Goal: Task Accomplishment & Management: Manage account settings

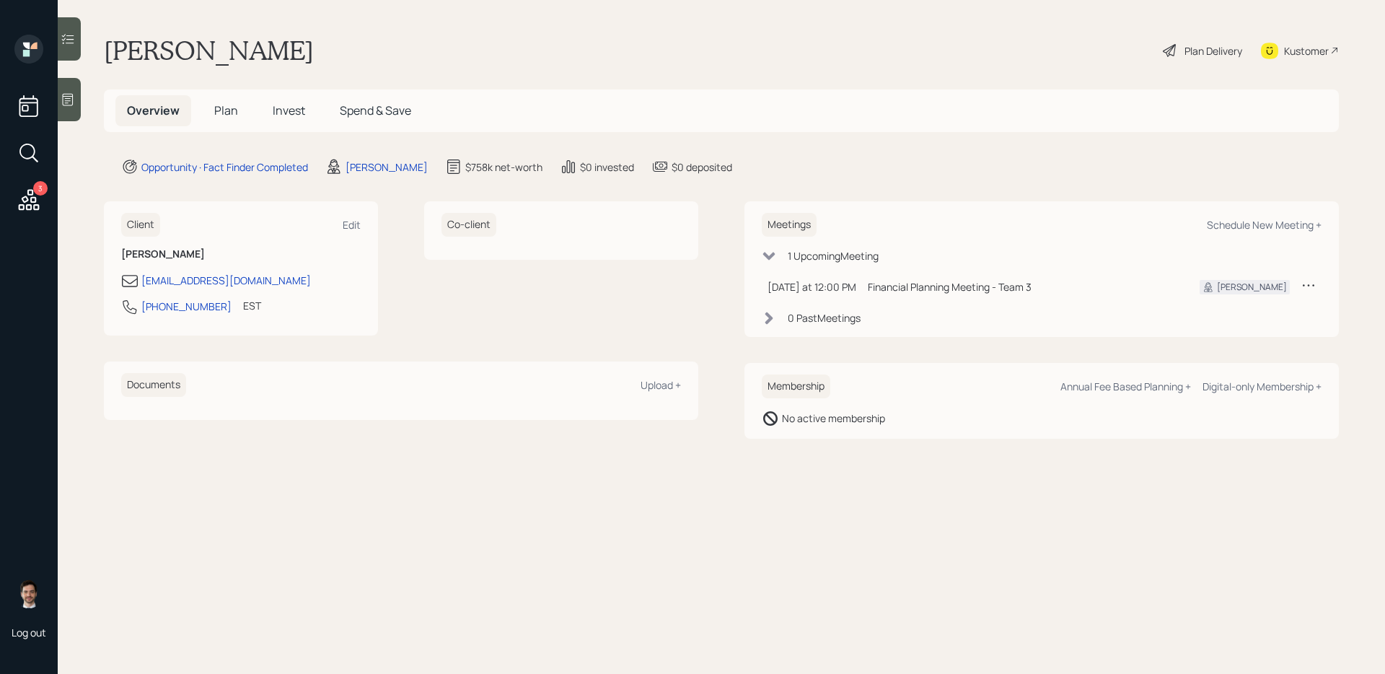
click at [223, 108] on span "Plan" at bounding box center [226, 110] width 24 height 16
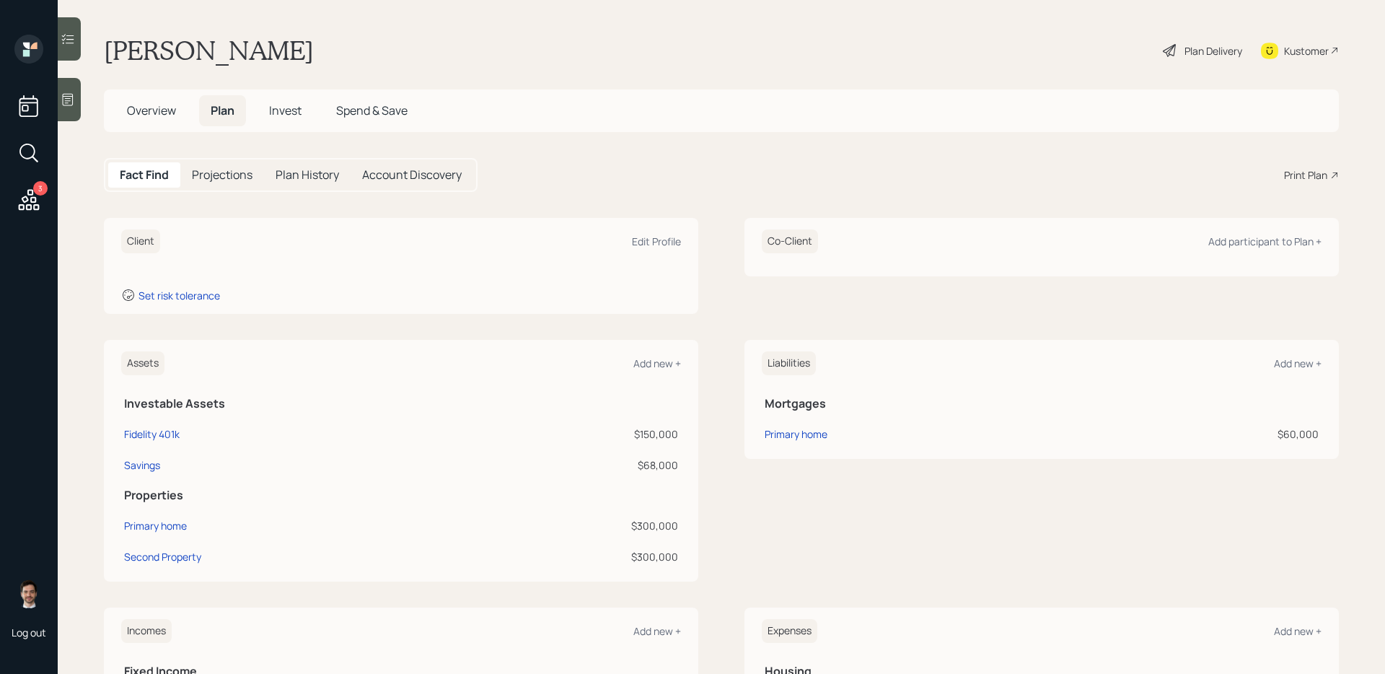
click at [734, 390] on div "Assets Add new + Investable Assets Fidelity 401k $150,000 Savings $68,000 Prope…" at bounding box center [721, 461] width 1235 height 242
click at [665, 242] on div "Edit Profile" at bounding box center [656, 241] width 49 height 14
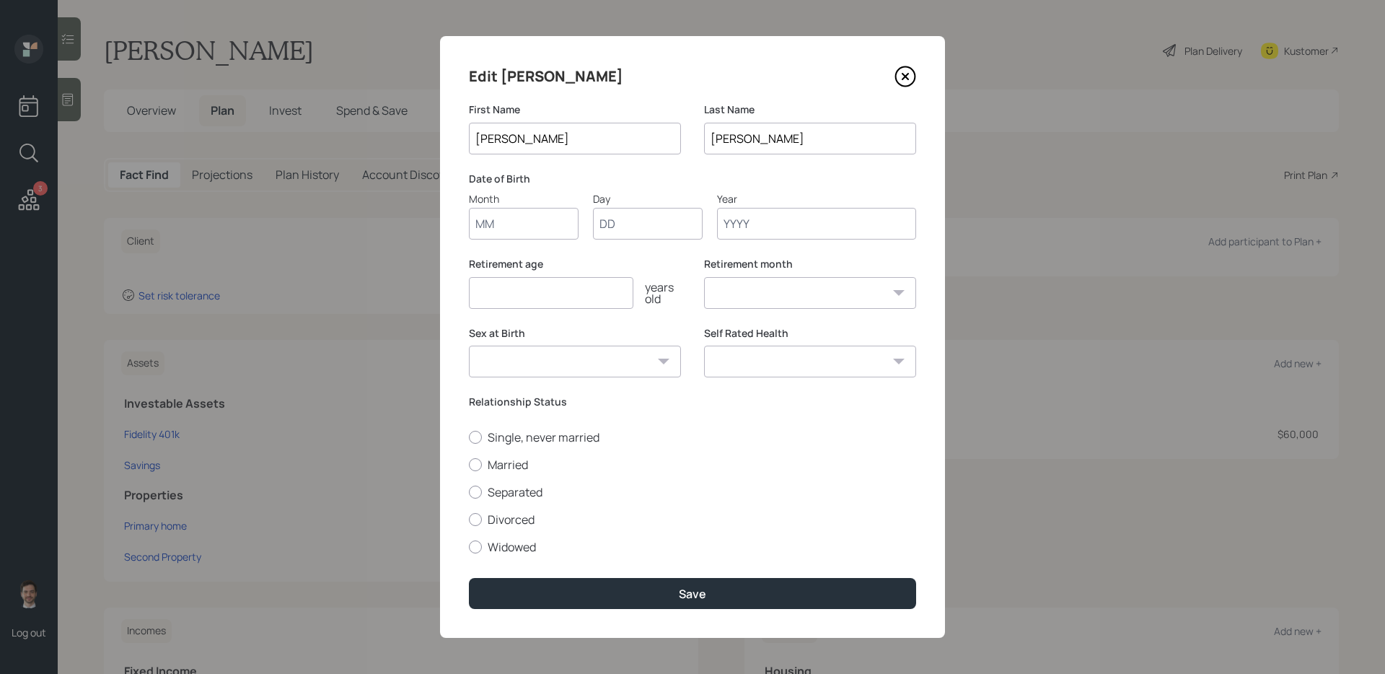
click at [509, 228] on input "Month" at bounding box center [524, 224] width 110 height 32
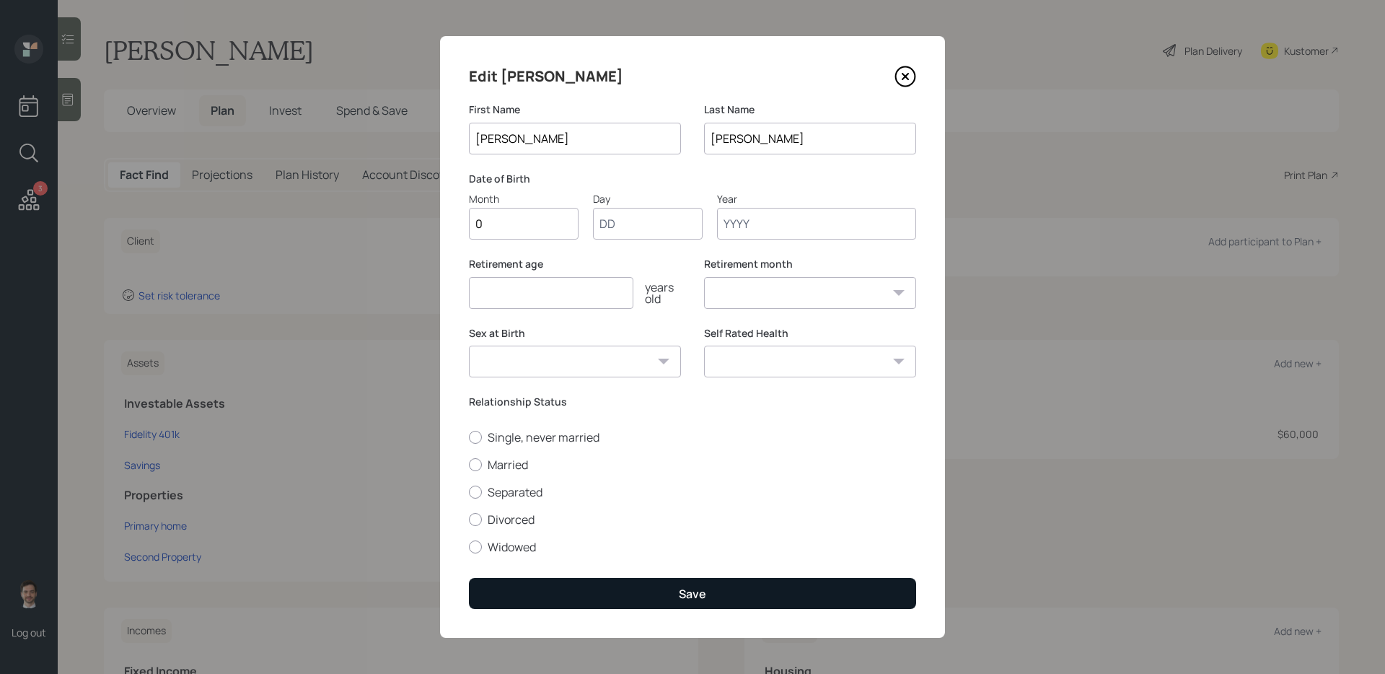
type input "06"
type input "05"
type input "1959"
select select "6"
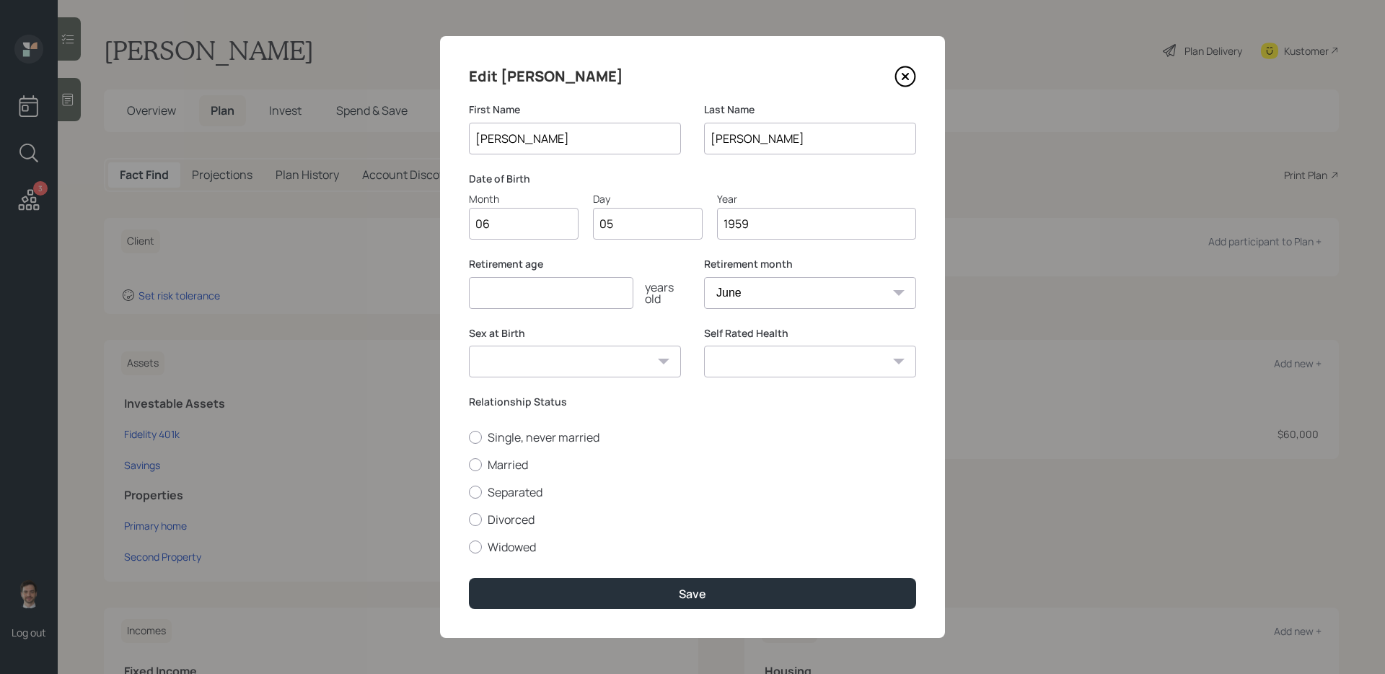
type input "1959"
click at [531, 221] on input "06" at bounding box center [524, 224] width 110 height 32
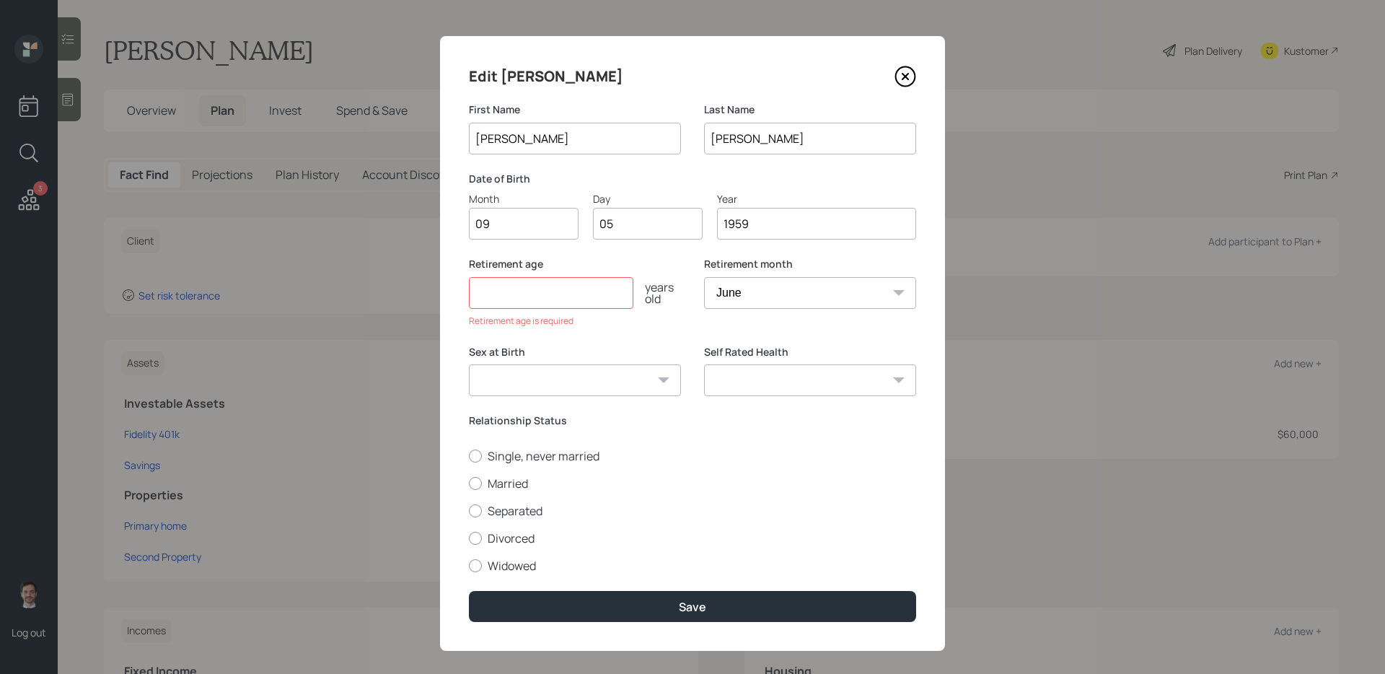
click at [508, 216] on input "09" at bounding box center [524, 224] width 110 height 32
type input "01"
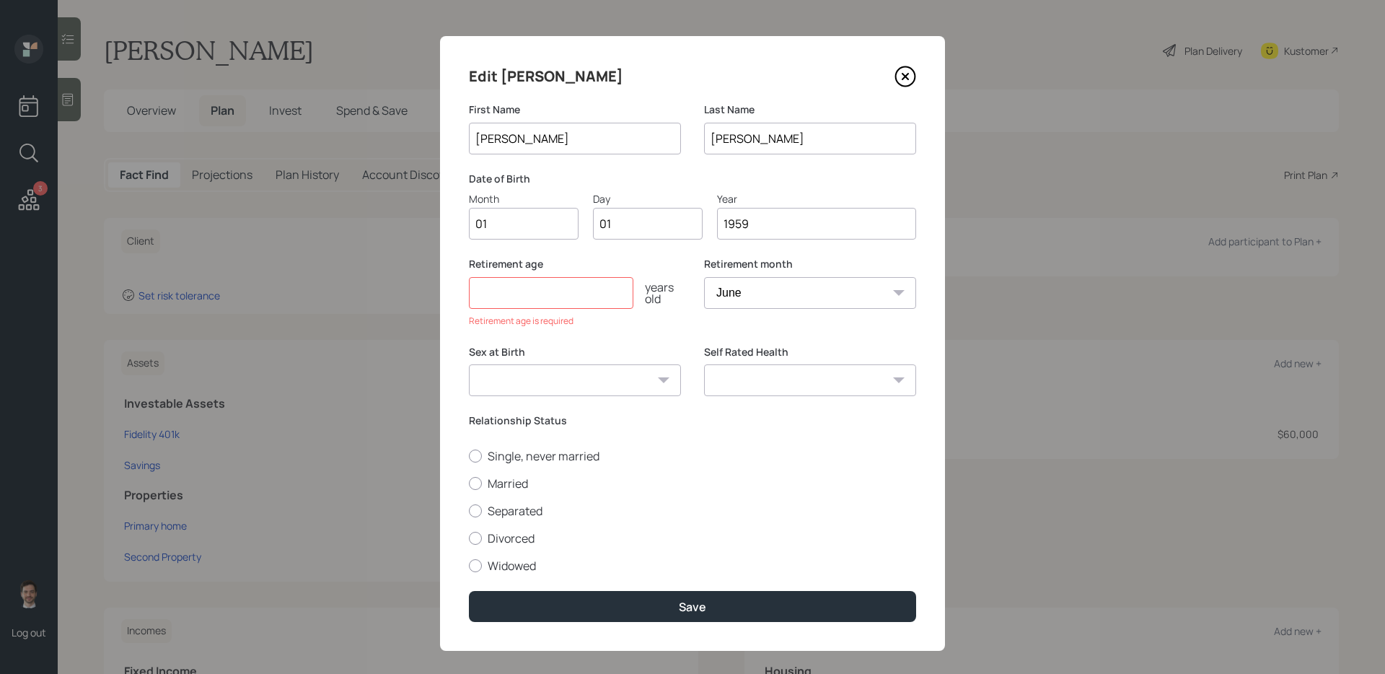
click at [571, 294] on input "number" at bounding box center [551, 293] width 164 height 32
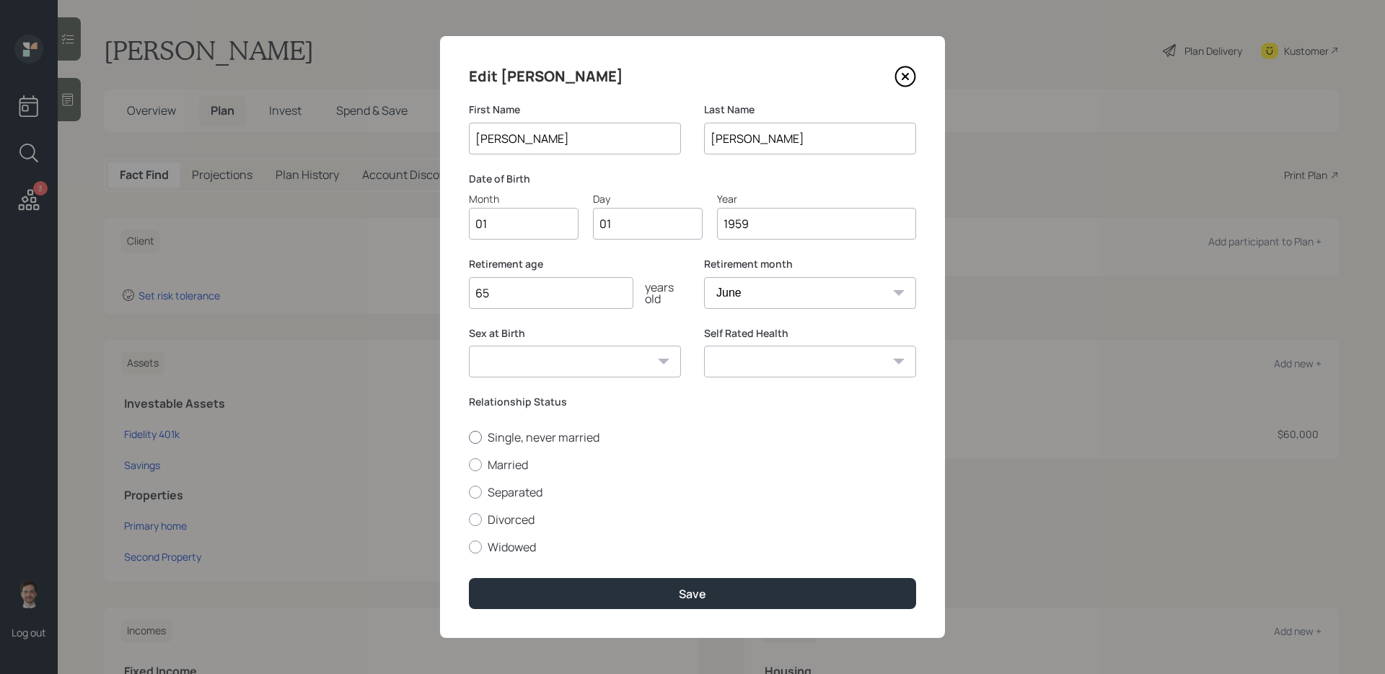
type input "65"
click at [558, 436] on label "Single, never married" at bounding box center [692, 437] width 447 height 16
click at [469, 436] on input "Single, never married" at bounding box center [468, 436] width 1 height 1
radio input "true"
click at [905, 78] on icon at bounding box center [906, 77] width 22 height 22
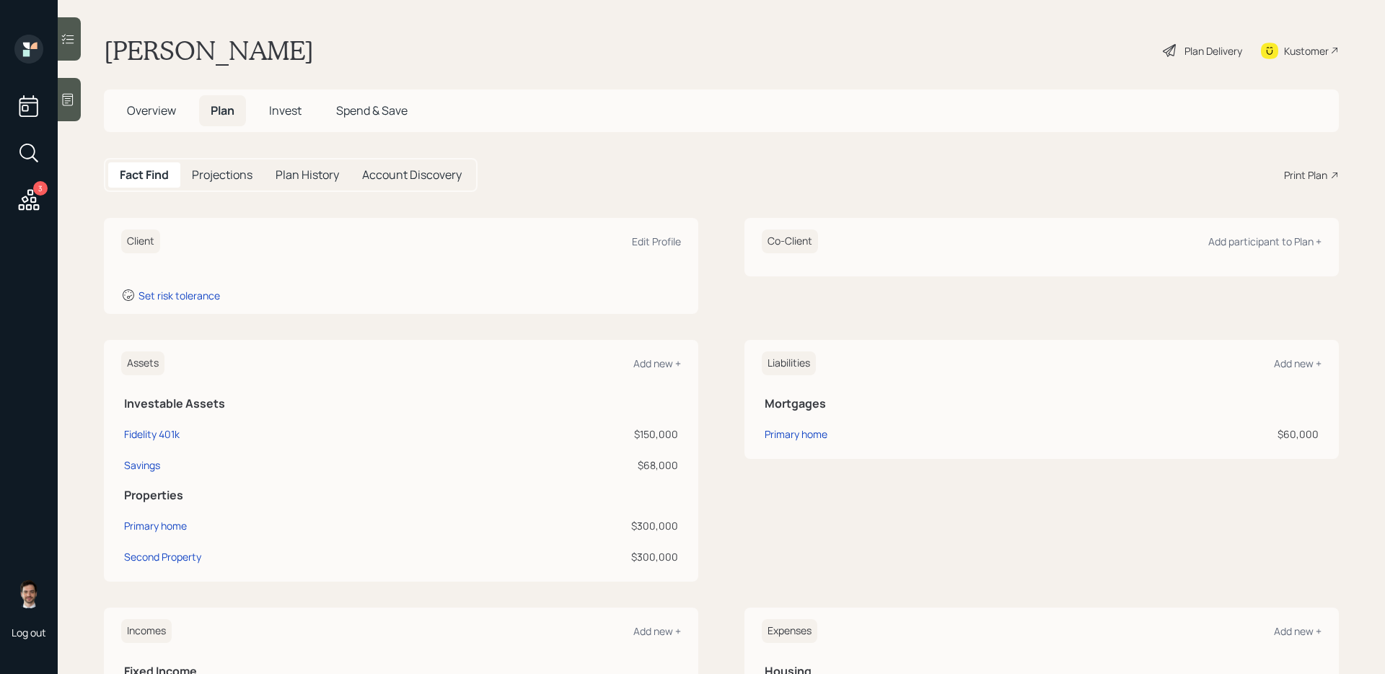
click at [658, 250] on div "Client Edit Profile" at bounding box center [401, 241] width 560 height 24
click at [653, 240] on div "Edit Profile" at bounding box center [656, 241] width 49 height 14
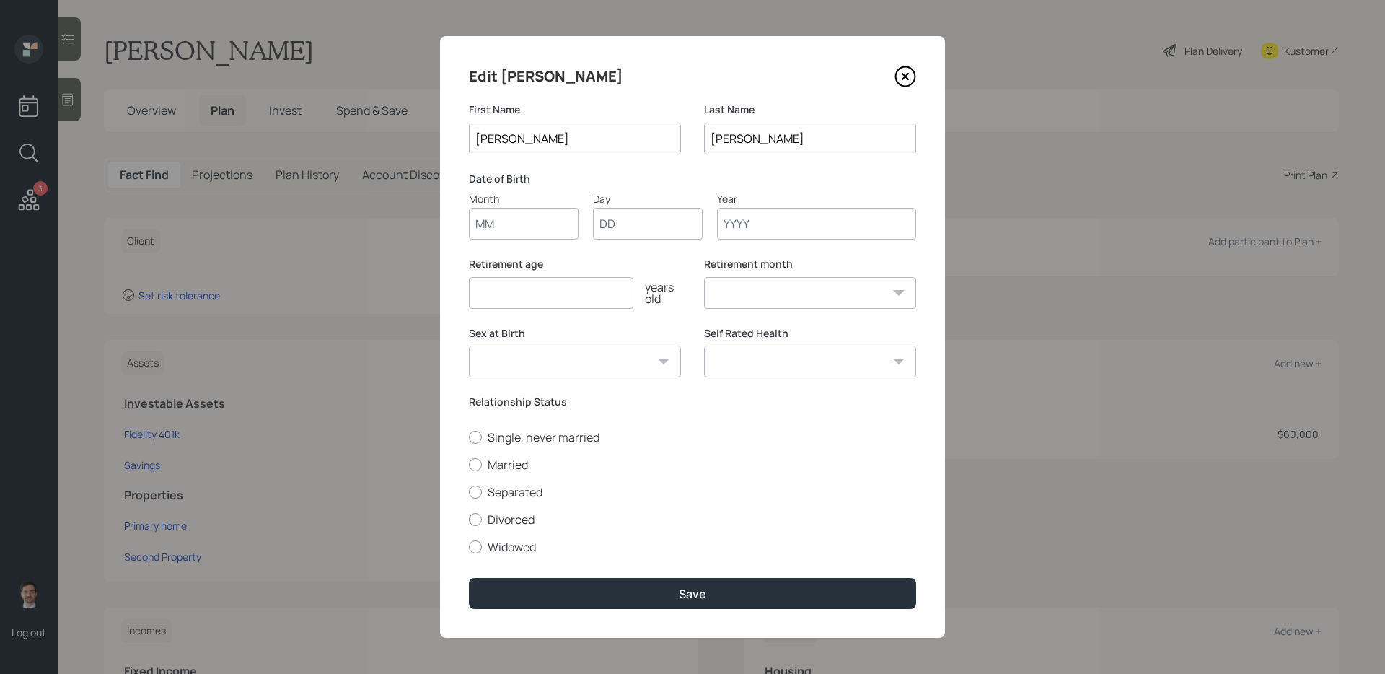
click at [545, 229] on input "Month" at bounding box center [524, 224] width 110 height 32
type input "01"
type input "1959"
select select "1"
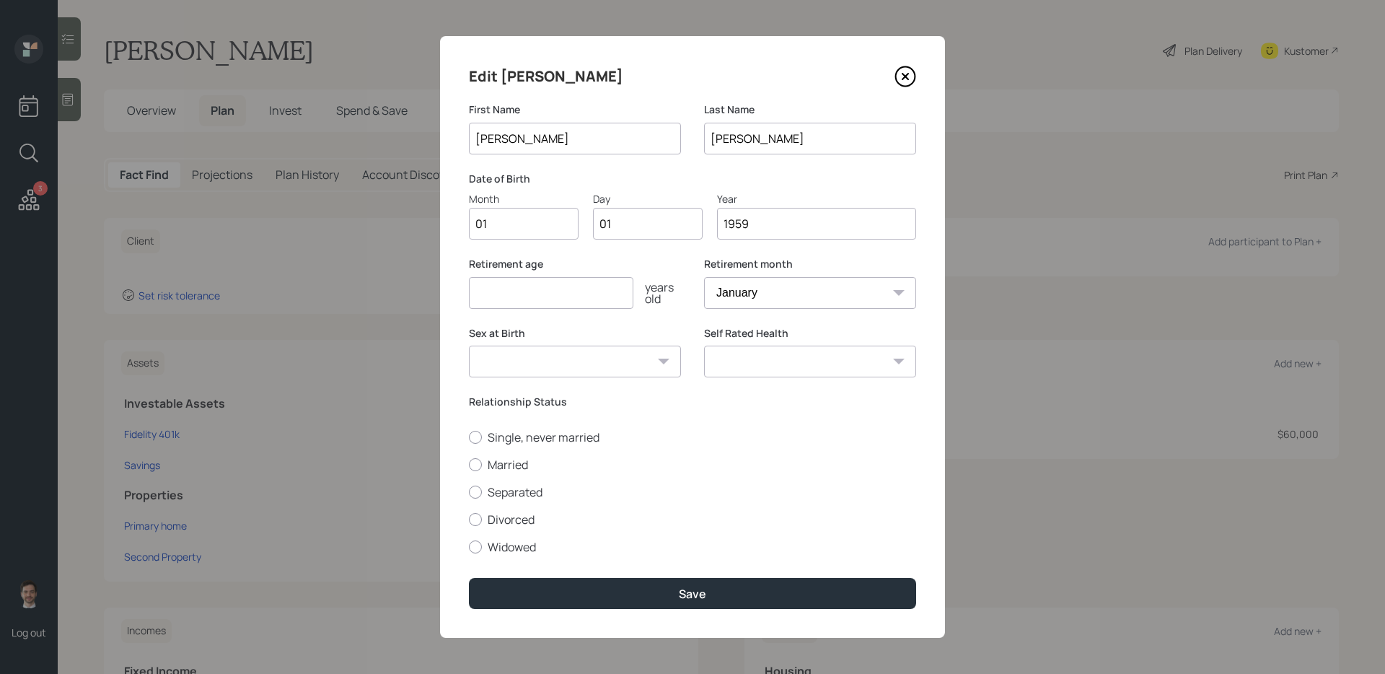
type input "1959"
click at [576, 290] on input "number" at bounding box center [551, 293] width 164 height 32
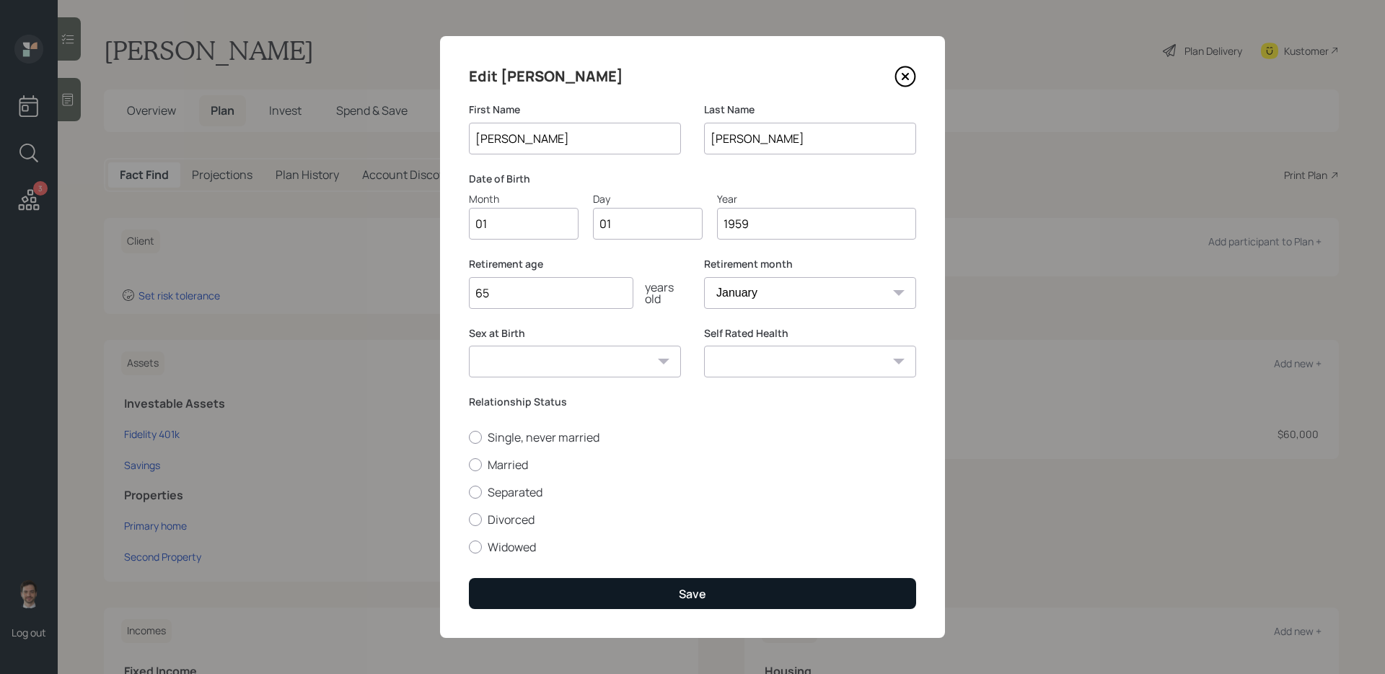
type input "65"
click at [789, 597] on button "Save" at bounding box center [692, 593] width 447 height 31
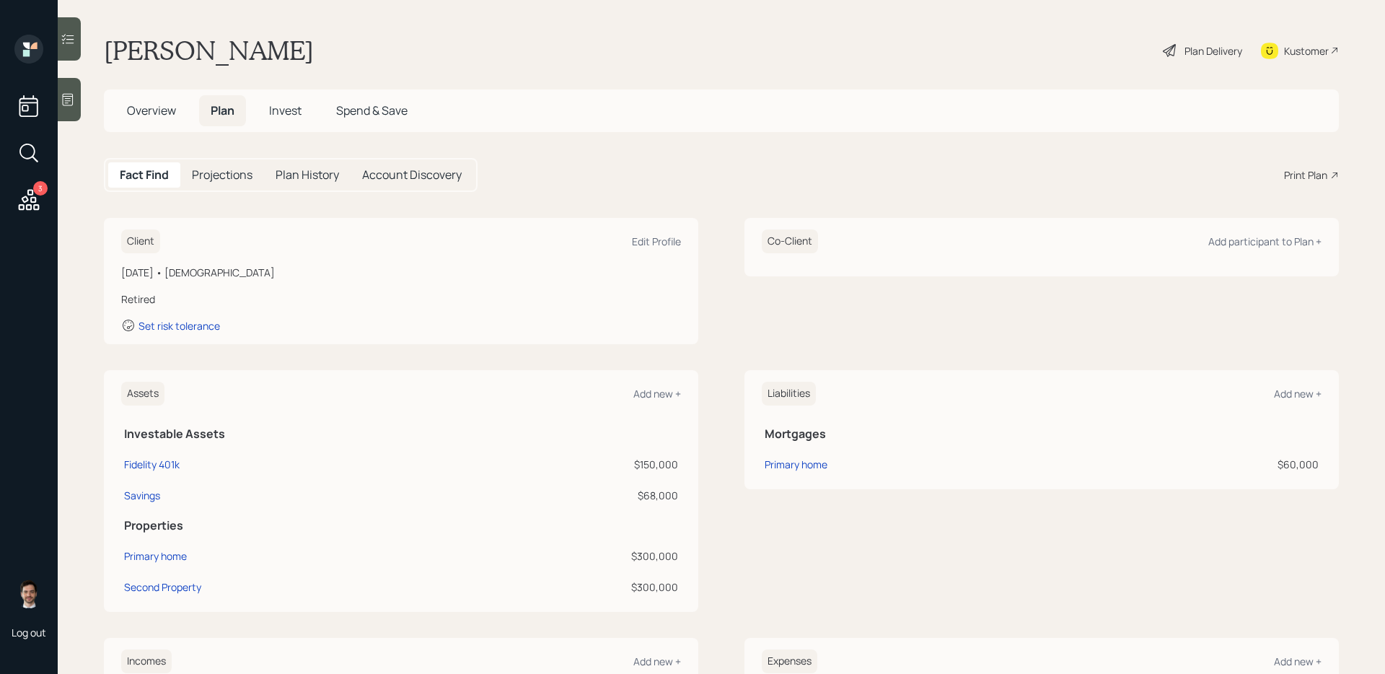
click at [726, 332] on div "Client Edit Profile [DATE] • [DEMOGRAPHIC_DATA] Retired Set risk tolerance Co-C…" at bounding box center [721, 281] width 1235 height 126
click at [1210, 52] on div "Plan Delivery" at bounding box center [1214, 50] width 58 height 15
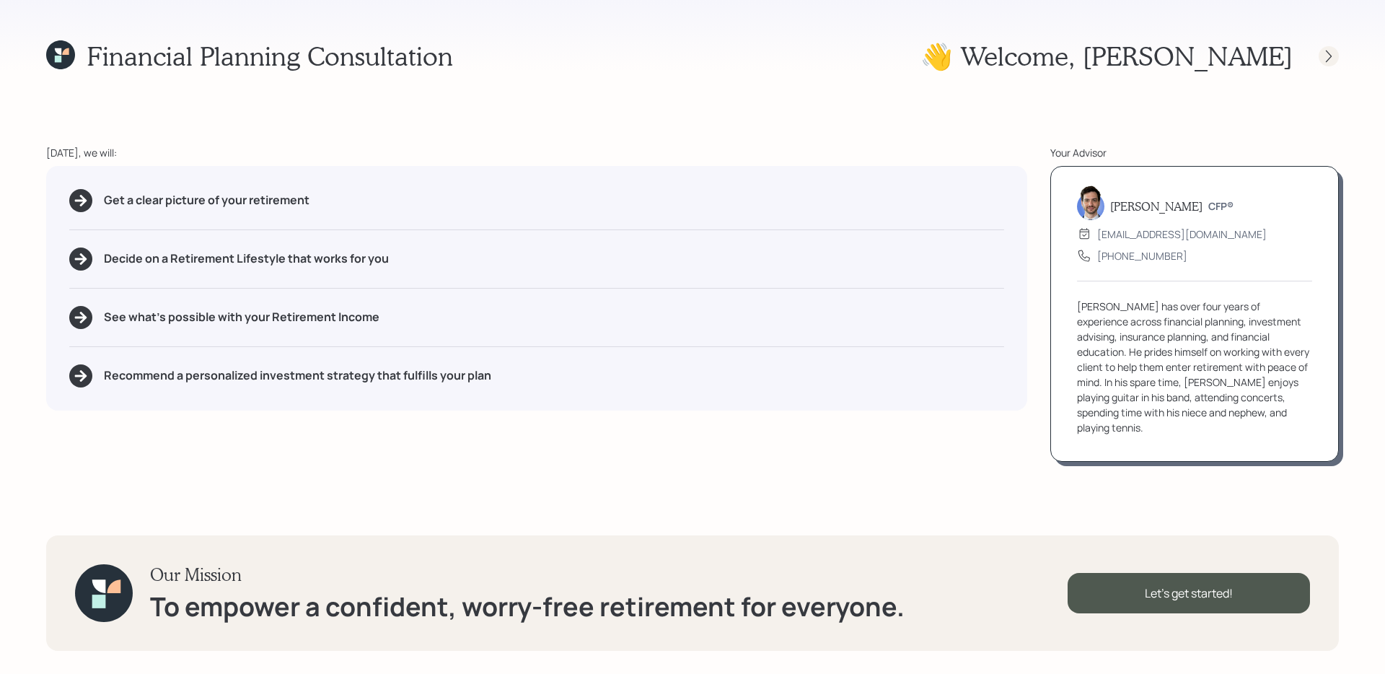
click at [1338, 59] on div at bounding box center [1316, 56] width 46 height 20
click at [1338, 59] on div at bounding box center [1329, 56] width 20 height 20
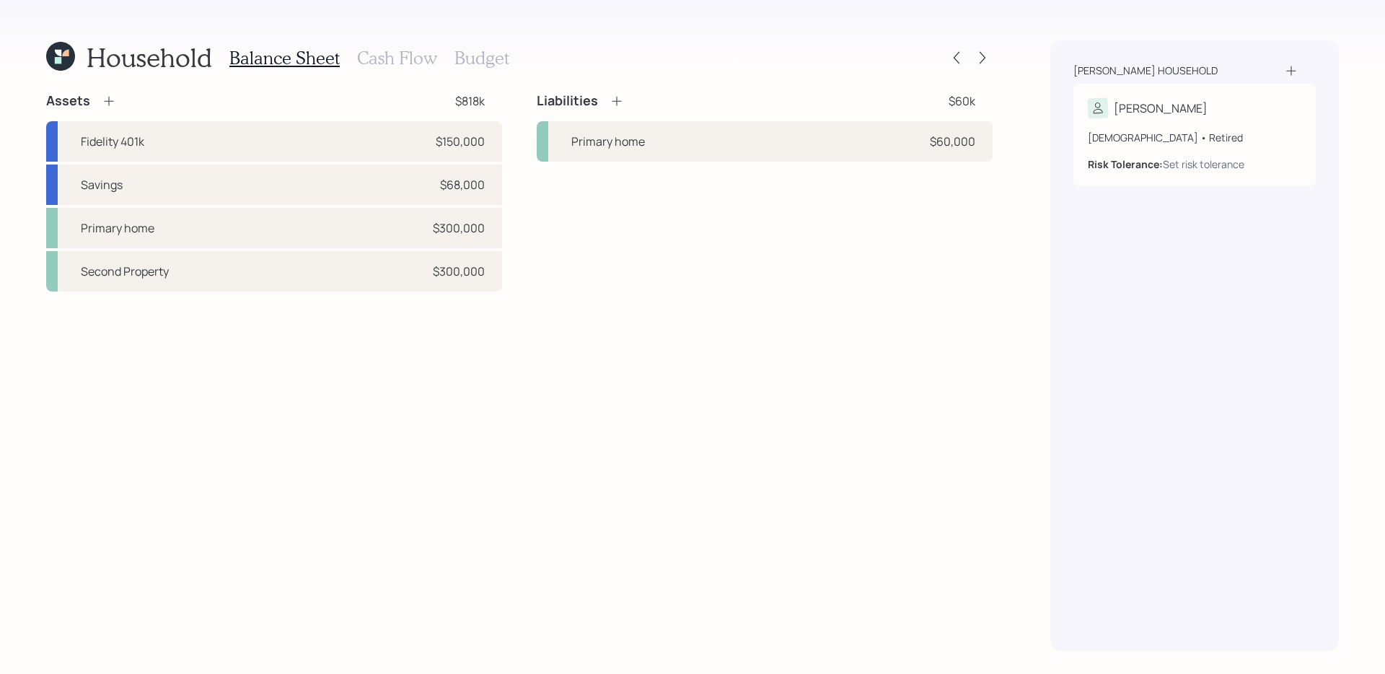
click at [118, 102] on div "Assets $818k" at bounding box center [274, 100] width 456 height 17
click at [103, 102] on icon at bounding box center [109, 101] width 14 height 14
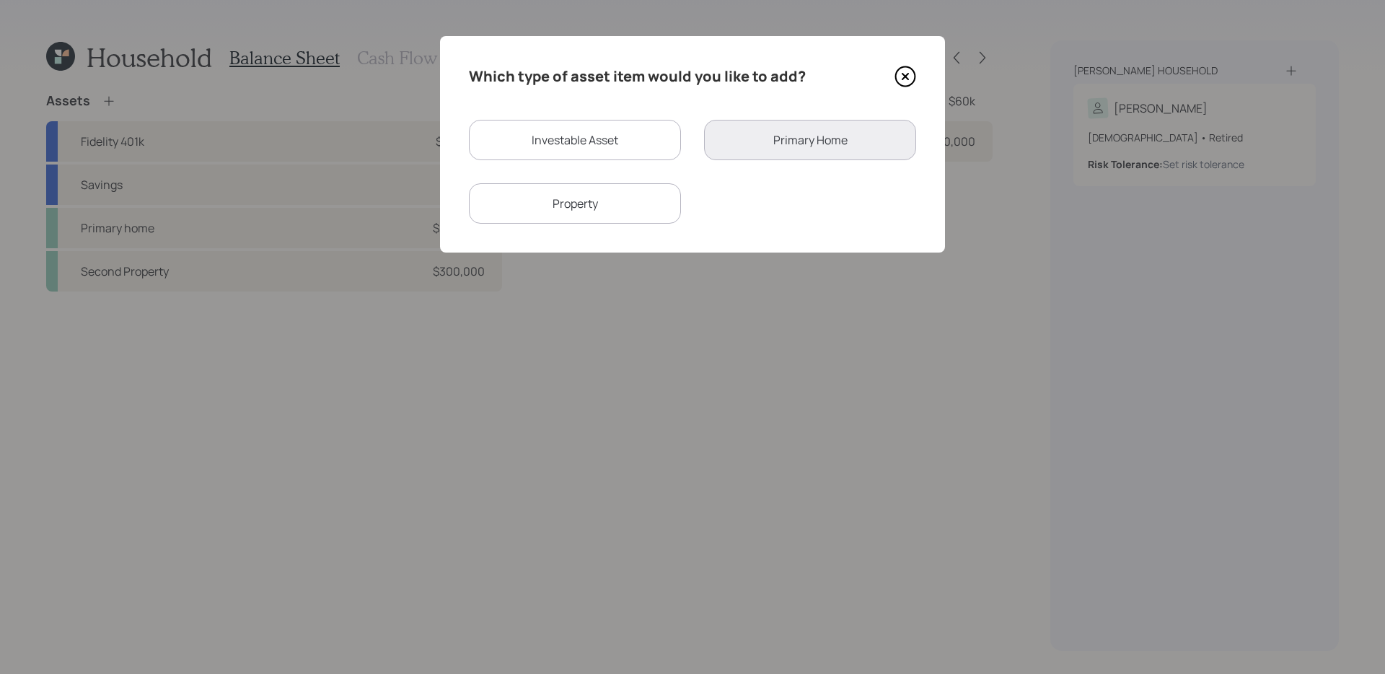
click at [630, 139] on div "Investable Asset" at bounding box center [575, 140] width 212 height 40
select select "taxable"
select select "balanced"
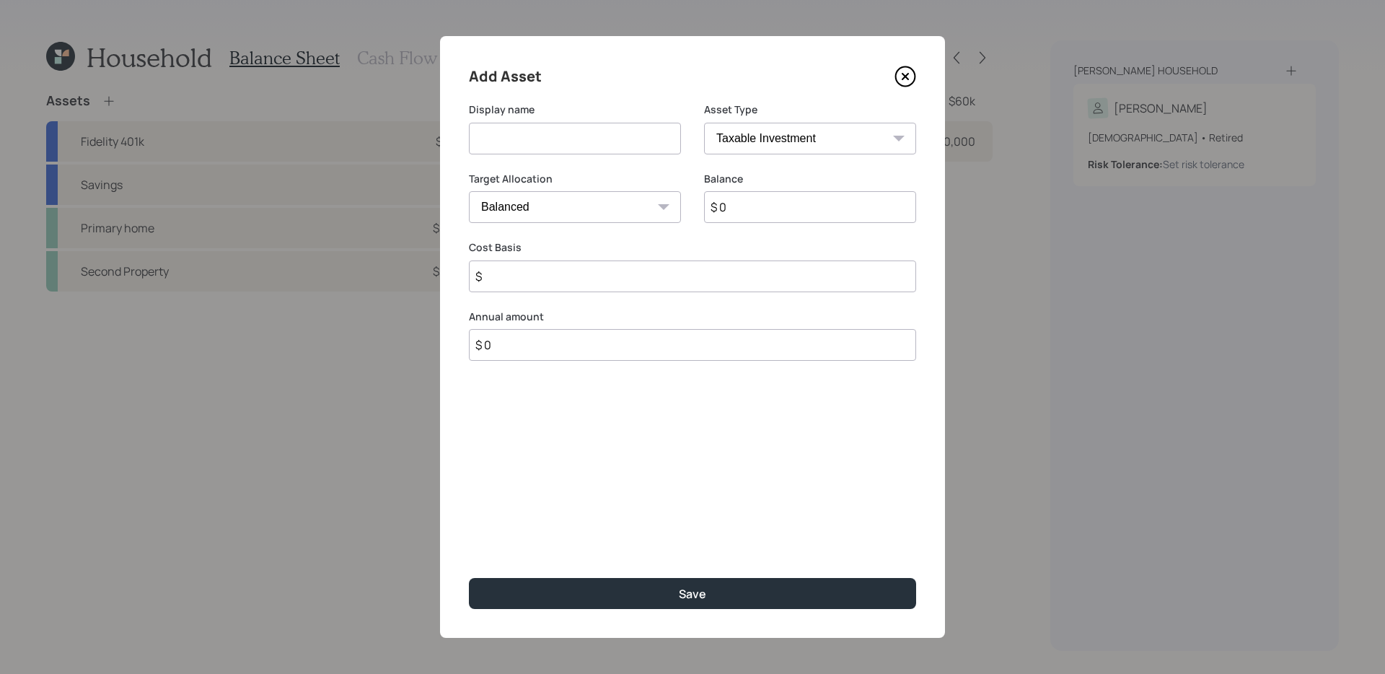
click at [632, 149] on input at bounding box center [575, 139] width 212 height 32
type input "CD's"
type input "$ 20,000"
click at [565, 142] on input "CD's" at bounding box center [575, 139] width 212 height 32
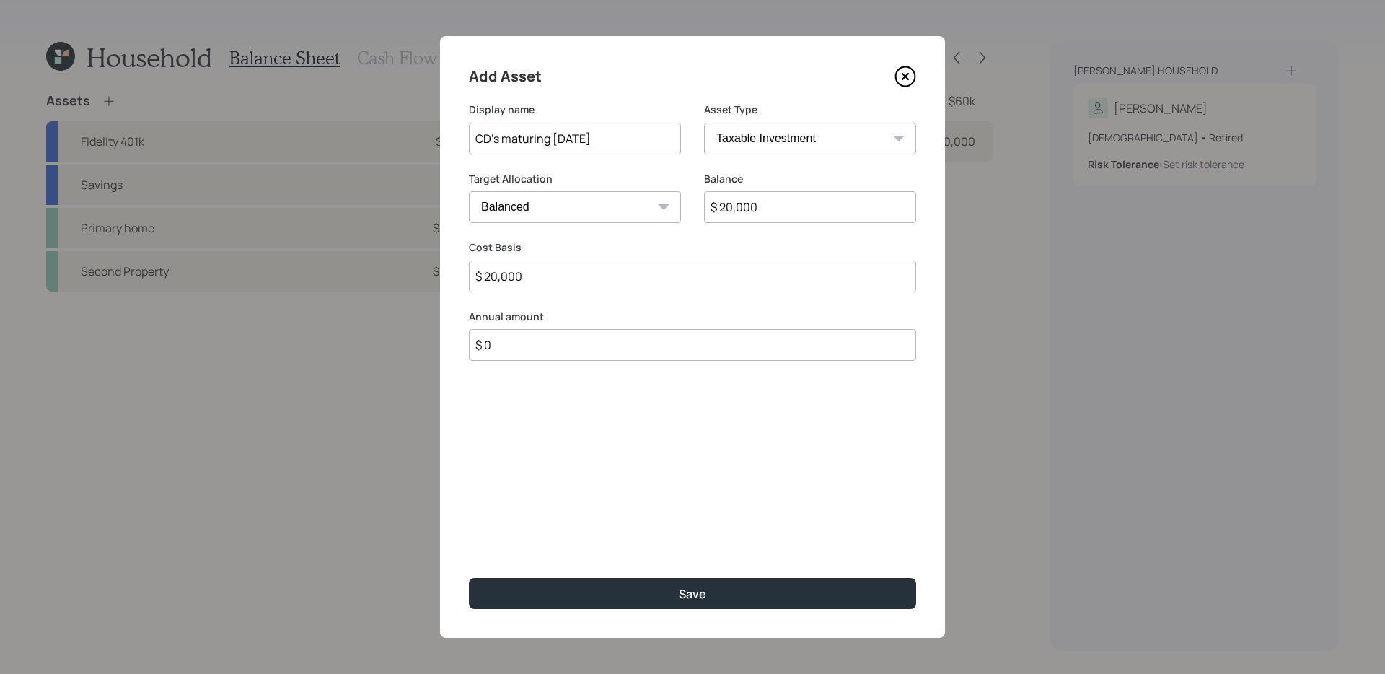
type input "CD's maturing [DATE]"
click at [469, 578] on button "Save" at bounding box center [692, 593] width 447 height 31
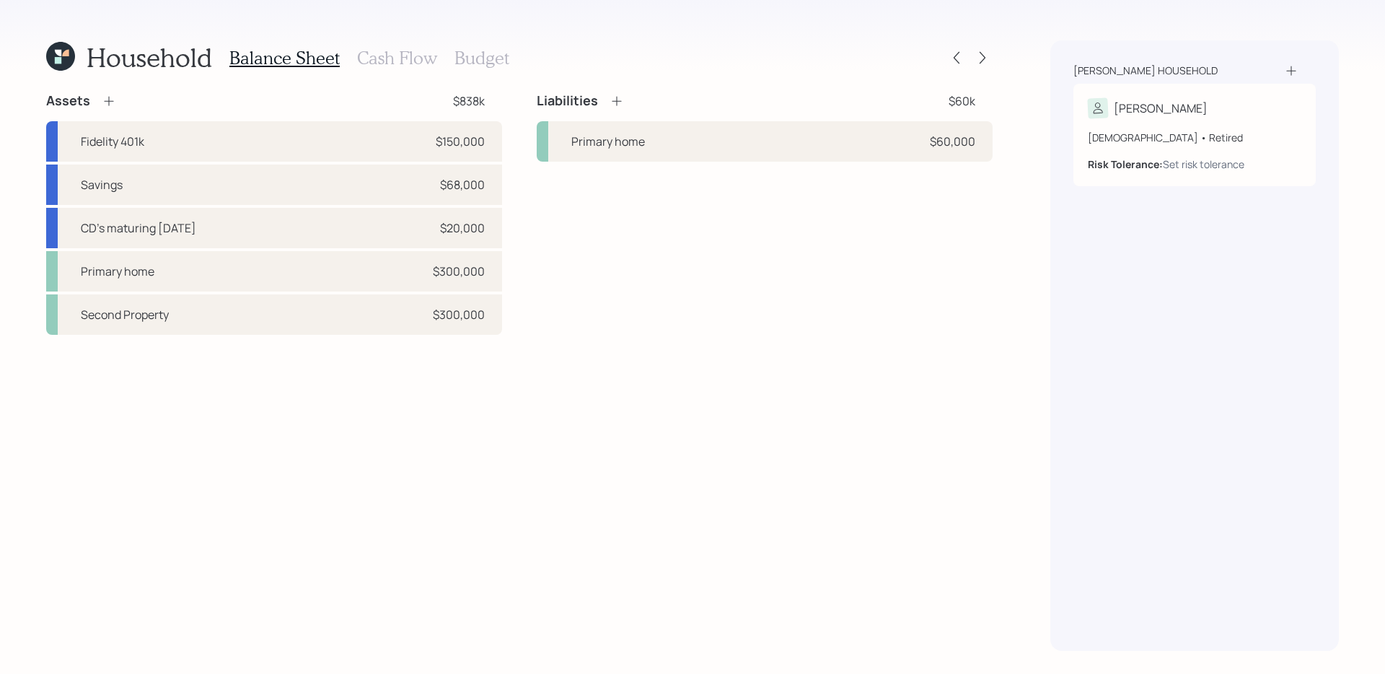
click at [390, 541] on div "Assets $838k Fidelity 401k $150,000 Savings $68,000 CD's maturing [DATE] $20,00…" at bounding box center [519, 371] width 947 height 558
click at [241, 277] on div "Primary home $300,000" at bounding box center [274, 271] width 456 height 40
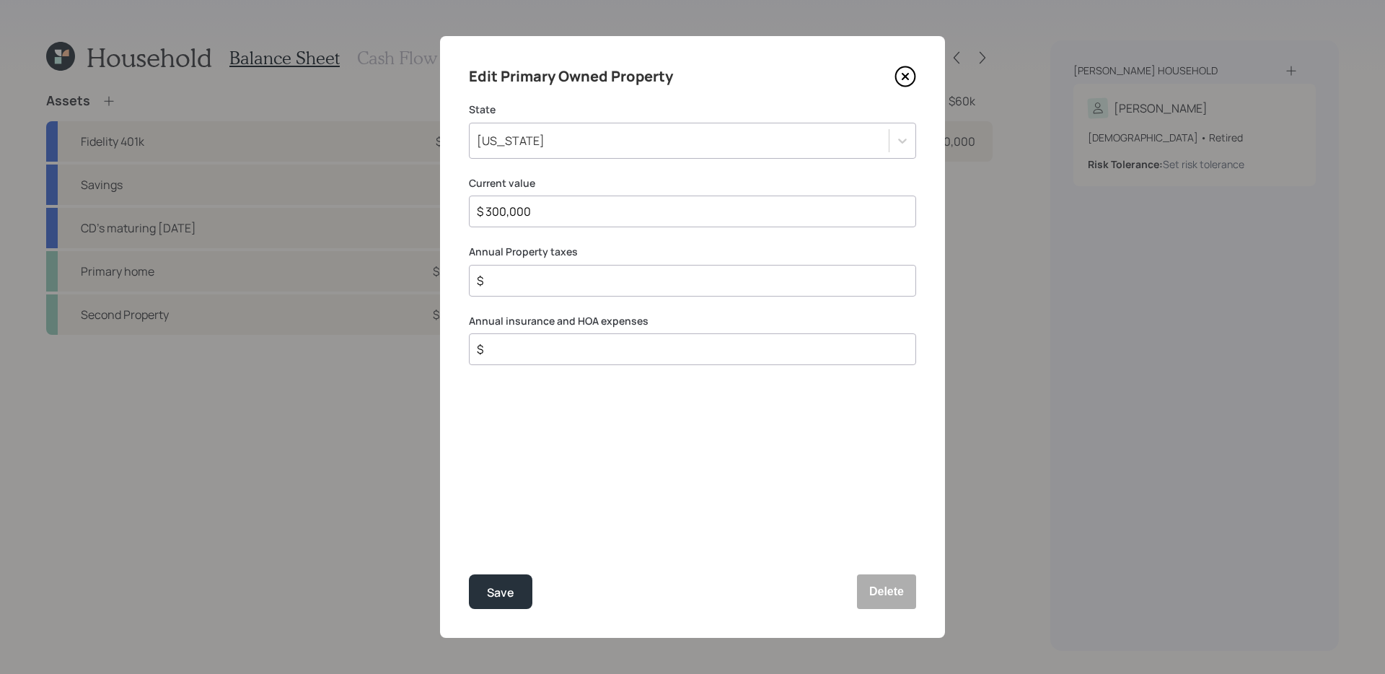
click at [597, 418] on div "Edit Primary Owned Property State [US_STATE] Current value $ 300,000 Annual Pro…" at bounding box center [692, 337] width 505 height 602
click at [619, 284] on input "$" at bounding box center [686, 280] width 423 height 17
type input "$ 3,500"
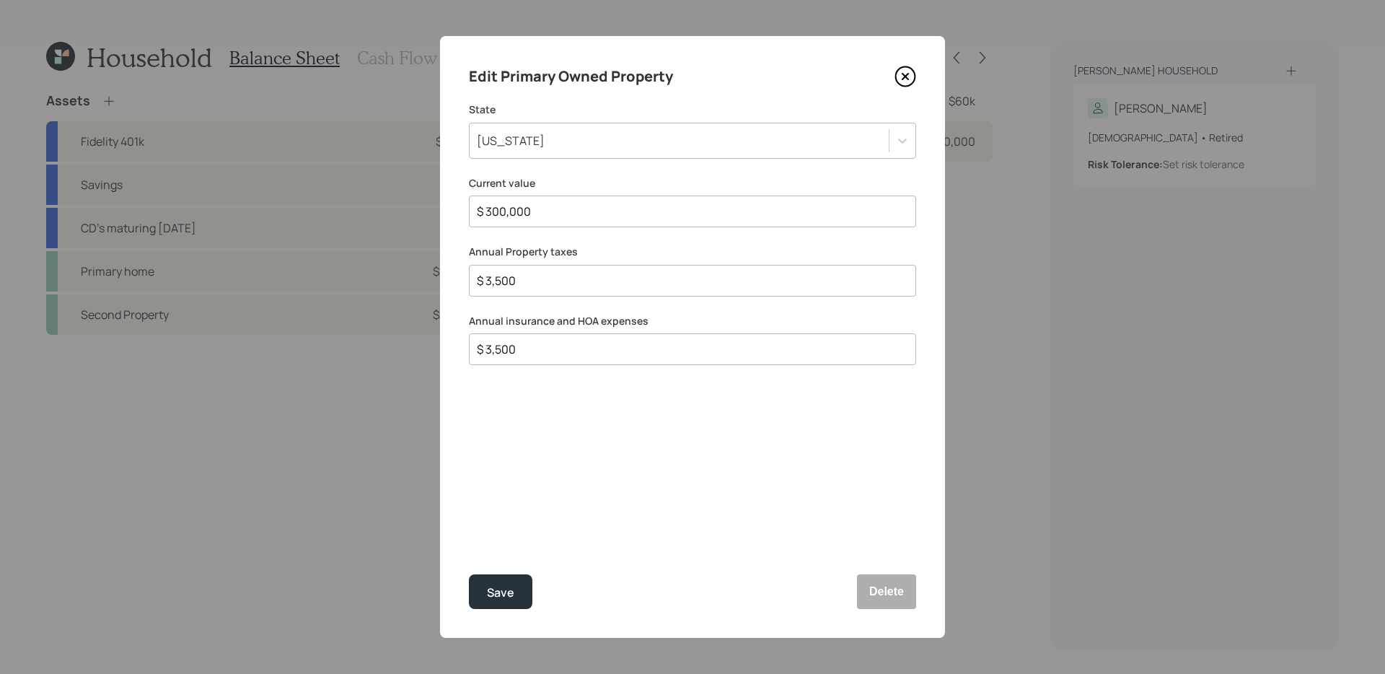
click at [469, 574] on button "Save" at bounding box center [500, 591] width 63 height 35
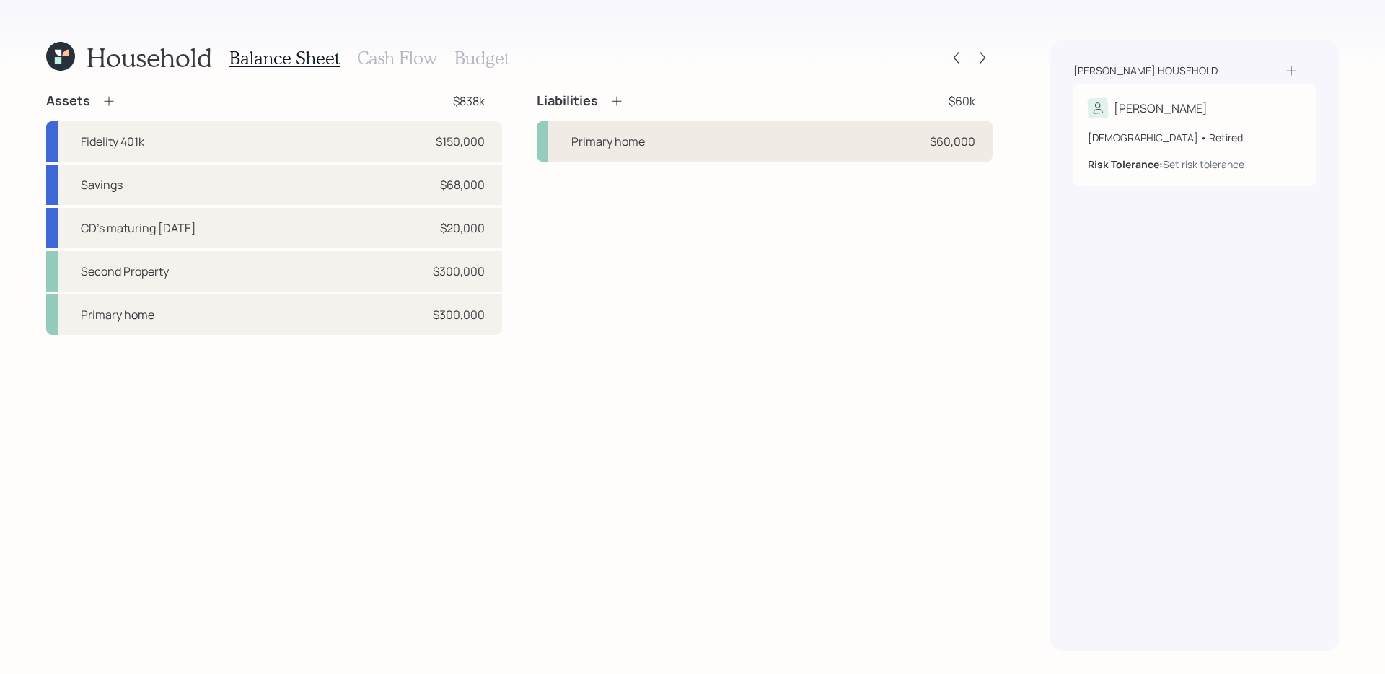
click at [739, 145] on div "Primary home $60,000" at bounding box center [765, 141] width 456 height 40
select select "951d6fc2-9618-490a-b5f7-c9951170109d"
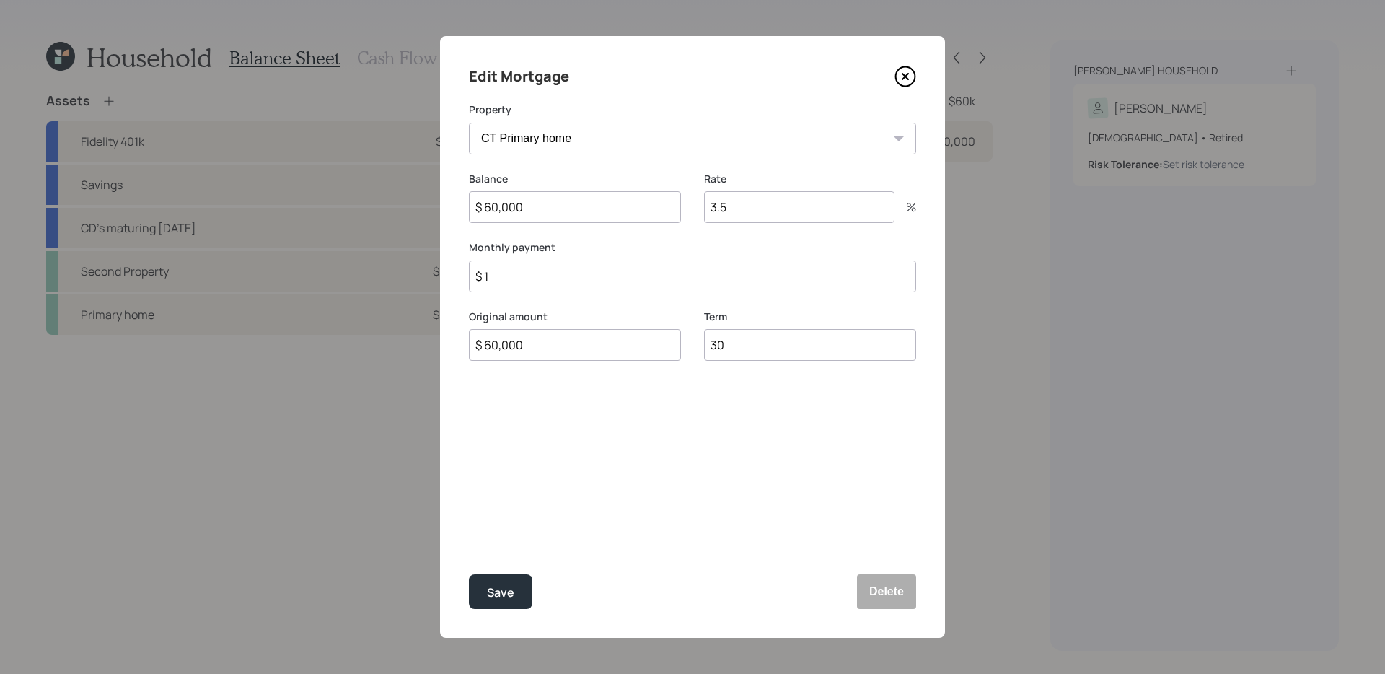
click at [569, 275] on input "$ 1" at bounding box center [692, 276] width 447 height 32
type input "$ 1,453"
click at [771, 198] on input "3.5" at bounding box center [799, 207] width 190 height 32
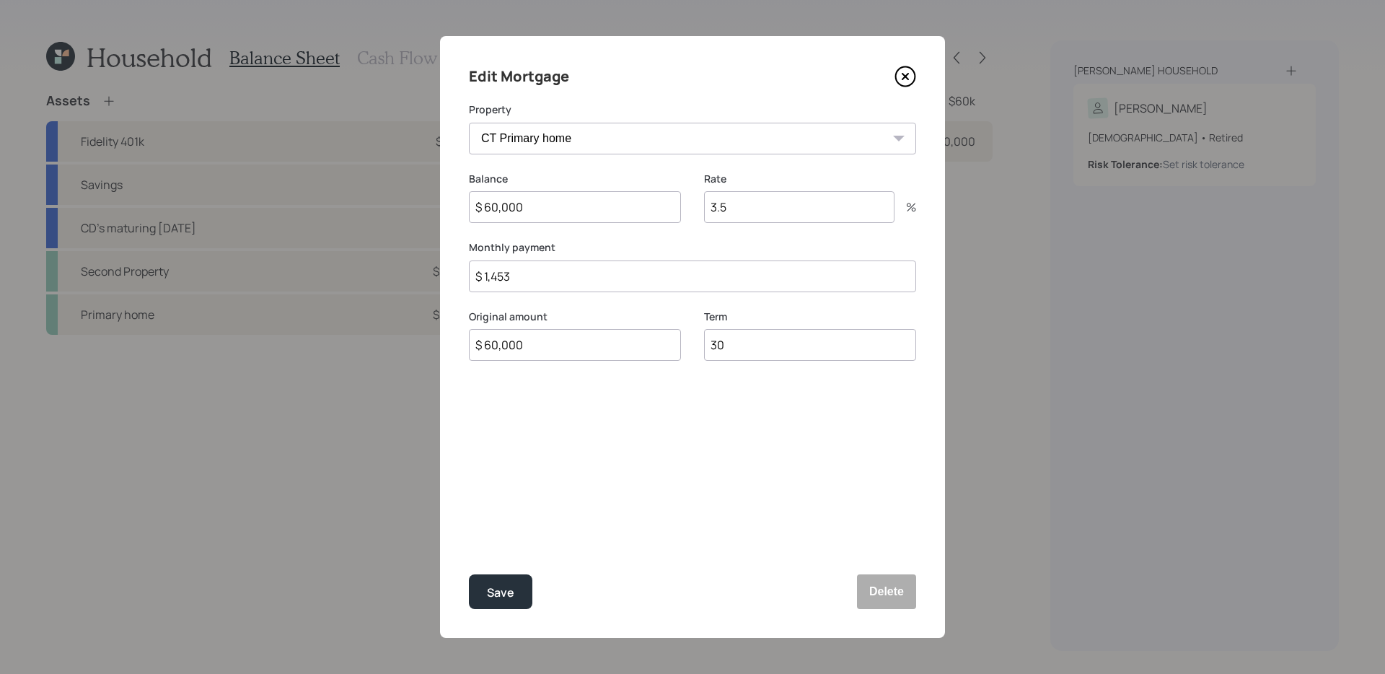
click at [771, 198] on input "3.5" at bounding box center [799, 207] width 190 height 32
type input "5.5"
click at [469, 574] on button "Save" at bounding box center [500, 591] width 63 height 35
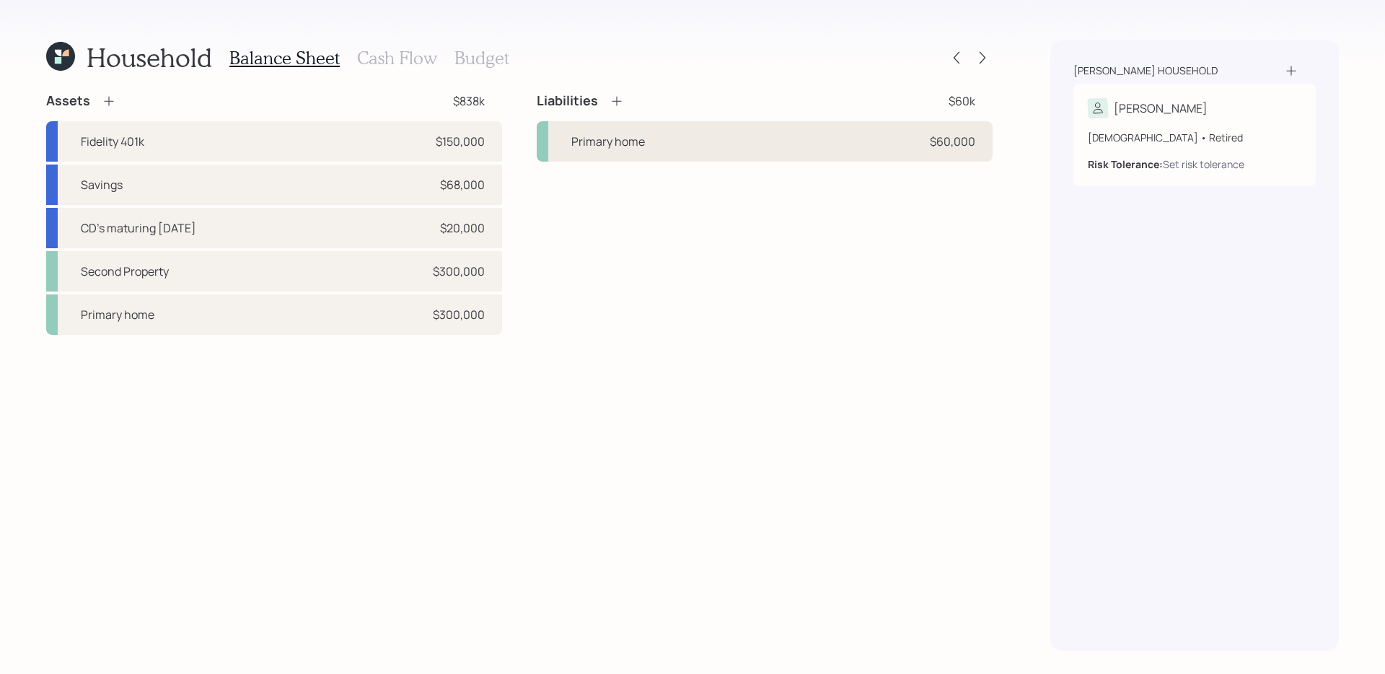
click at [662, 154] on div "Primary home $60,000" at bounding box center [765, 141] width 456 height 40
select select "951d6fc2-9618-490a-b5f7-c9951170109d"
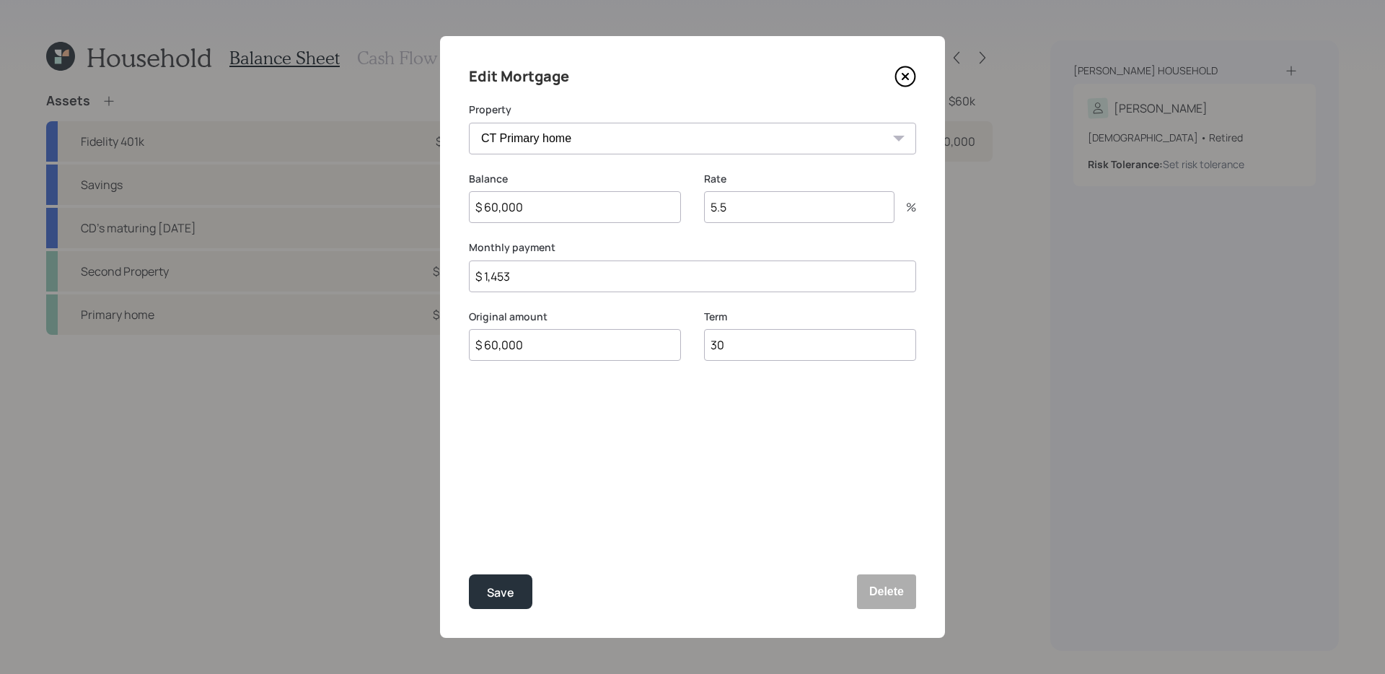
click at [908, 79] on icon at bounding box center [906, 77] width 6 height 6
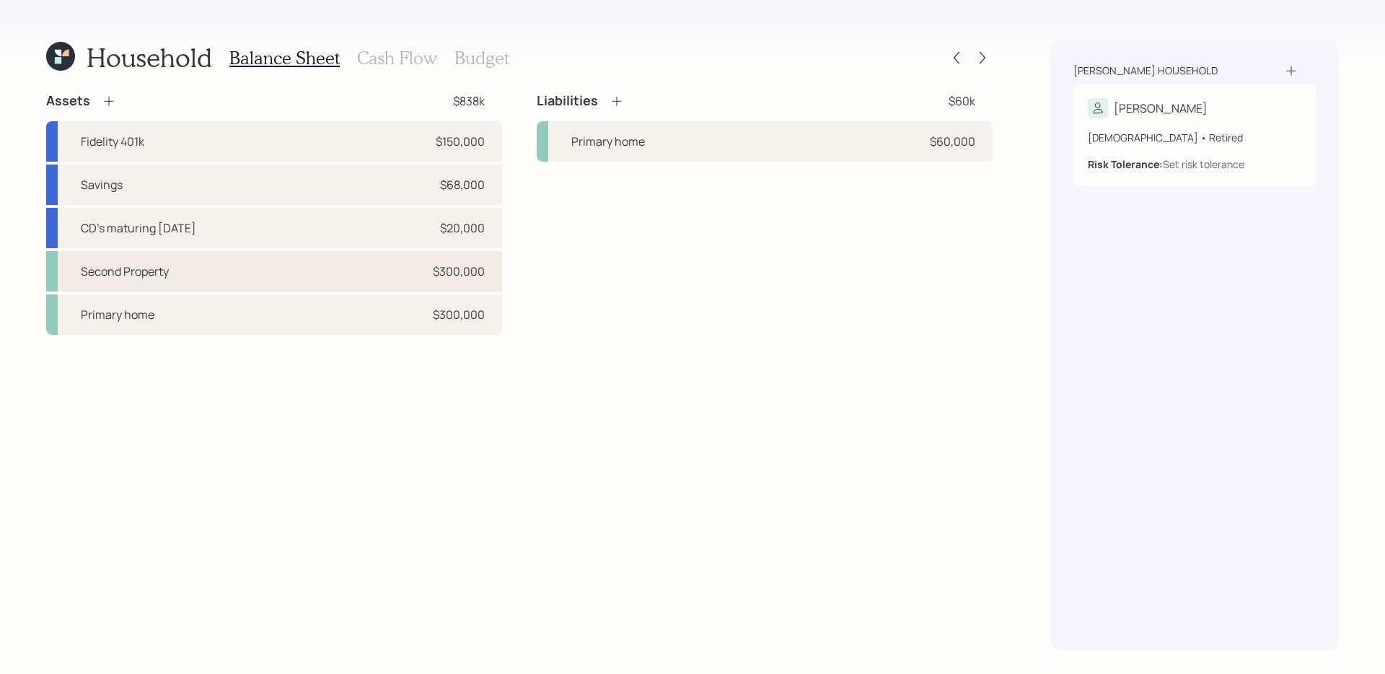
click at [377, 285] on div "Second Property $300,000" at bounding box center [274, 271] width 456 height 40
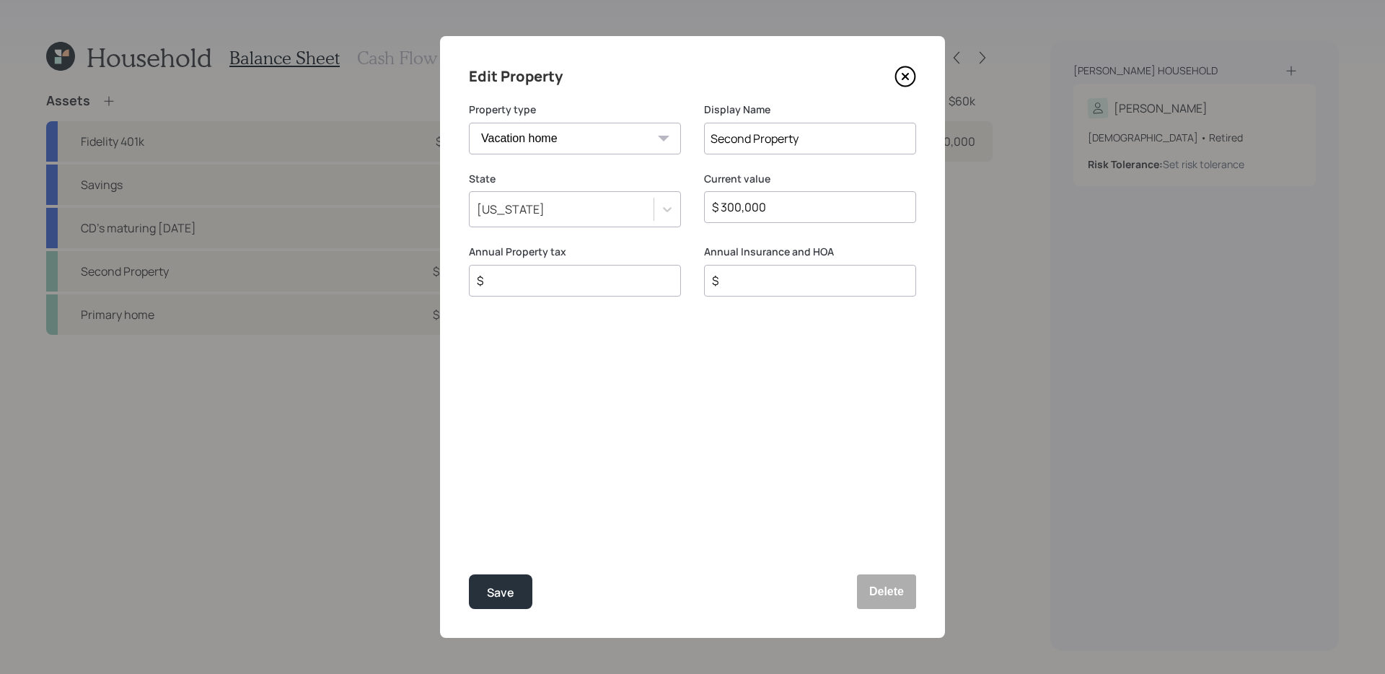
click at [907, 82] on icon at bounding box center [906, 77] width 22 height 22
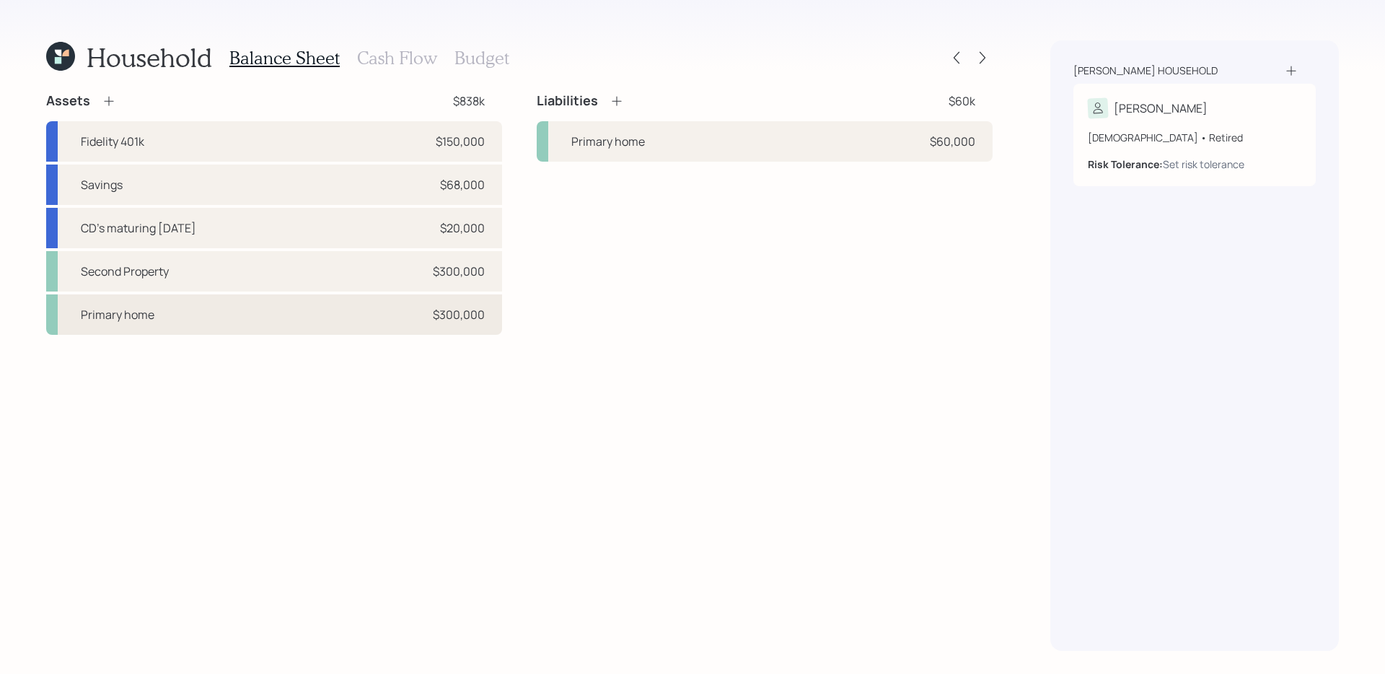
click at [347, 318] on div "Primary home $300,000" at bounding box center [274, 314] width 456 height 40
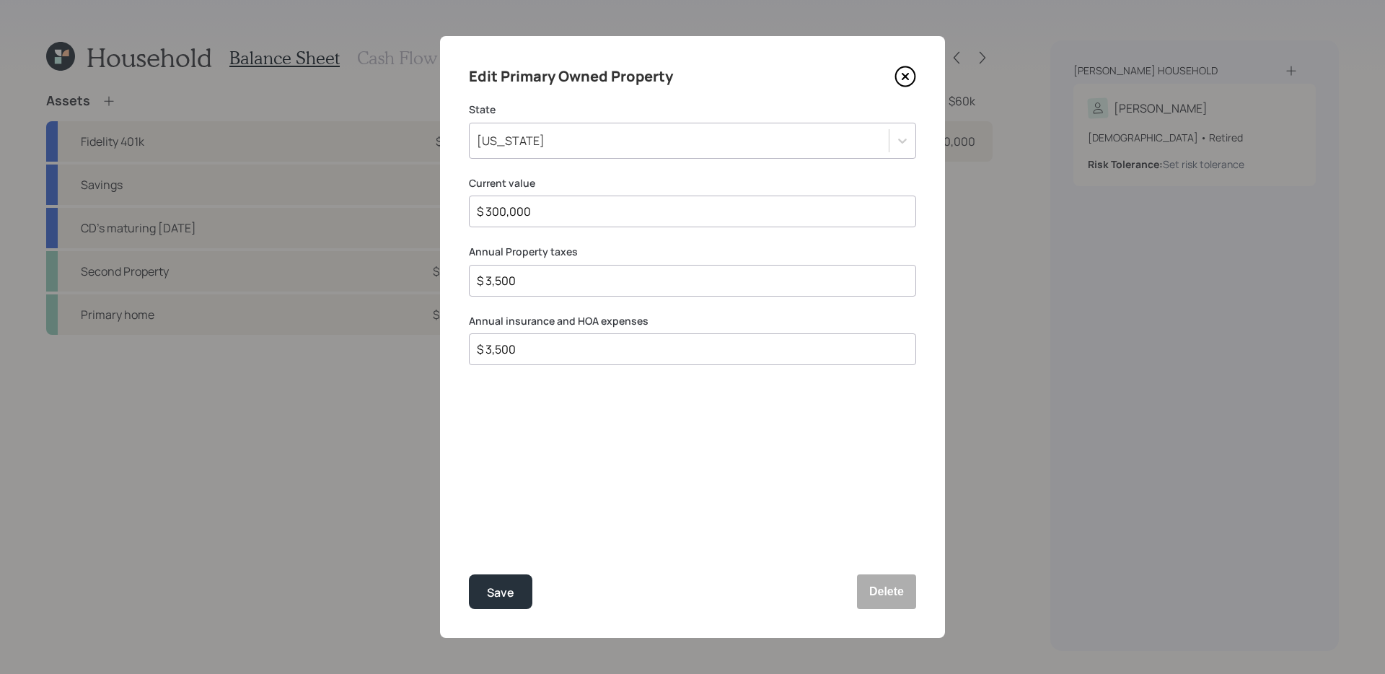
click at [636, 273] on input "$ 3,500" at bounding box center [686, 280] width 423 height 17
type input "$ 5,800"
type input "$ 1,200"
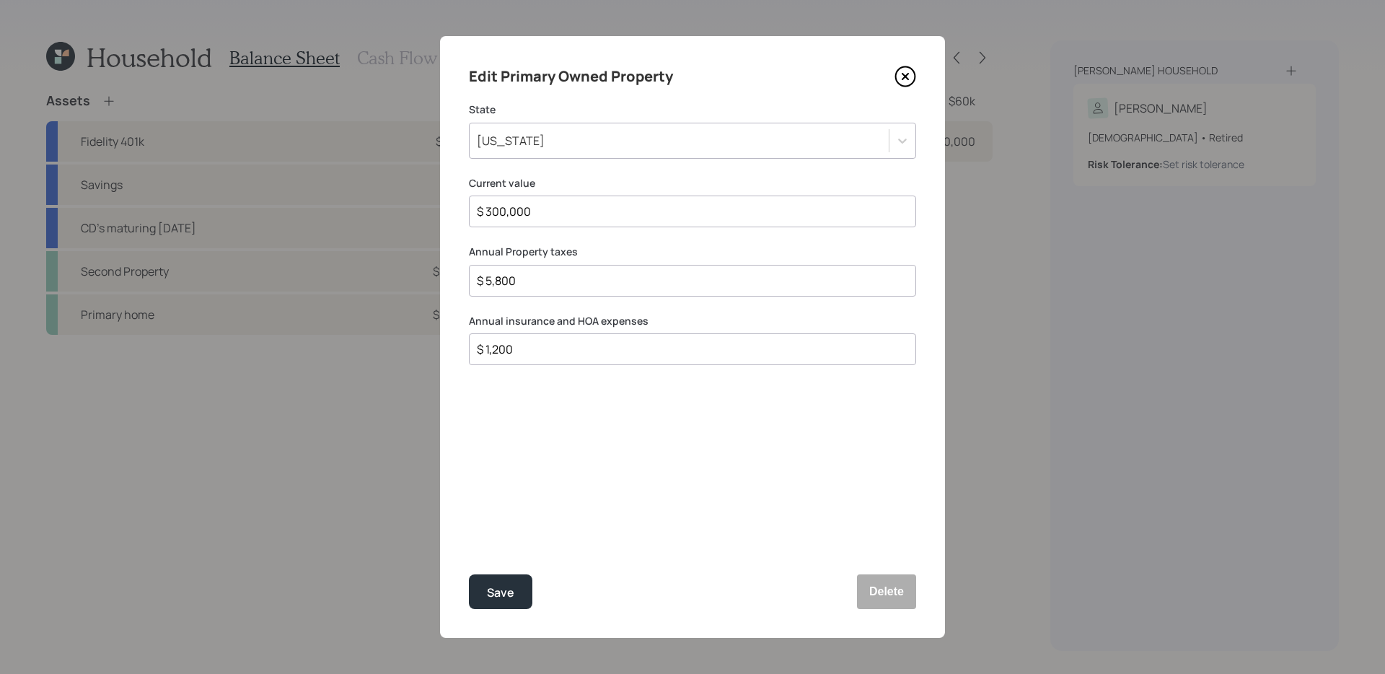
click at [469, 574] on button "Save" at bounding box center [500, 591] width 63 height 35
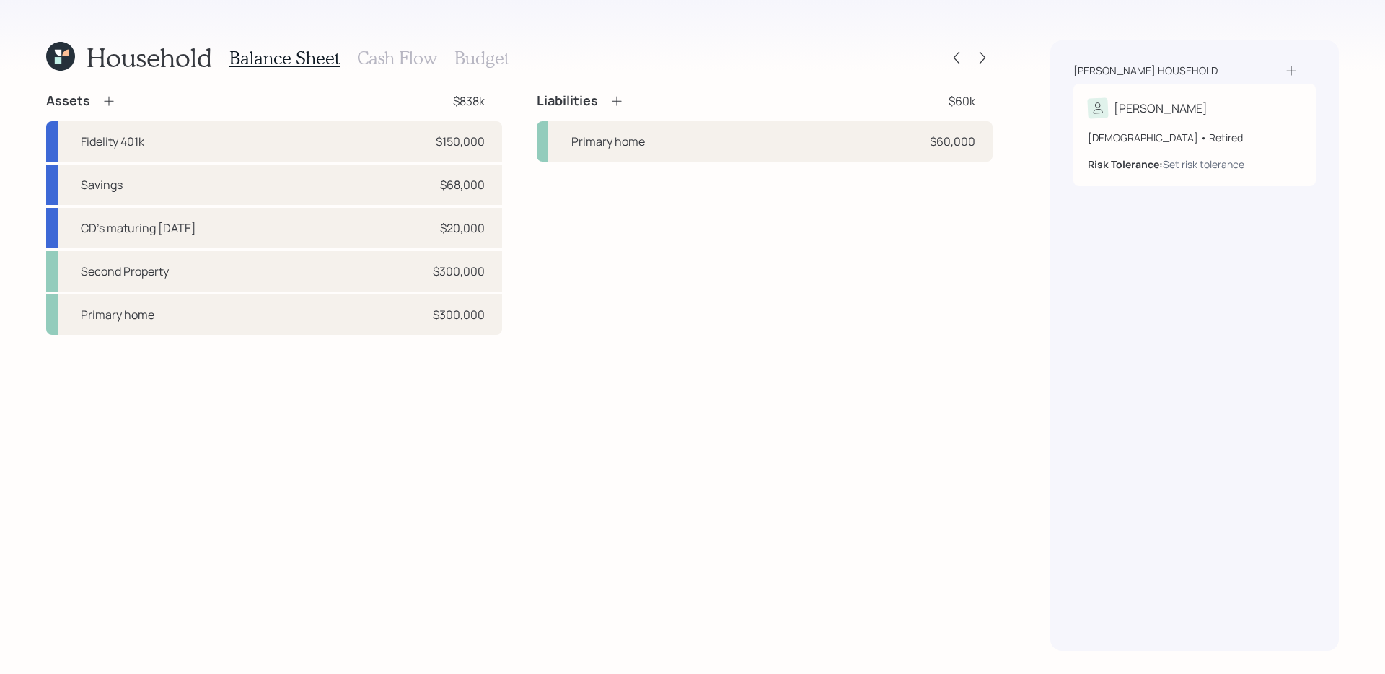
click at [698, 392] on div "Assets $838k Fidelity 401k $150,000 Savings $68,000 CD's maturing [DATE] $20,00…" at bounding box center [519, 371] width 947 height 558
click at [726, 154] on div "Primary home $60,000" at bounding box center [765, 141] width 456 height 40
select select "951d6fc2-9618-490a-b5f7-c9951170109d"
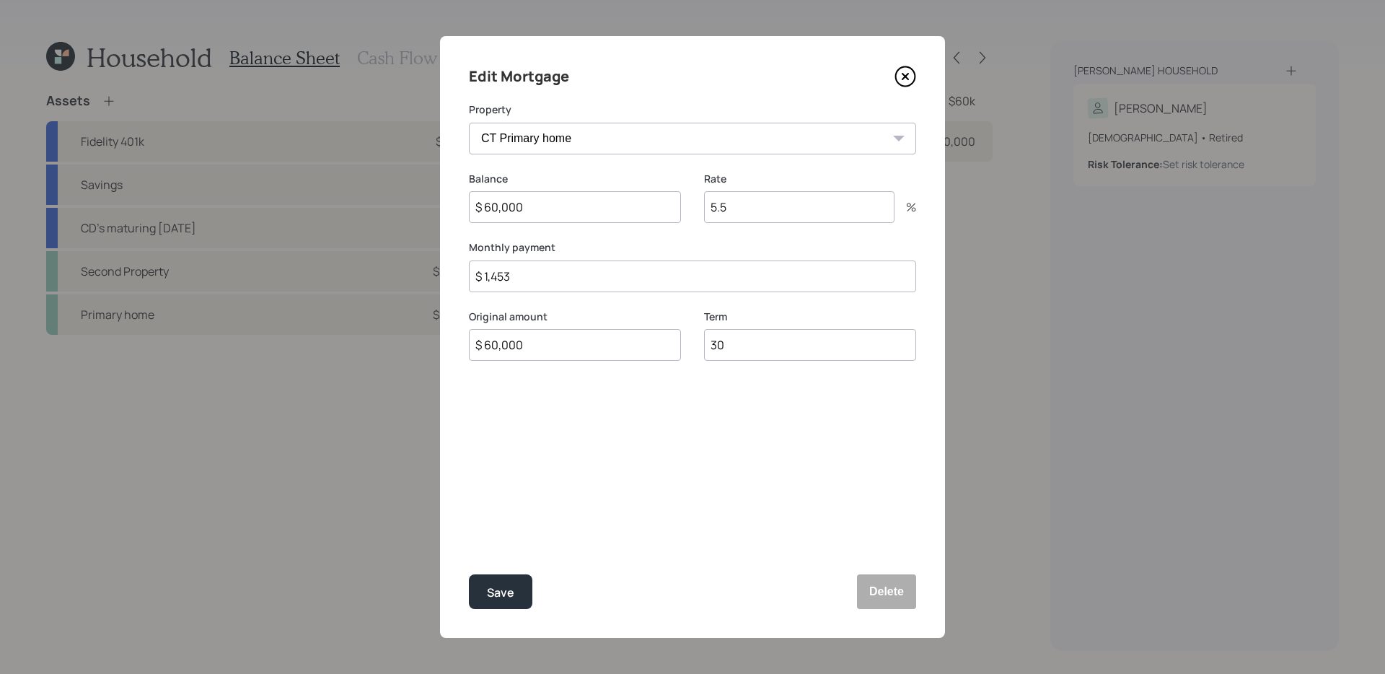
click at [586, 284] on input "$ 1,453" at bounding box center [692, 276] width 447 height 32
type input "$ 869"
click at [511, 589] on div "Save" at bounding box center [500, 592] width 27 height 19
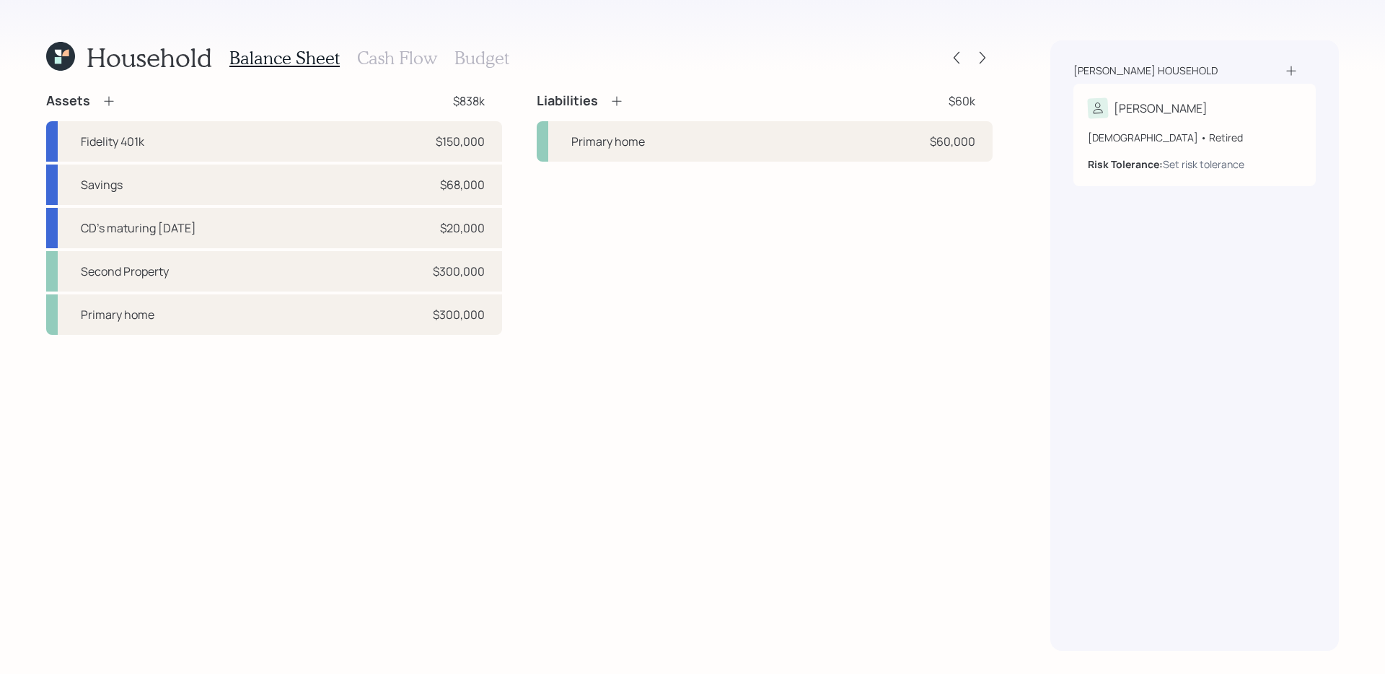
click at [602, 480] on div "Assets $838k Fidelity 401k $150,000 Savings $68,000 CD's maturing [DATE] $20,00…" at bounding box center [519, 371] width 947 height 558
click at [688, 147] on div "Primary home $60,000" at bounding box center [765, 141] width 456 height 40
select select "951d6fc2-9618-490a-b5f7-c9951170109d"
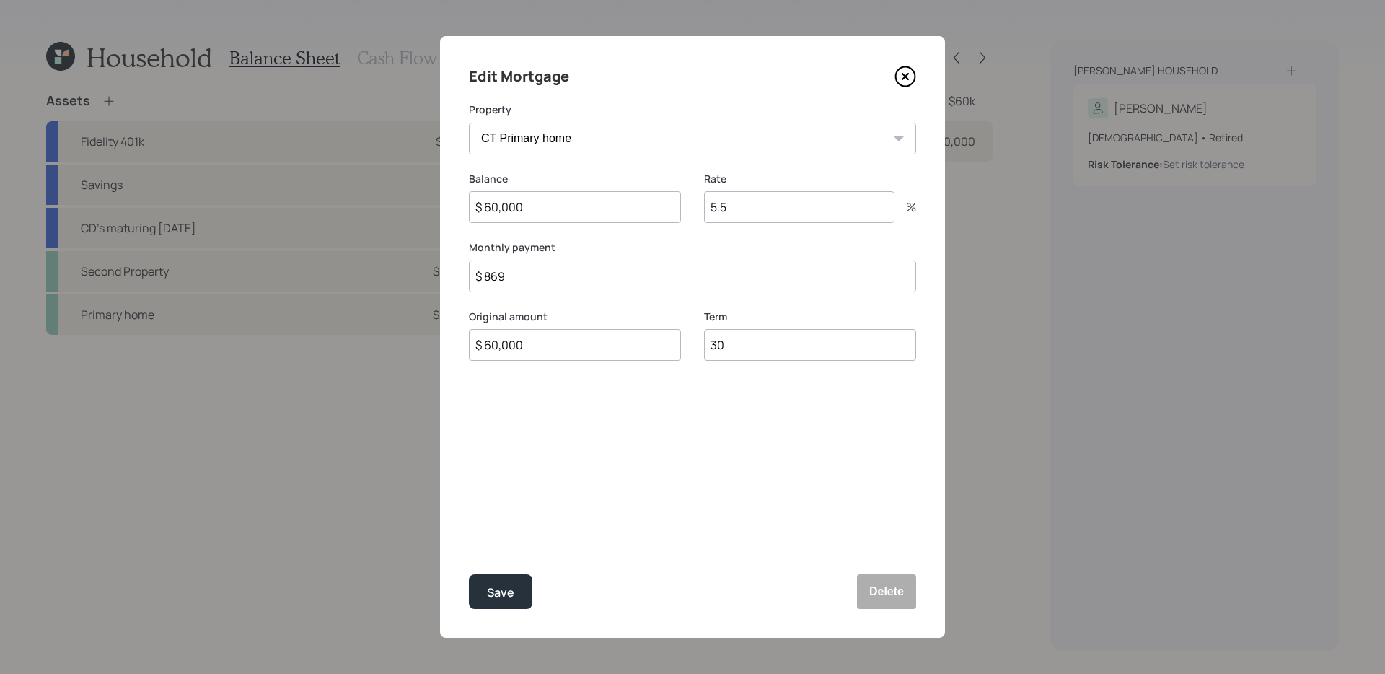
click at [735, 438] on div "Edit Mortgage Property Second Property CT Primary home Balance $ 60,000 Rate 5.…" at bounding box center [692, 337] width 505 height 602
click at [908, 74] on icon at bounding box center [906, 77] width 6 height 6
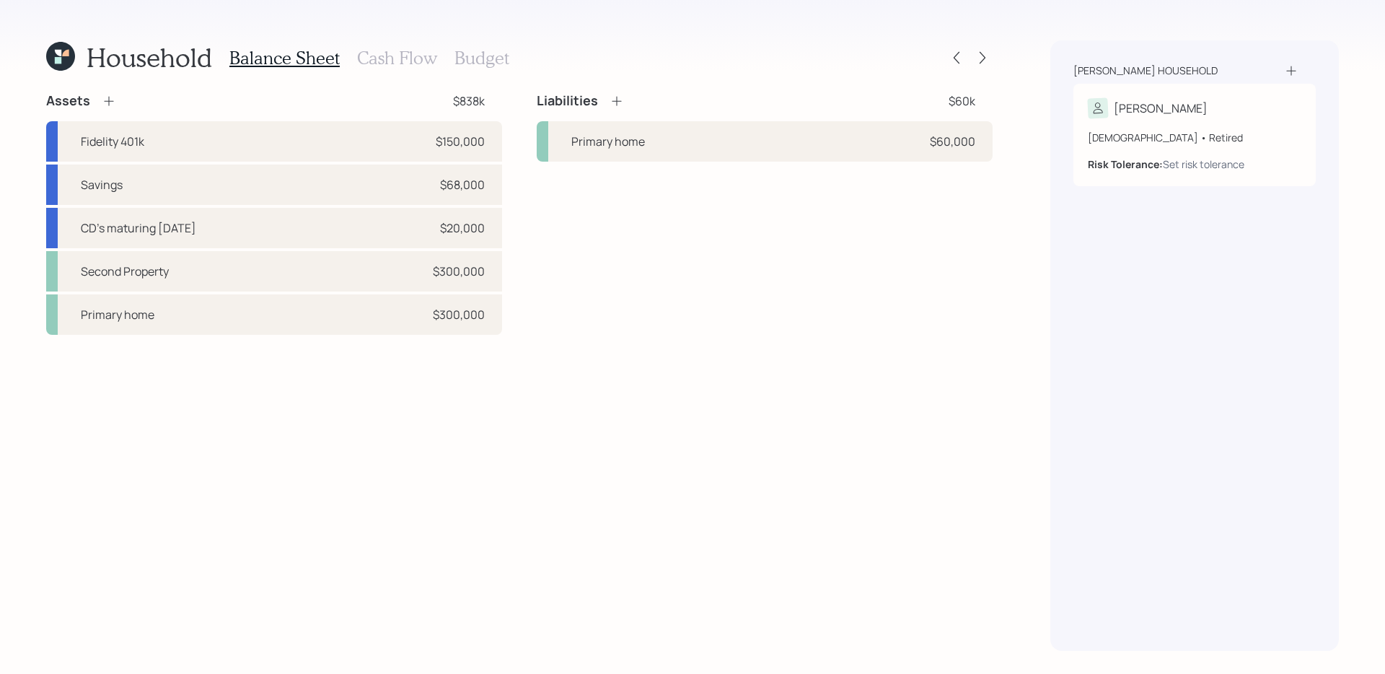
click at [465, 456] on div "Assets $838k Fidelity 401k $150,000 Savings $68,000 CD's maturing [DATE] $20,00…" at bounding box center [519, 371] width 947 height 558
click at [328, 272] on div "Second Property $300,000" at bounding box center [274, 271] width 456 height 40
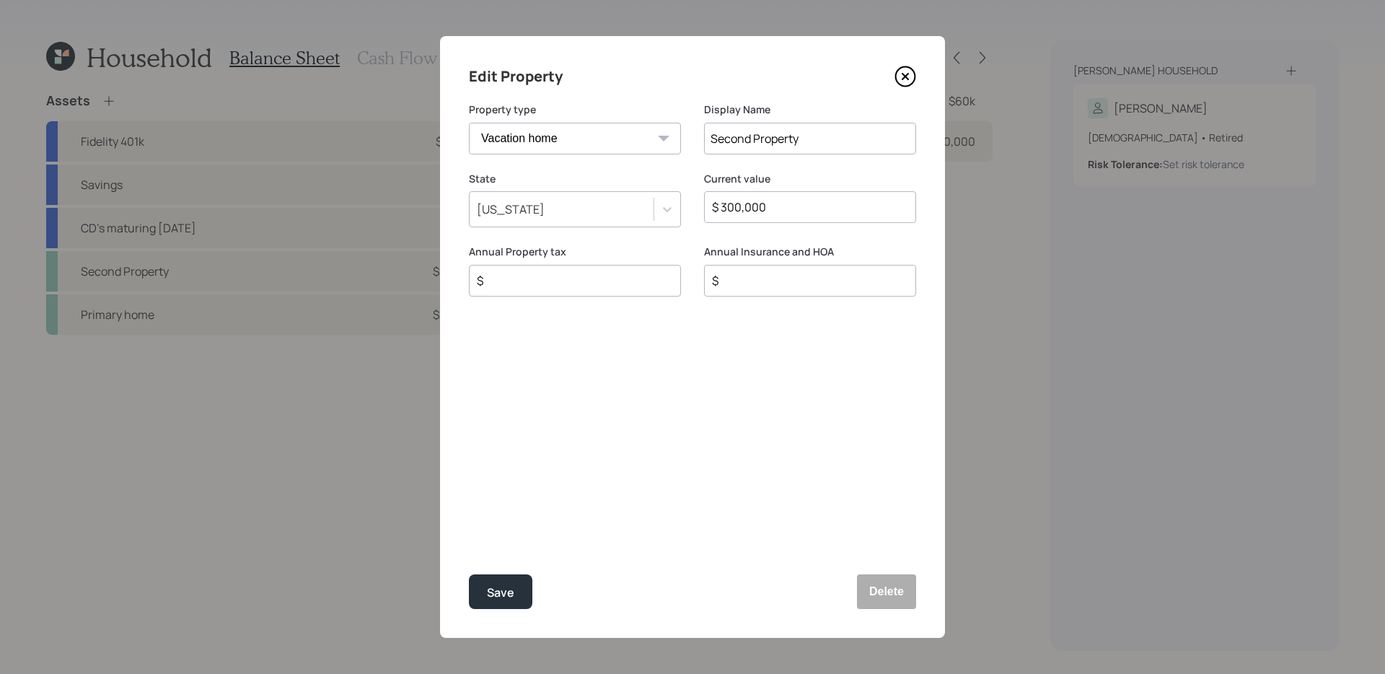
click at [631, 276] on input "$" at bounding box center [569, 280] width 188 height 17
click at [649, 420] on div "Edit Property Property type Vacation home Rental home Display Name Second Prope…" at bounding box center [692, 337] width 505 height 602
click at [641, 289] on input "$" at bounding box center [569, 280] width 188 height 17
click at [487, 591] on div "Save" at bounding box center [500, 592] width 27 height 19
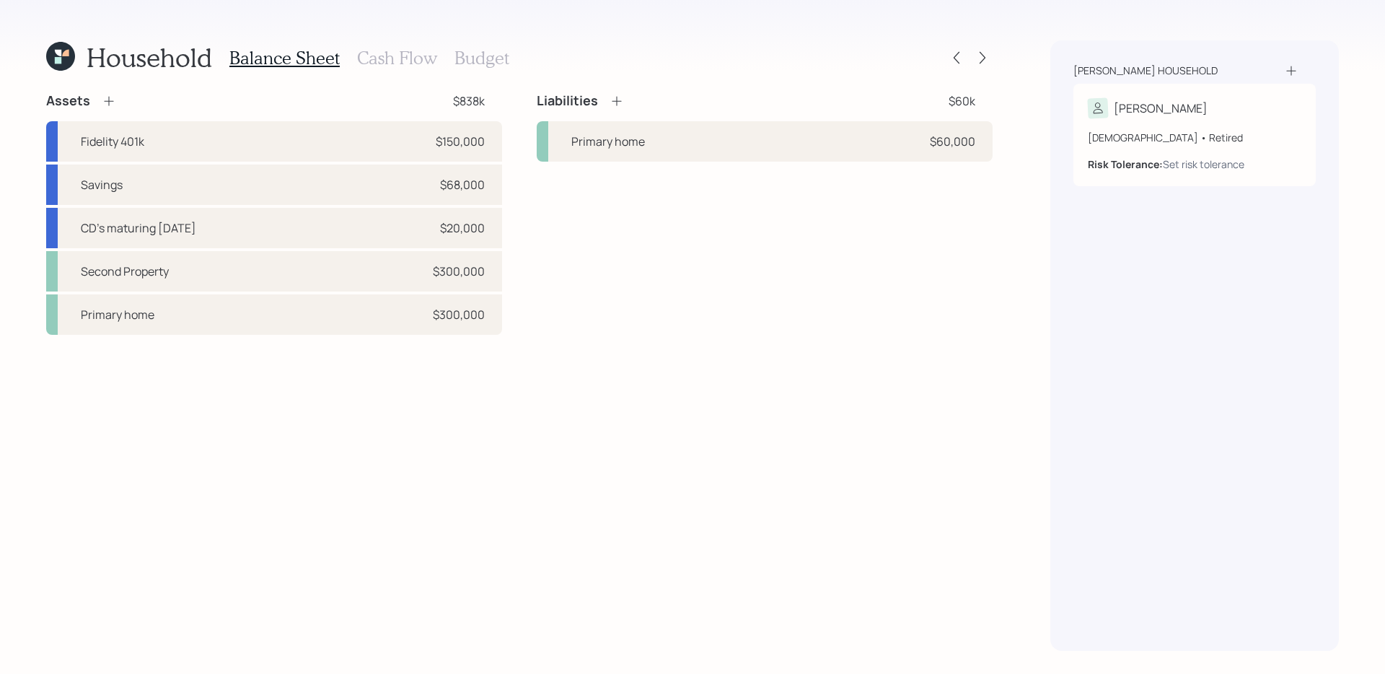
click at [618, 396] on div "Assets $838k Fidelity 401k $150,000 Savings $68,000 CD's maturing [DATE] $20,00…" at bounding box center [519, 371] width 947 height 558
click at [532, 418] on div "Assets $838k Fidelity 401k $150,000 Savings $68,000 CD's maturing [DATE] $20,00…" at bounding box center [519, 371] width 947 height 558
click at [413, 58] on h3 "Cash Flow" at bounding box center [397, 58] width 80 height 21
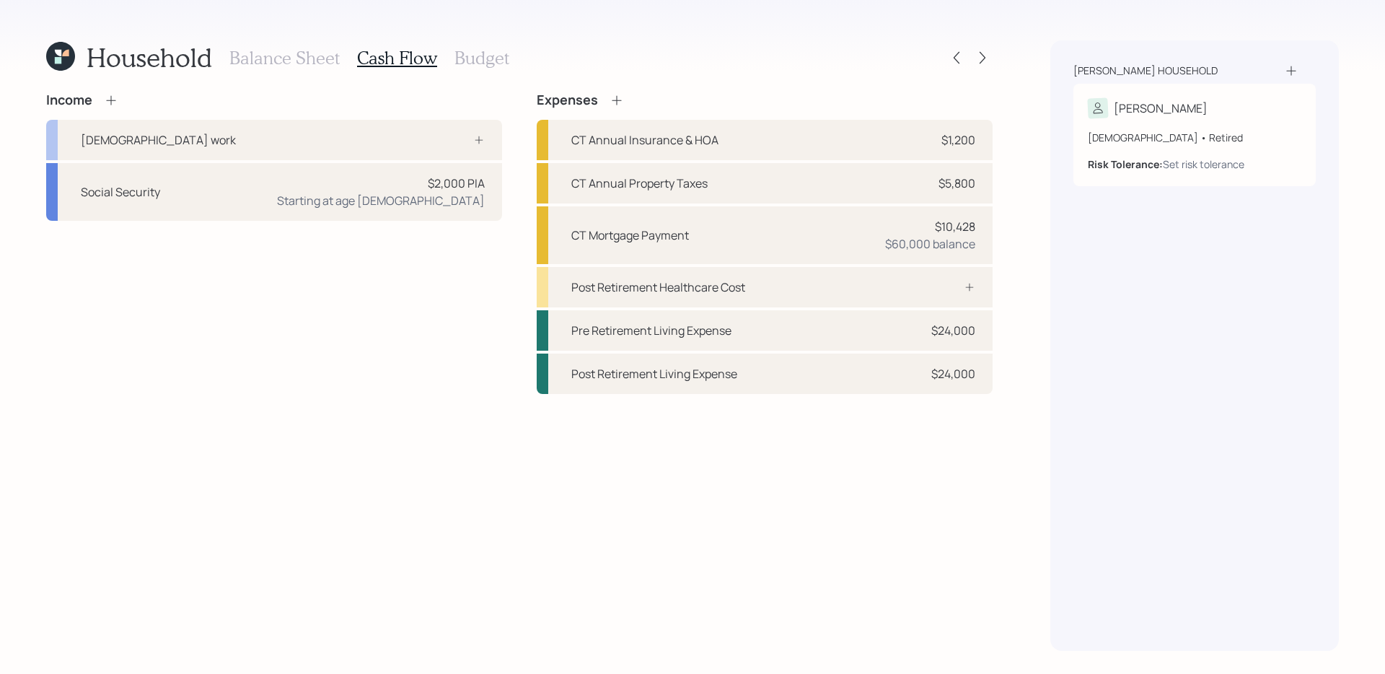
click at [408, 374] on div "Income [DEMOGRAPHIC_DATA] work Social Security $2,000 PIA Starting at age [DEMO…" at bounding box center [274, 243] width 456 height 302
click at [428, 364] on div "Income [DEMOGRAPHIC_DATA] work Social Security $2,000 PIA Starting at age [DEMO…" at bounding box center [274, 243] width 456 height 302
click at [218, 198] on div "Social Security $2,000 PIA Starting at age [DEMOGRAPHIC_DATA]" at bounding box center [274, 192] width 456 height 58
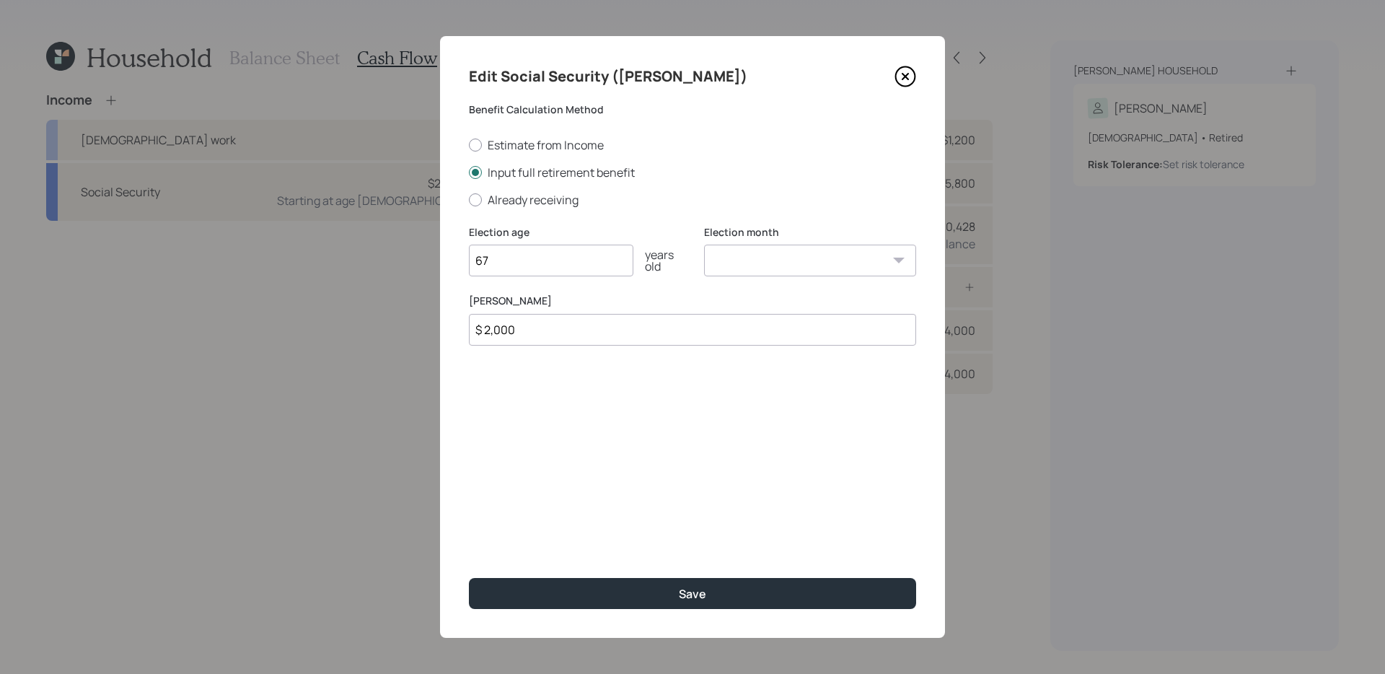
click at [905, 84] on icon at bounding box center [906, 77] width 22 height 22
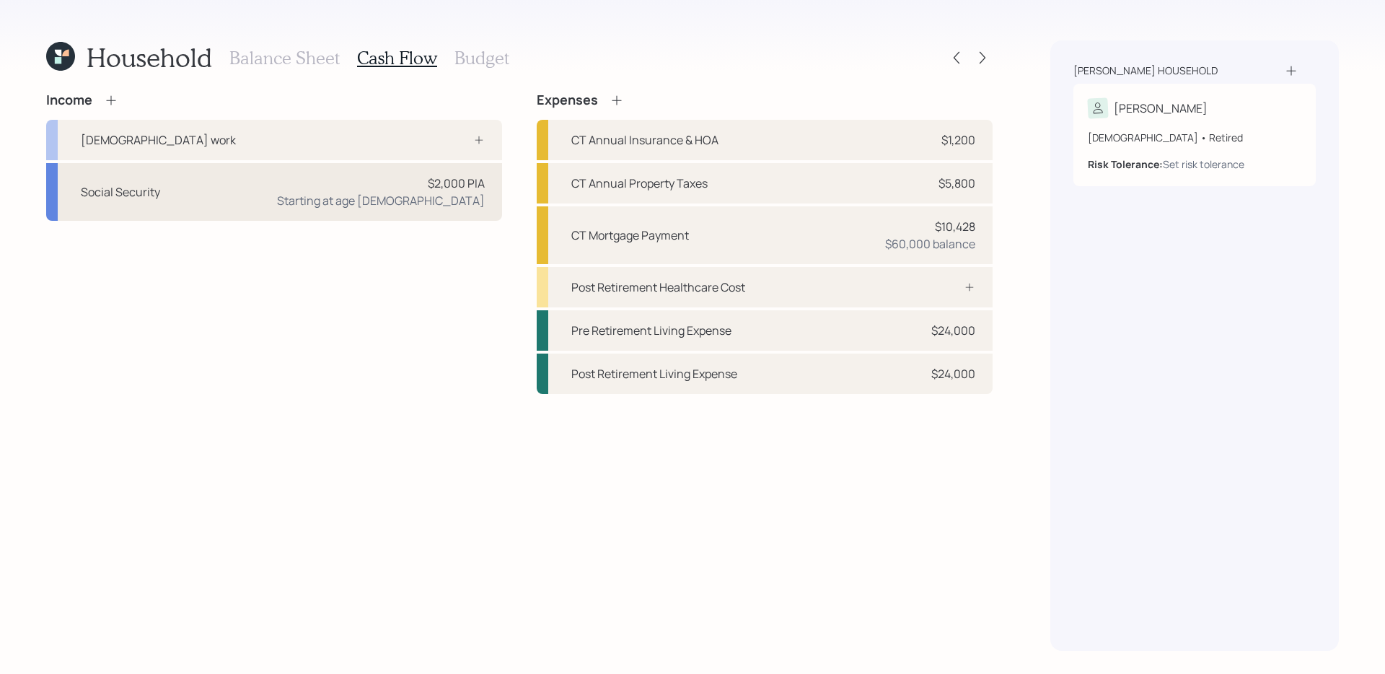
click at [318, 193] on div "Social Security $2,000 PIA Starting at age [DEMOGRAPHIC_DATA]" at bounding box center [274, 192] width 456 height 58
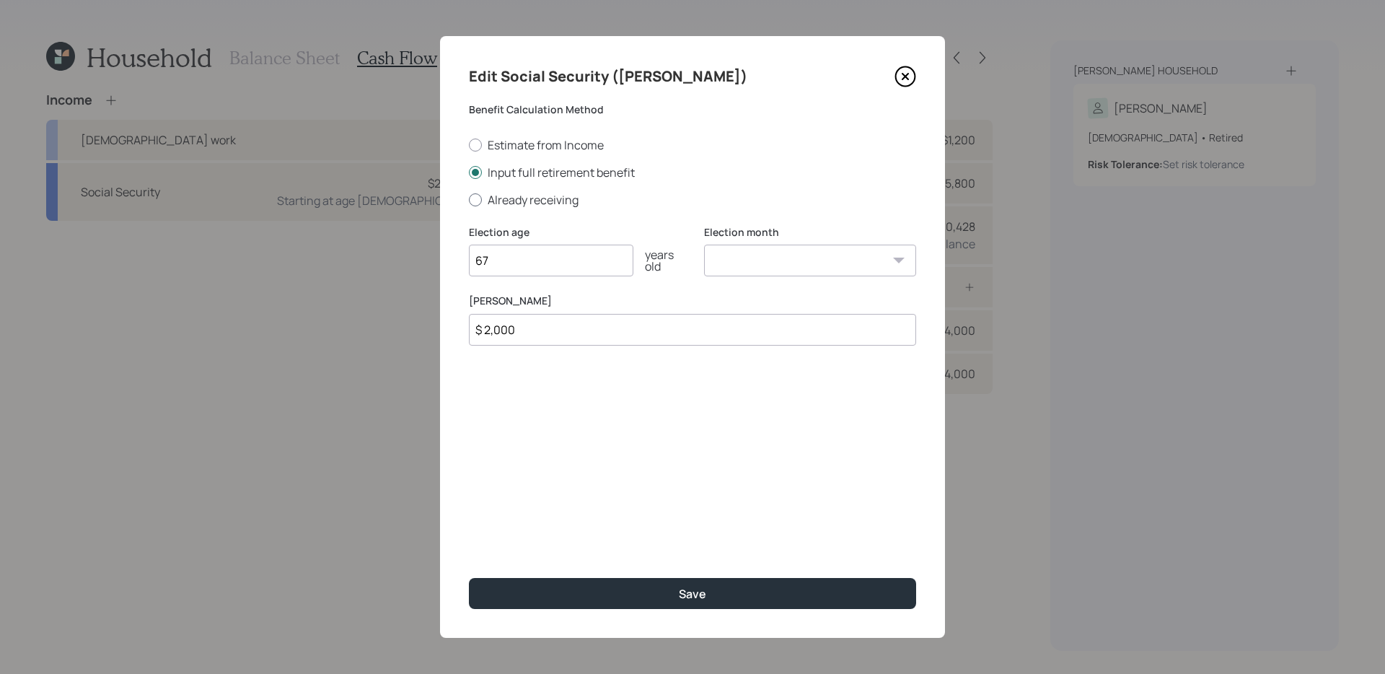
click at [527, 203] on label "Already receiving" at bounding box center [692, 200] width 447 height 16
click at [469, 200] on input "Already receiving" at bounding box center [468, 199] width 1 height 1
radio input "true"
click at [605, 335] on input "$" at bounding box center [692, 330] width 447 height 32
type input "$ 2,000"
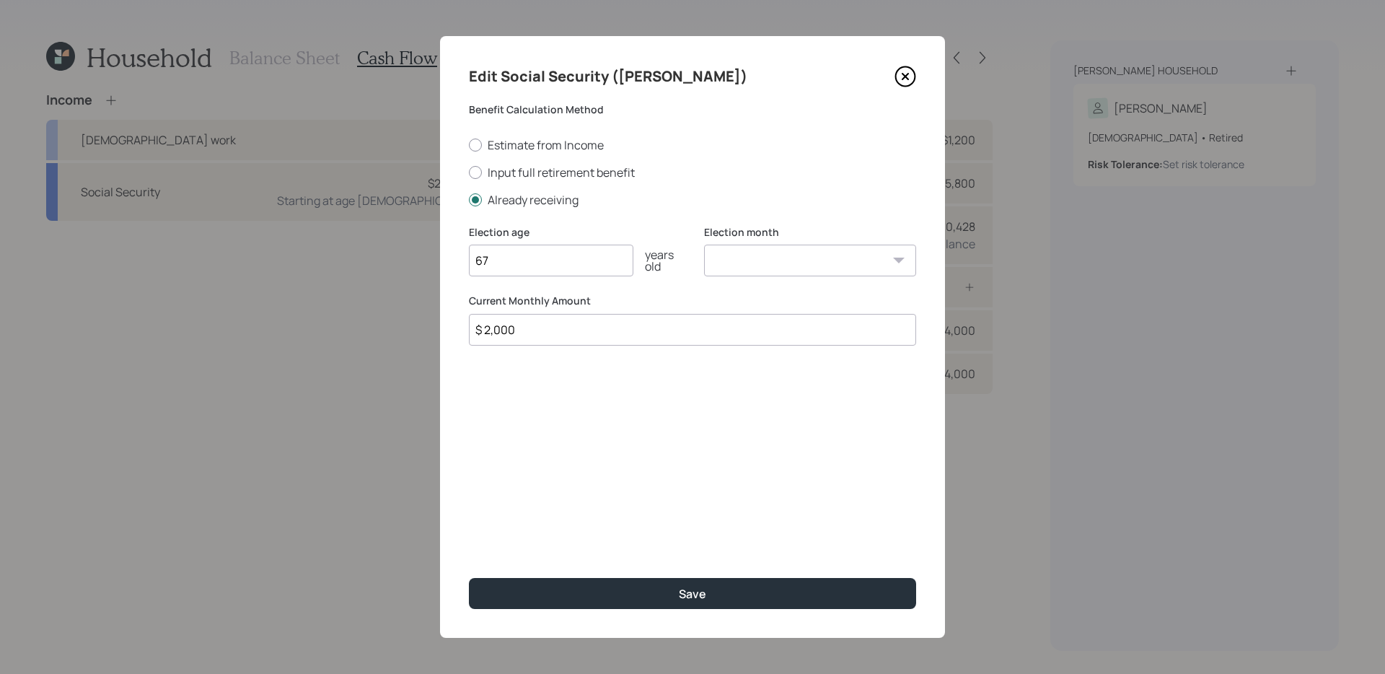
click at [469, 578] on button "Save" at bounding box center [692, 593] width 447 height 31
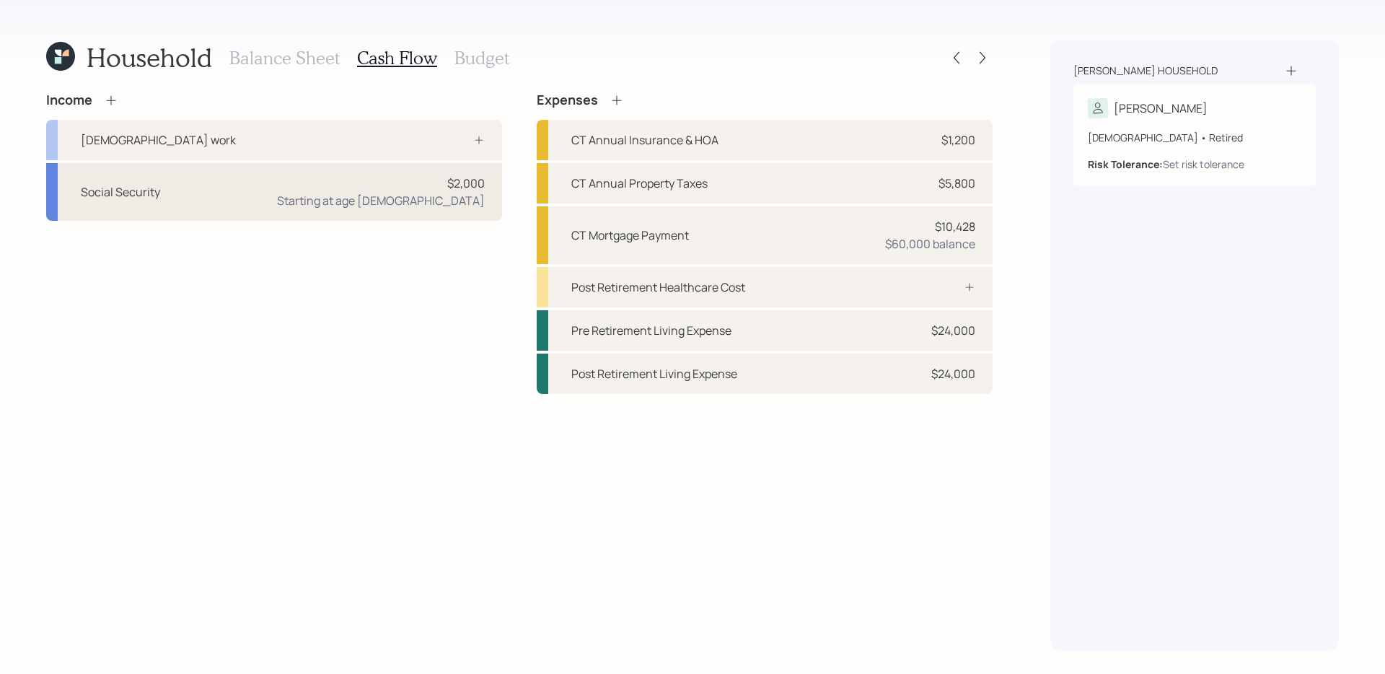
click at [287, 197] on div "Social Security $2,000 Starting at age [DEMOGRAPHIC_DATA]" at bounding box center [274, 192] width 456 height 58
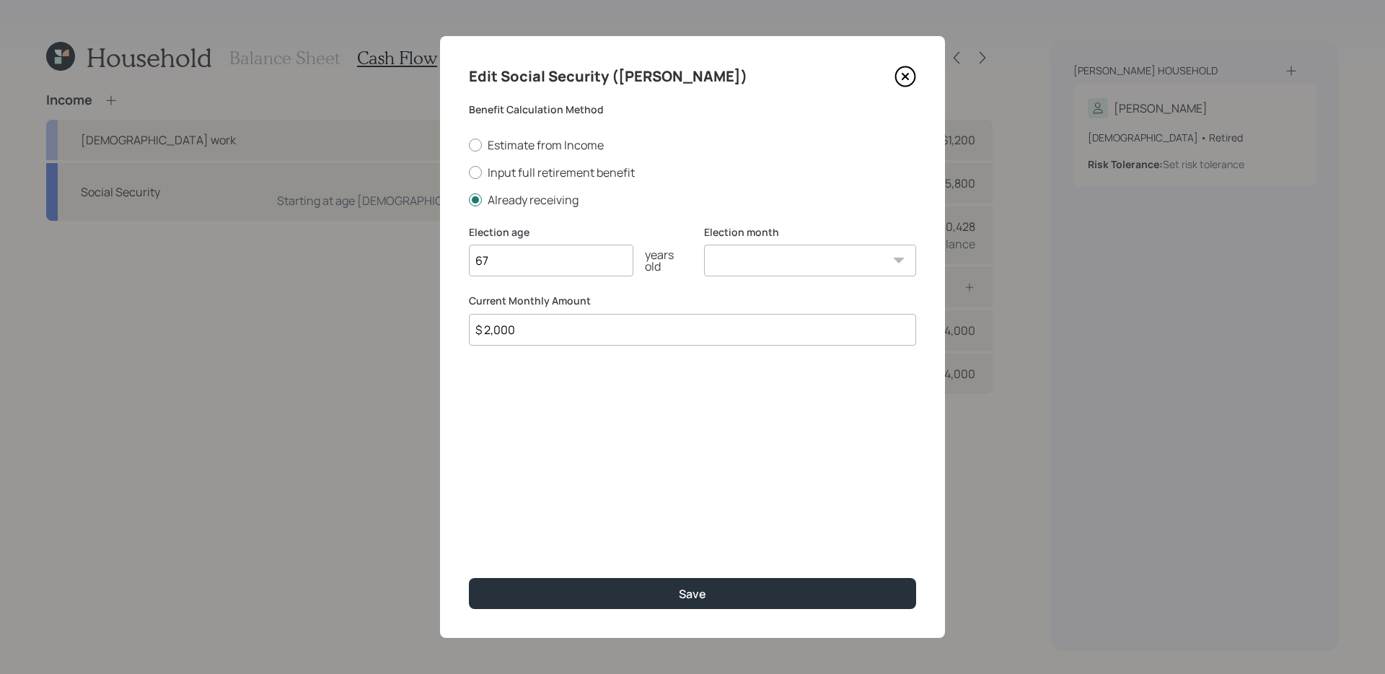
click at [569, 333] on input "$ 2,000" at bounding box center [692, 330] width 447 height 32
type input "$ 2,500"
click at [469, 578] on button "Save" at bounding box center [692, 593] width 447 height 31
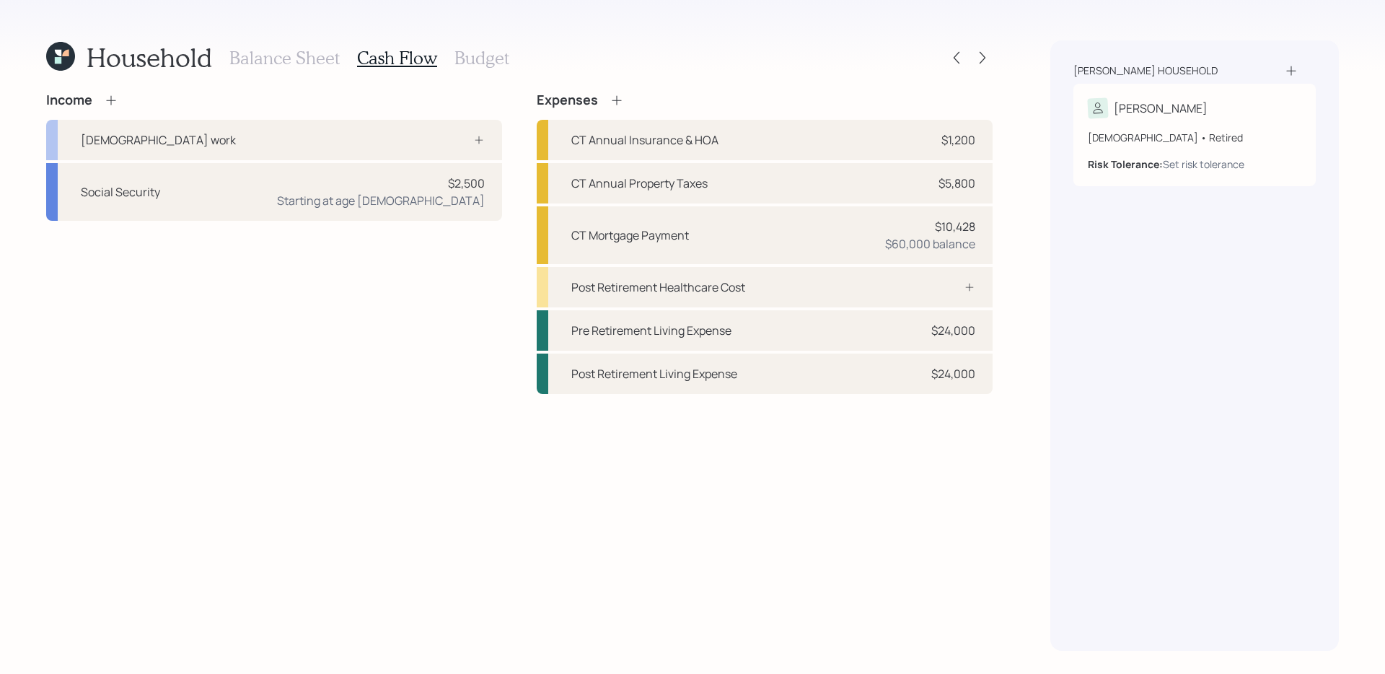
click at [472, 313] on div "Income [DEMOGRAPHIC_DATA] work Social Security $2,500 Starting at age [DEMOGRAP…" at bounding box center [274, 243] width 456 height 302
click at [241, 288] on div "Income [DEMOGRAPHIC_DATA] work Social Security $2,500 Starting at age [DEMOGRAP…" at bounding box center [274, 243] width 456 height 302
click at [304, 205] on div "Social Security $2,500 Starting at age [DEMOGRAPHIC_DATA]" at bounding box center [274, 192] width 456 height 58
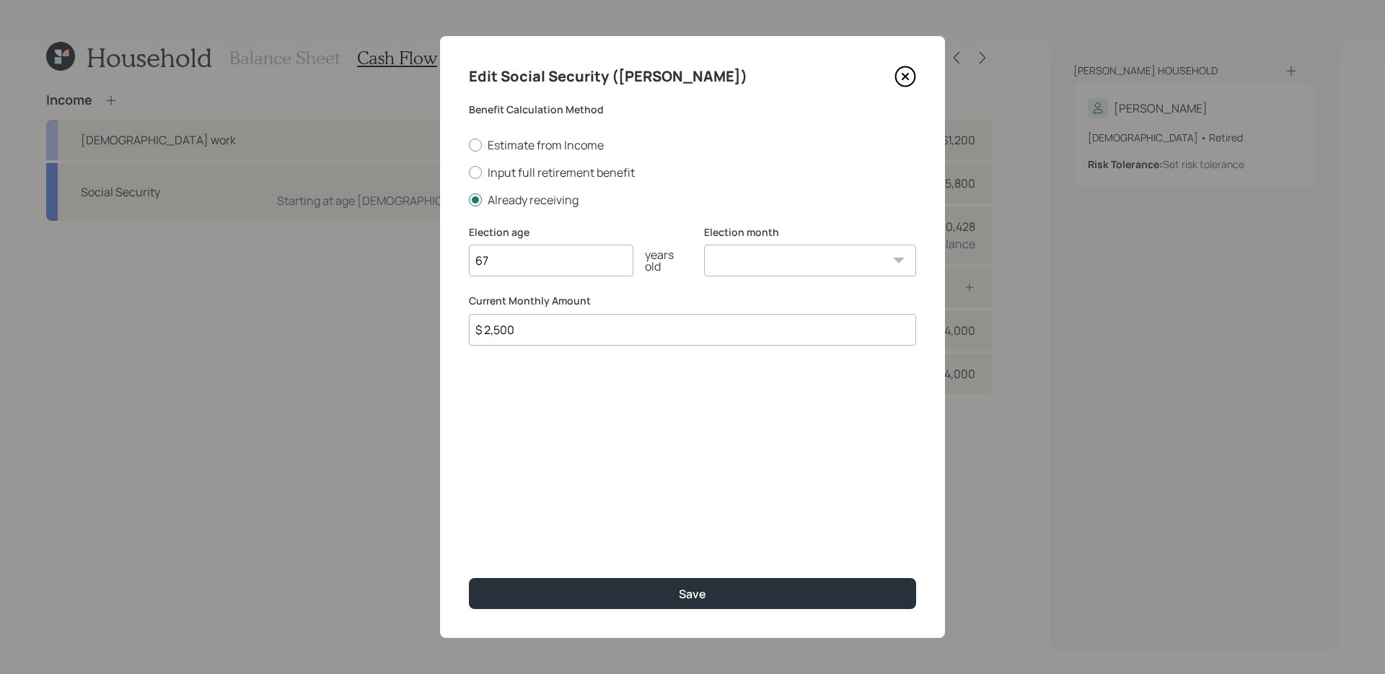
click at [566, 332] on input "$ 2,500" at bounding box center [692, 330] width 447 height 32
type input "$ 2,900"
click at [469, 578] on button "Save" at bounding box center [692, 593] width 447 height 31
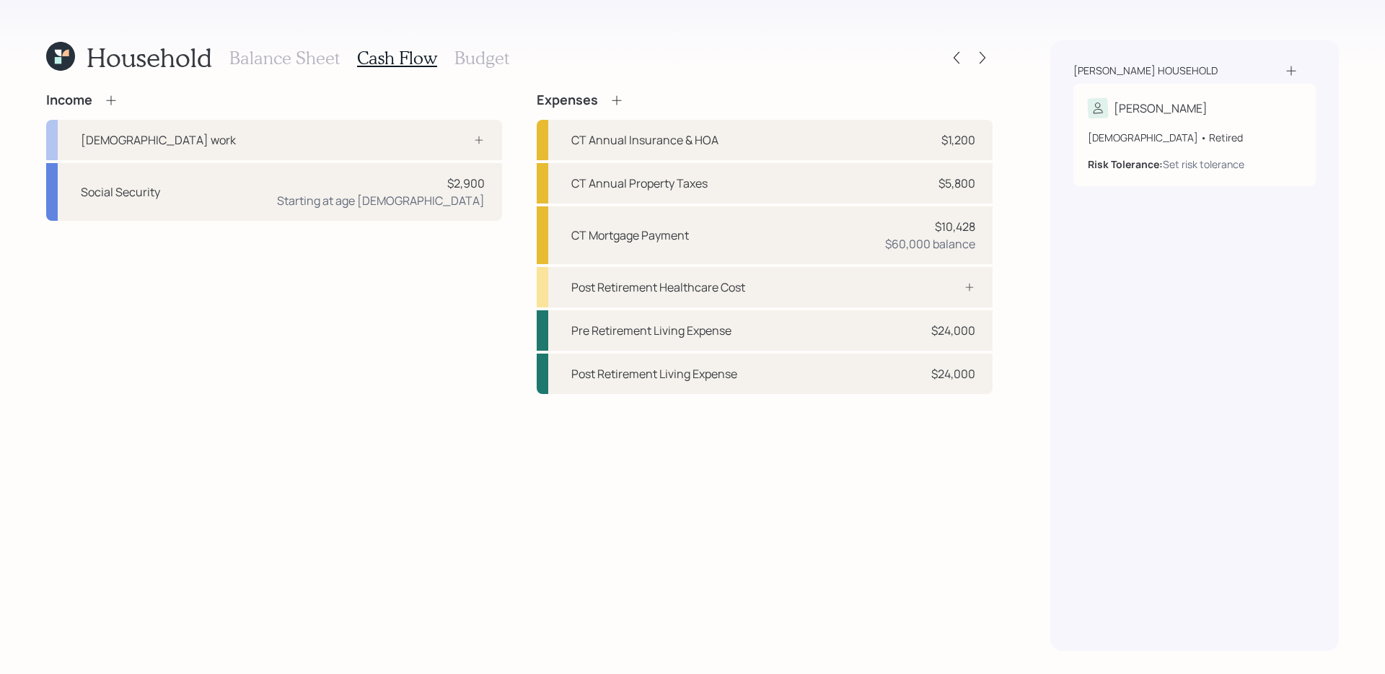
click at [359, 395] on div "Income [DEMOGRAPHIC_DATA] work Social Security $2,900 Starting at age [DEMOGRAP…" at bounding box center [519, 371] width 947 height 558
click at [425, 337] on div "Income [DEMOGRAPHIC_DATA] work Social Security $2,900 Starting at age [DEMOGRAP…" at bounding box center [274, 243] width 456 height 302
click at [670, 442] on div "Income [DEMOGRAPHIC_DATA] work Social Security $2,900 Starting at age [DEMOGRAP…" at bounding box center [519, 371] width 947 height 558
click at [748, 294] on div "Post Retirement Healthcare Cost" at bounding box center [765, 287] width 456 height 40
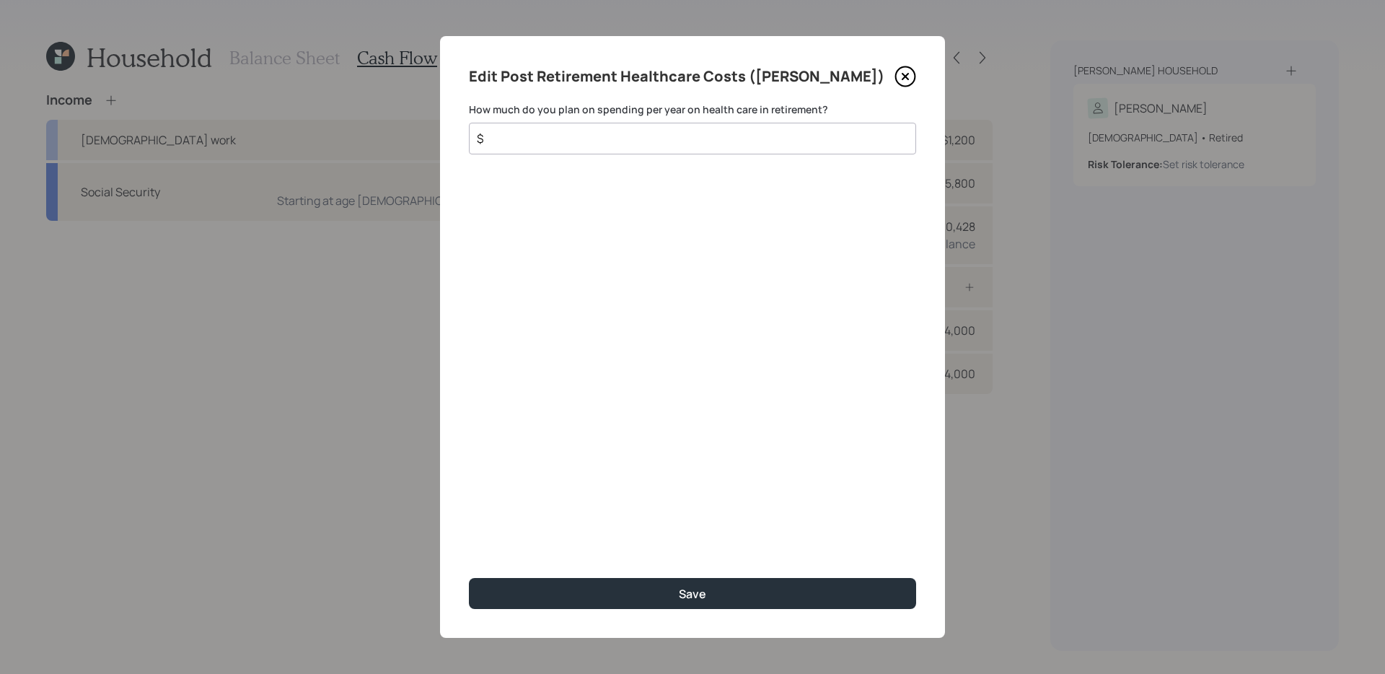
click at [719, 142] on input "$" at bounding box center [686, 138] width 423 height 17
type input "$ 4,500"
click at [469, 578] on button "Save" at bounding box center [692, 593] width 447 height 31
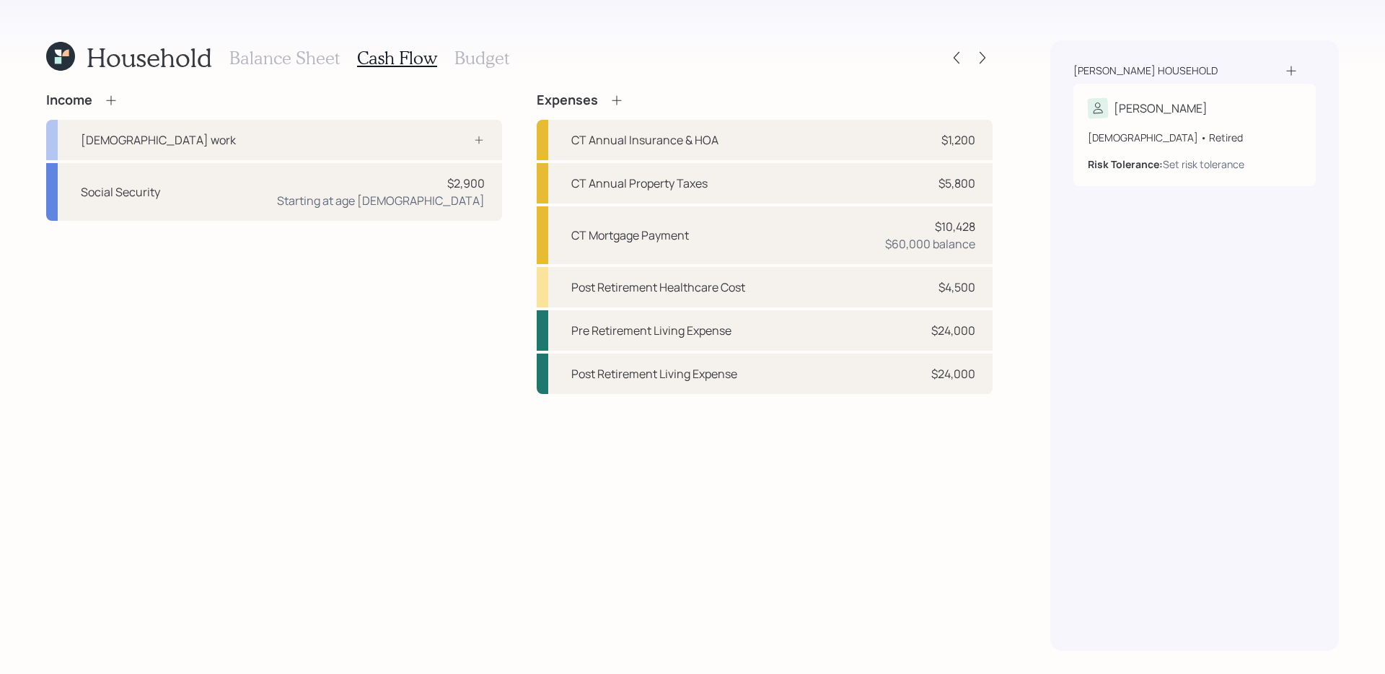
click at [716, 483] on div "Income [DEMOGRAPHIC_DATA] work Social Security $2,900 Starting at age [DEMOGRAP…" at bounding box center [519, 371] width 947 height 558
click at [774, 477] on div "Income [DEMOGRAPHIC_DATA] work Social Security $2,900 Starting at age [DEMOGRAP…" at bounding box center [519, 371] width 947 height 558
click at [851, 563] on div "Income [DEMOGRAPHIC_DATA] work Social Security $2,900 Starting at age [DEMOGRAP…" at bounding box center [519, 371] width 947 height 558
click at [709, 531] on div "Income [DEMOGRAPHIC_DATA] work Social Security $2,900 Starting at age [DEMOGRAP…" at bounding box center [519, 371] width 947 height 558
click at [750, 333] on div "Pre Retirement Living Expense $24,000" at bounding box center [765, 330] width 456 height 40
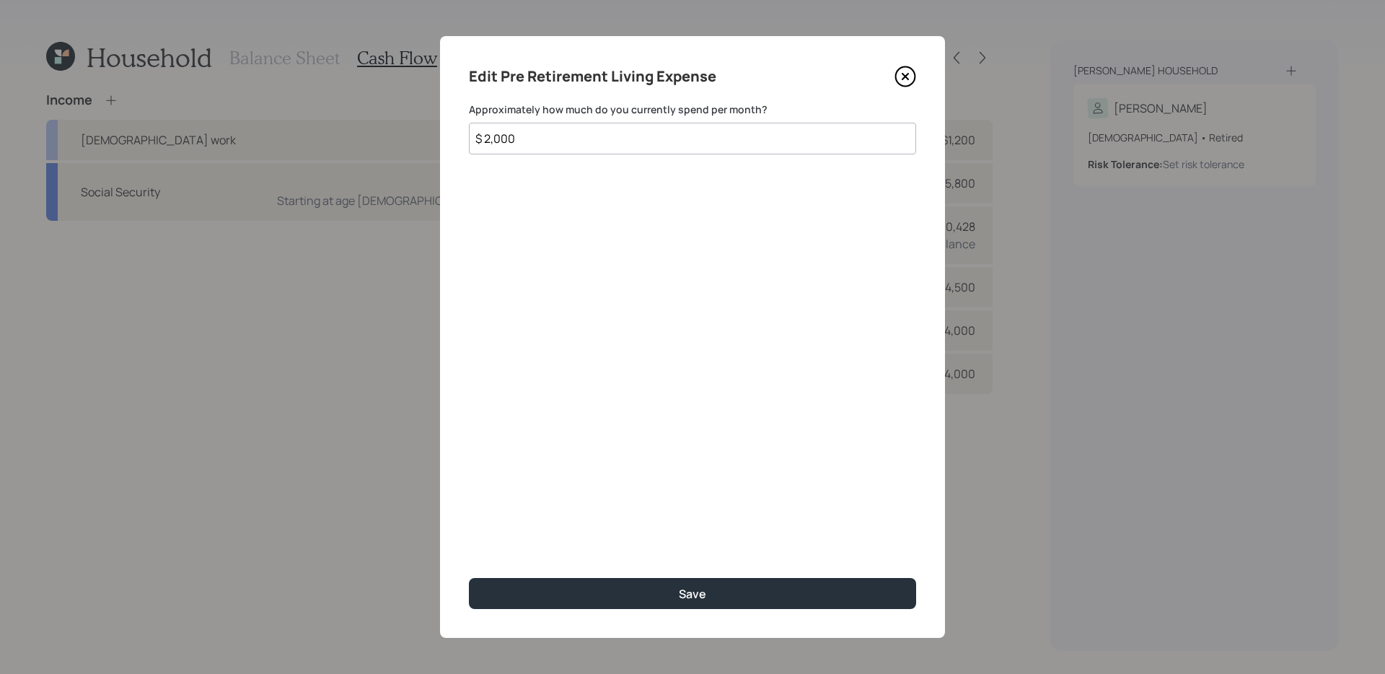
click at [748, 144] on input "$ 2,000" at bounding box center [692, 139] width 447 height 32
click at [904, 72] on icon at bounding box center [906, 77] width 22 height 22
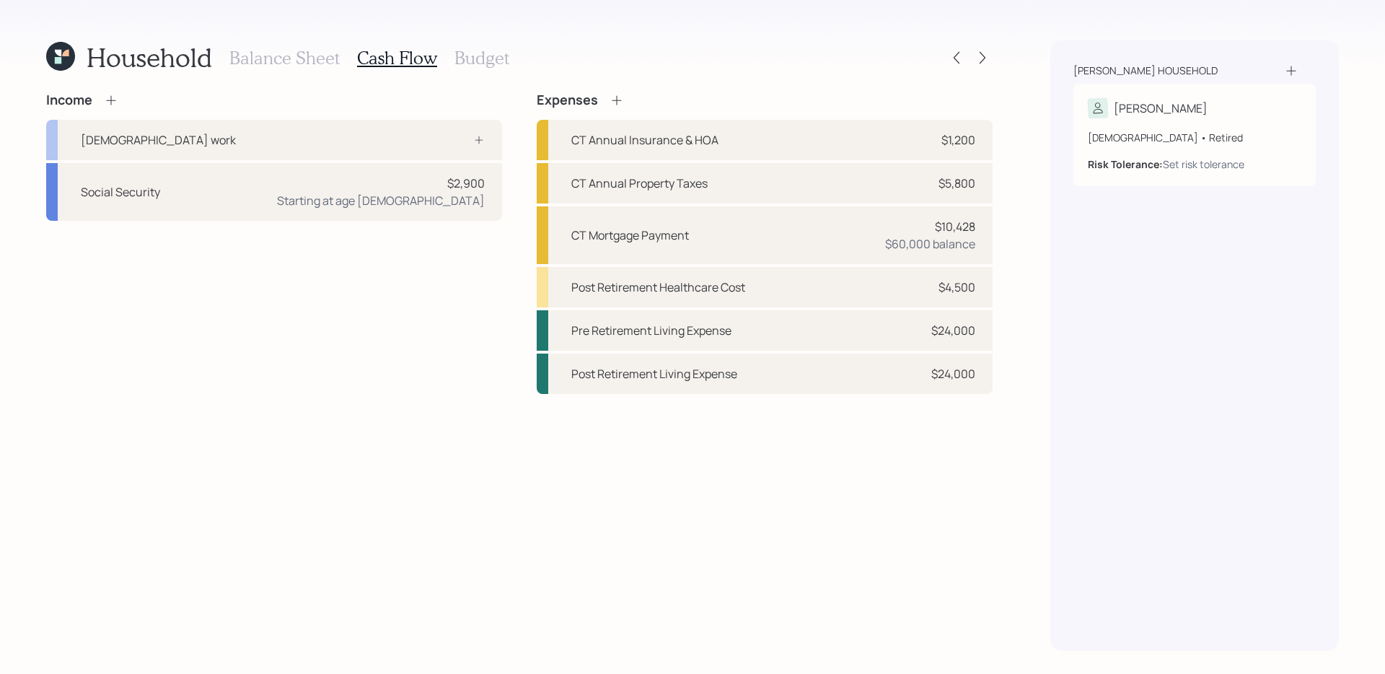
click at [648, 56] on div "Household Balance Sheet Cash Flow Budget" at bounding box center [519, 57] width 947 height 35
click at [475, 58] on h3 "Budget" at bounding box center [482, 58] width 55 height 21
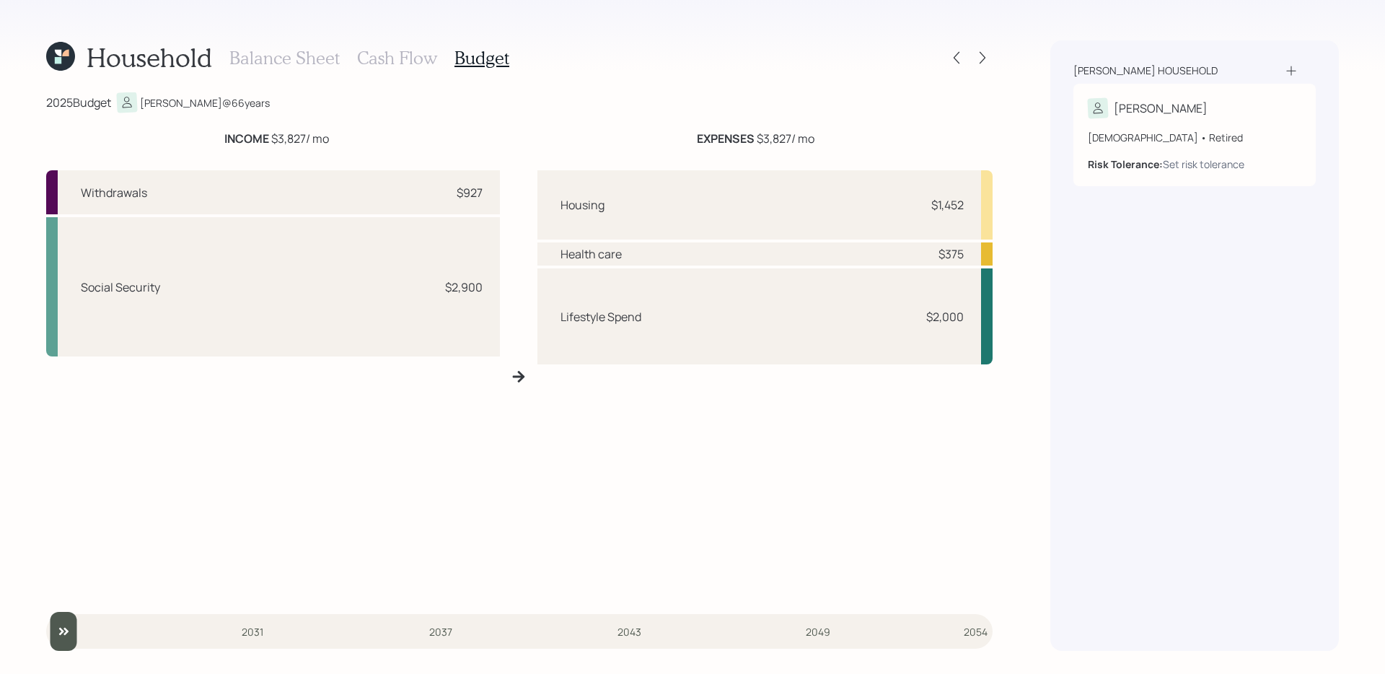
click at [390, 61] on h3 "Cash Flow" at bounding box center [397, 58] width 80 height 21
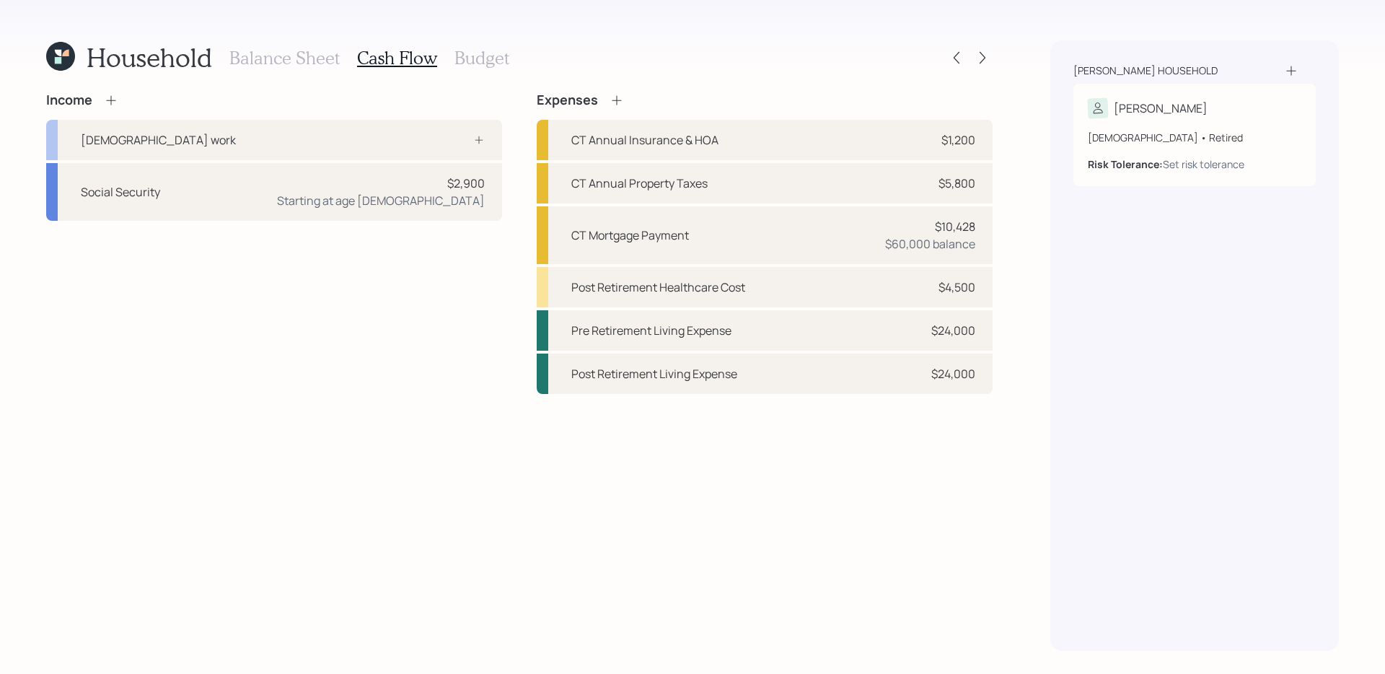
click at [436, 346] on div "Income [DEMOGRAPHIC_DATA] work Social Security $2,900 Starting at age [DEMOGRAP…" at bounding box center [274, 243] width 456 height 302
click at [519, 186] on div "Income [DEMOGRAPHIC_DATA] work Social Security $2,900 Starting at age [DEMOGRAP…" at bounding box center [519, 243] width 947 height 302
click at [482, 57] on h3 "Budget" at bounding box center [482, 58] width 55 height 21
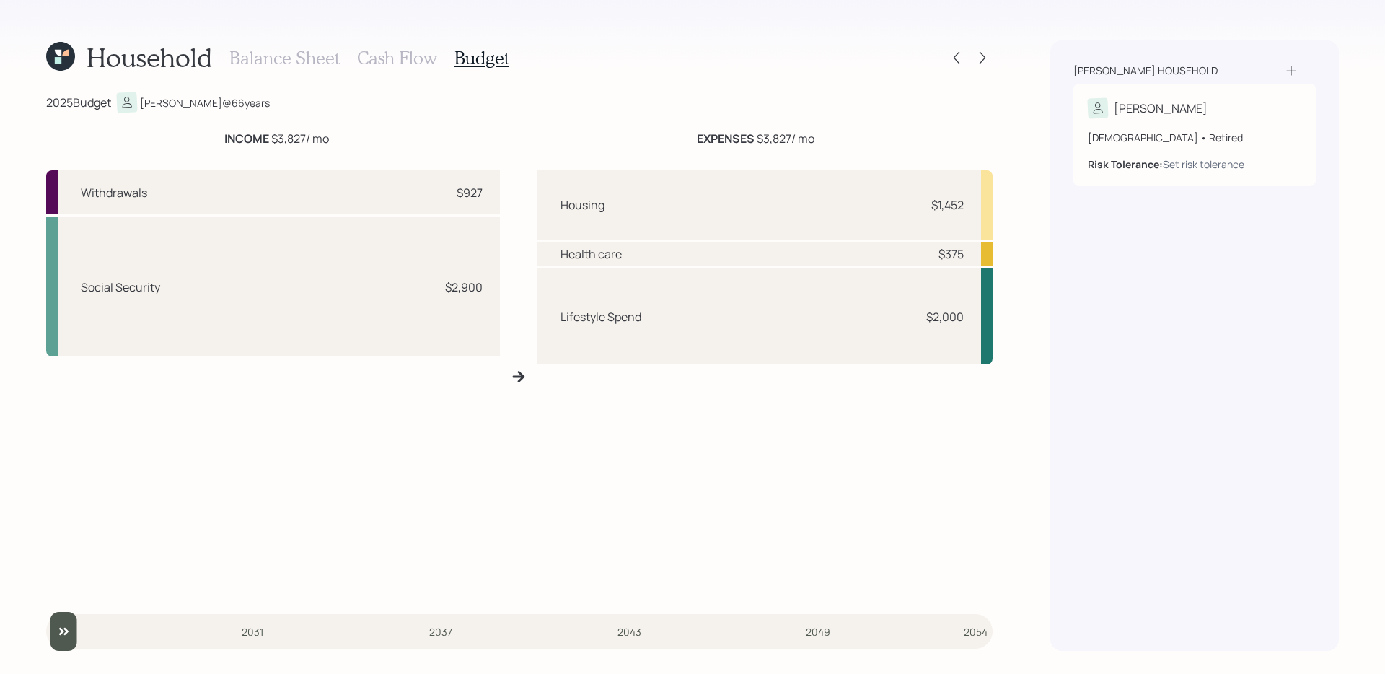
click at [411, 58] on h3 "Cash Flow" at bounding box center [397, 58] width 80 height 21
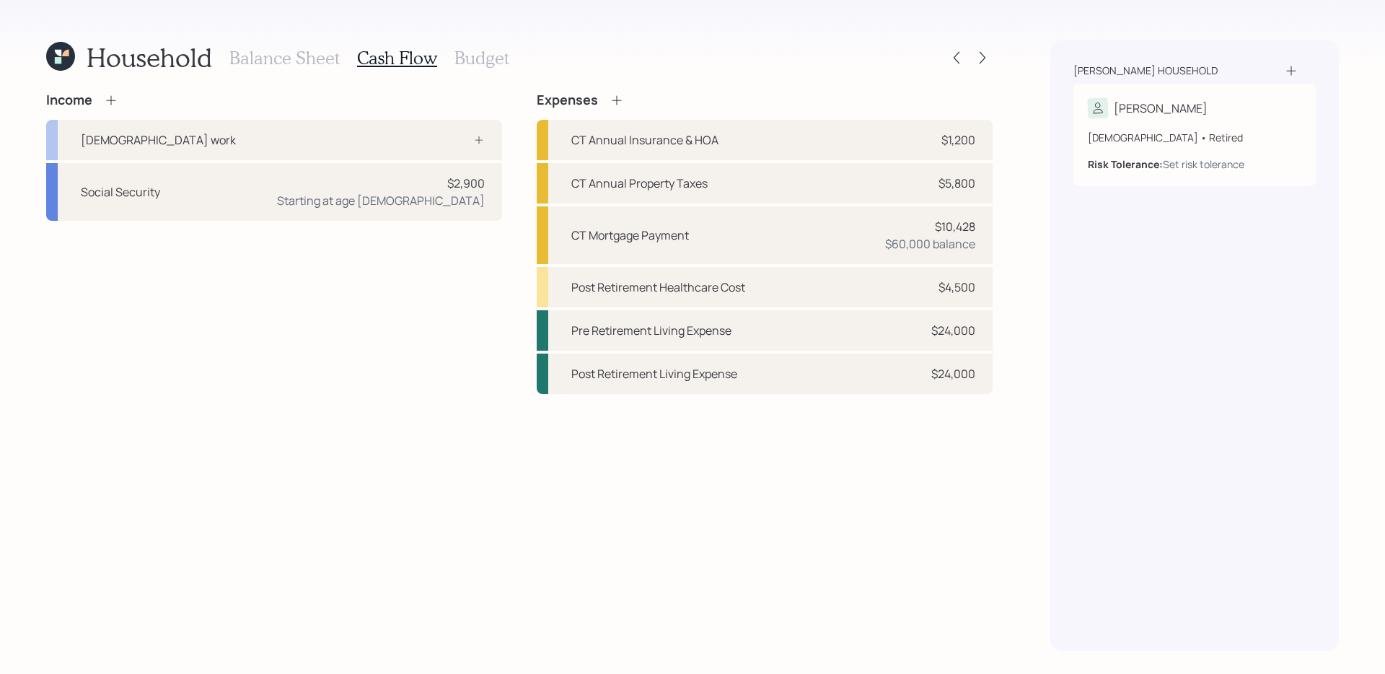
click at [488, 62] on h3 "Budget" at bounding box center [482, 58] width 55 height 21
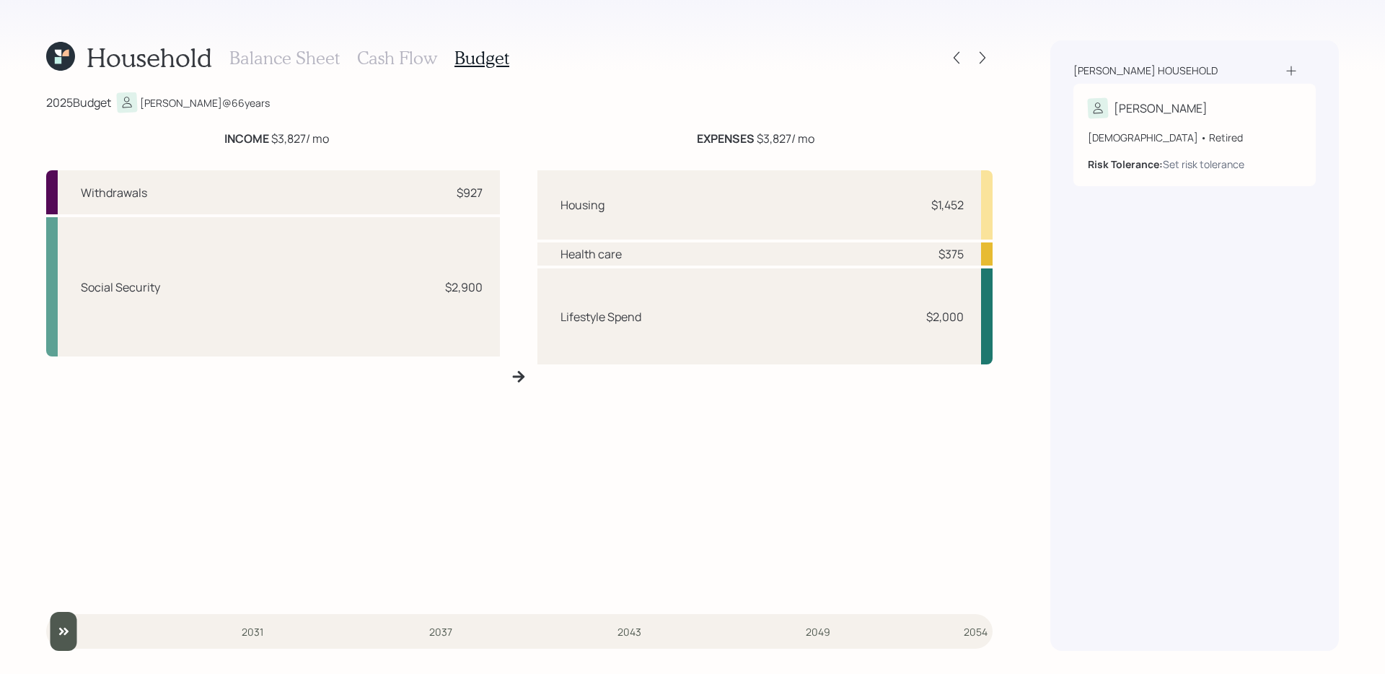
click at [425, 61] on h3 "Cash Flow" at bounding box center [397, 58] width 80 height 21
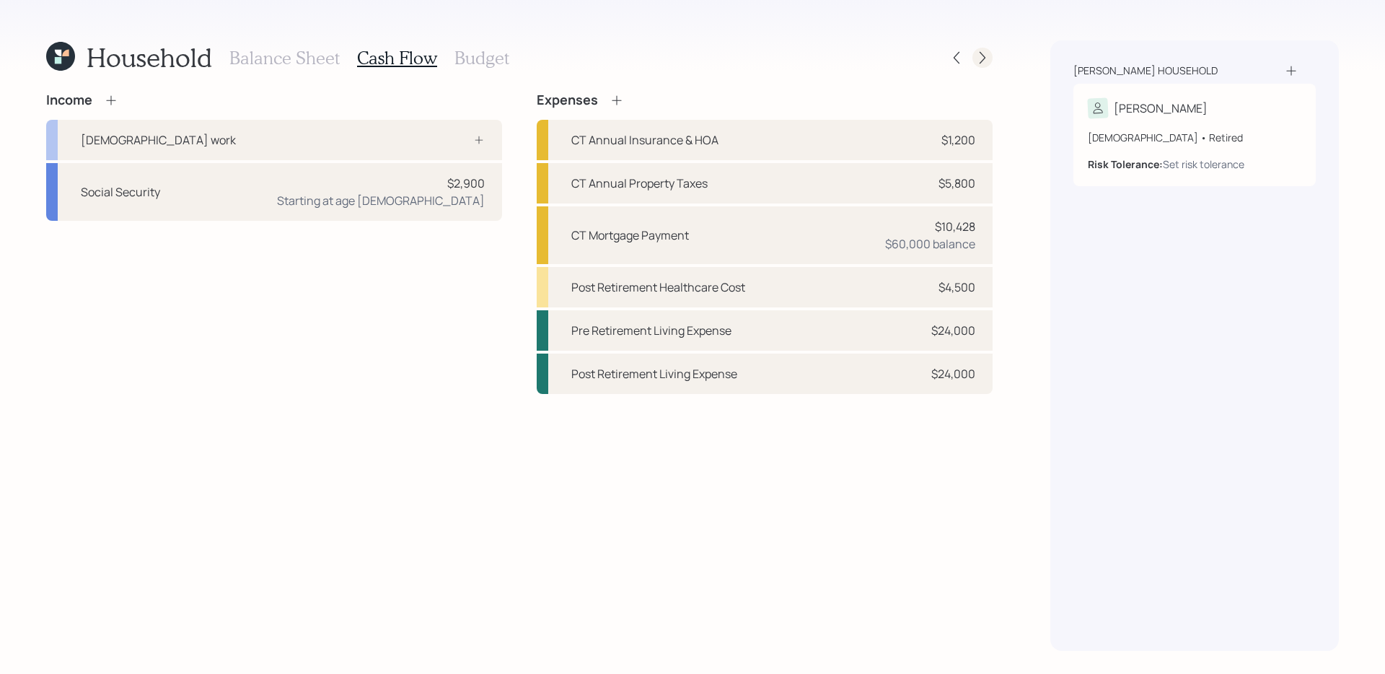
click at [982, 56] on icon at bounding box center [982, 58] width 14 height 14
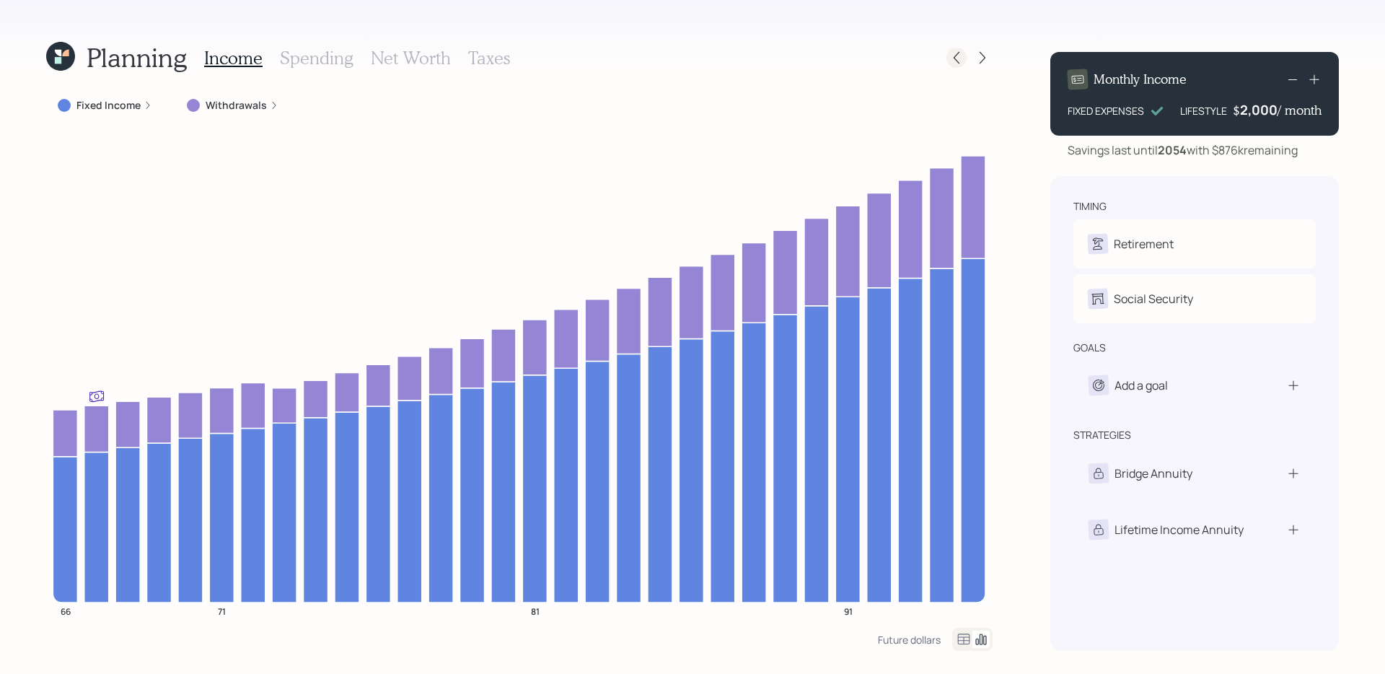
click at [958, 57] on icon at bounding box center [956, 58] width 14 height 14
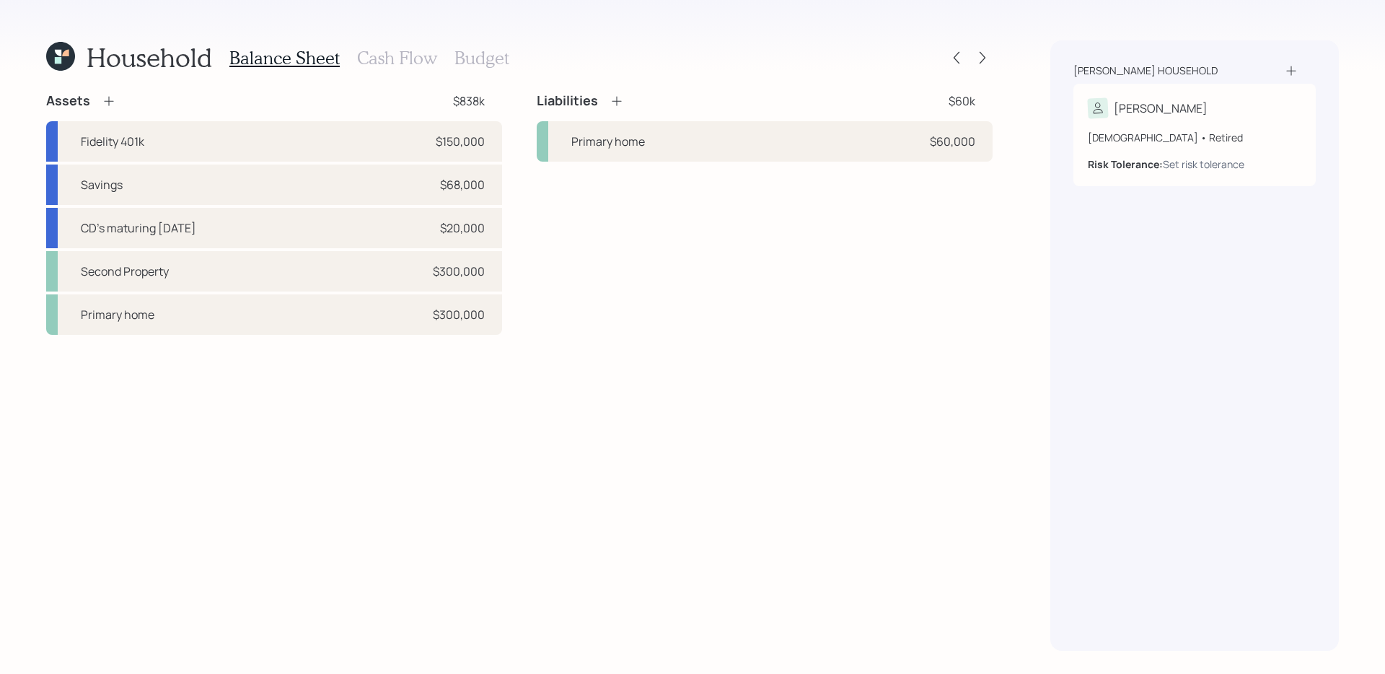
click at [519, 154] on div "Assets $838k Fidelity 401k $150,000 Savings $68,000 CD's maturing [DATE] $20,00…" at bounding box center [519, 213] width 947 height 242
click at [613, 396] on div "Assets $838k Fidelity 401k $150,000 Savings $68,000 CD's maturing [DATE] $20,00…" at bounding box center [519, 371] width 947 height 558
click at [413, 62] on h3 "Cash Flow" at bounding box center [397, 58] width 80 height 21
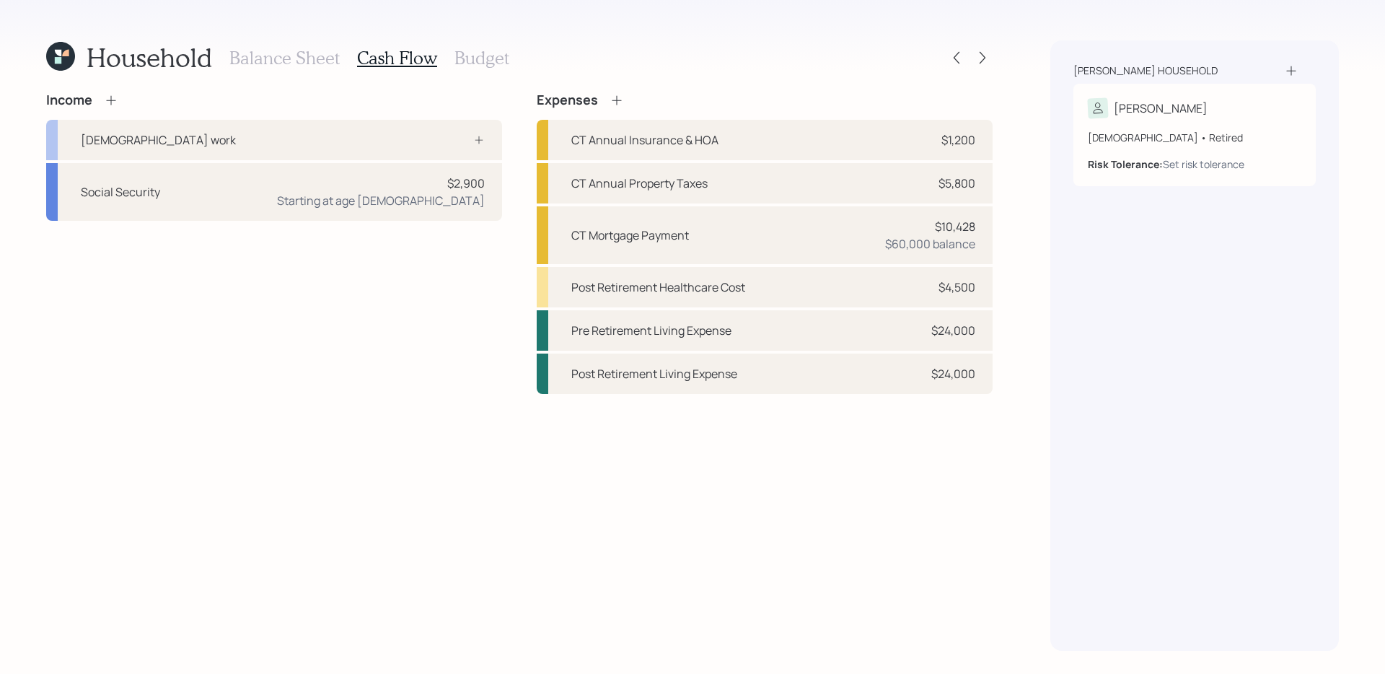
click at [472, 62] on h3 "Budget" at bounding box center [482, 58] width 55 height 21
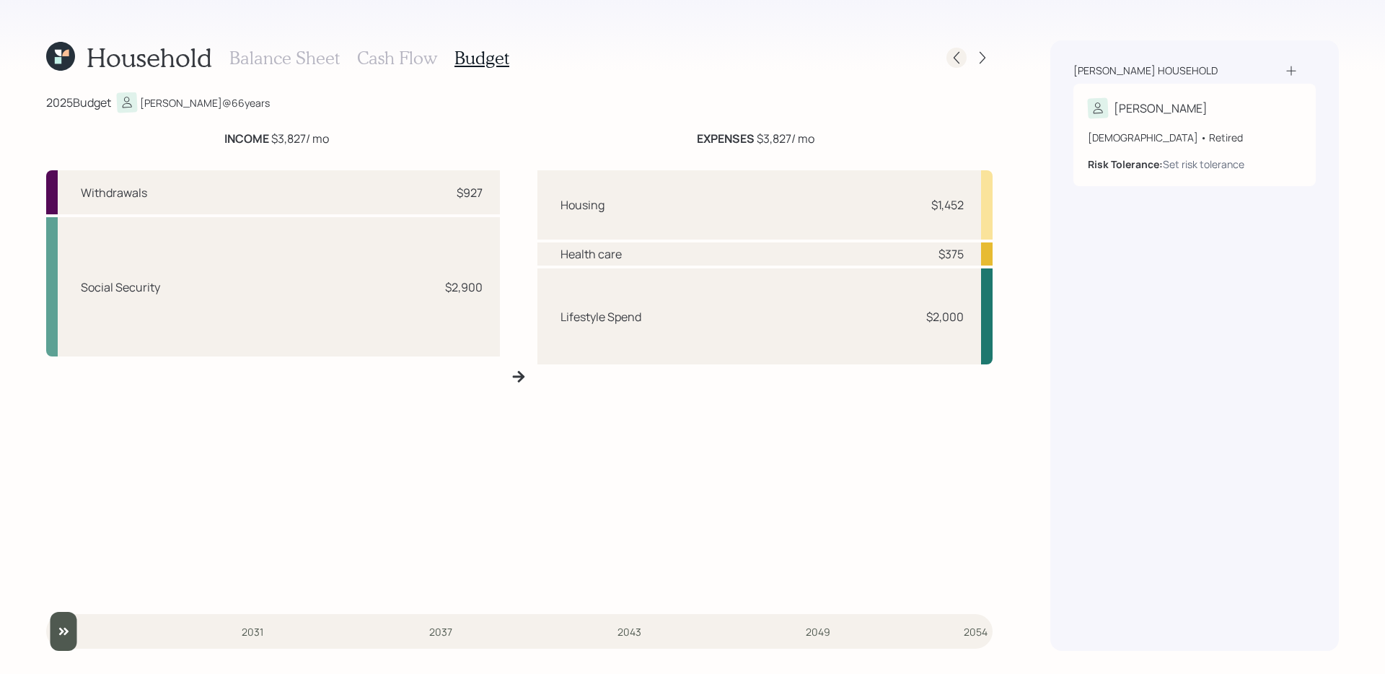
click at [962, 61] on icon at bounding box center [956, 58] width 14 height 14
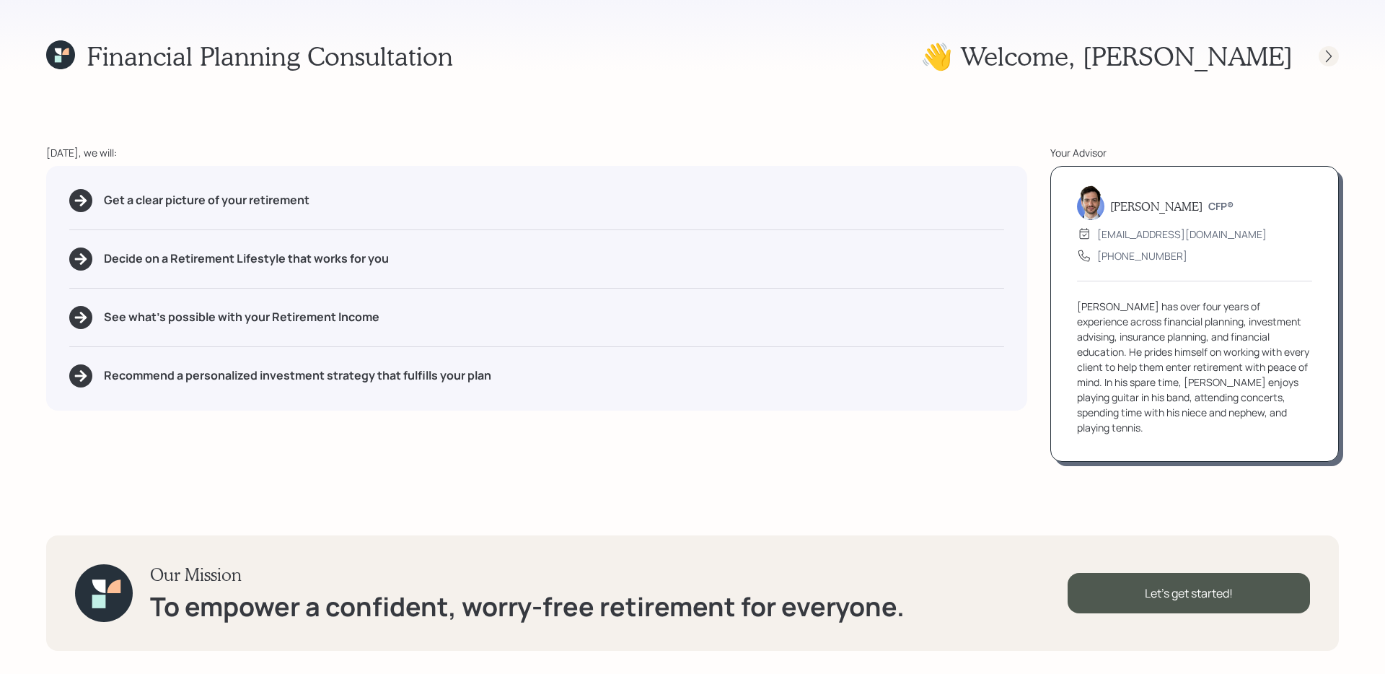
click at [1335, 57] on icon at bounding box center [1329, 56] width 14 height 14
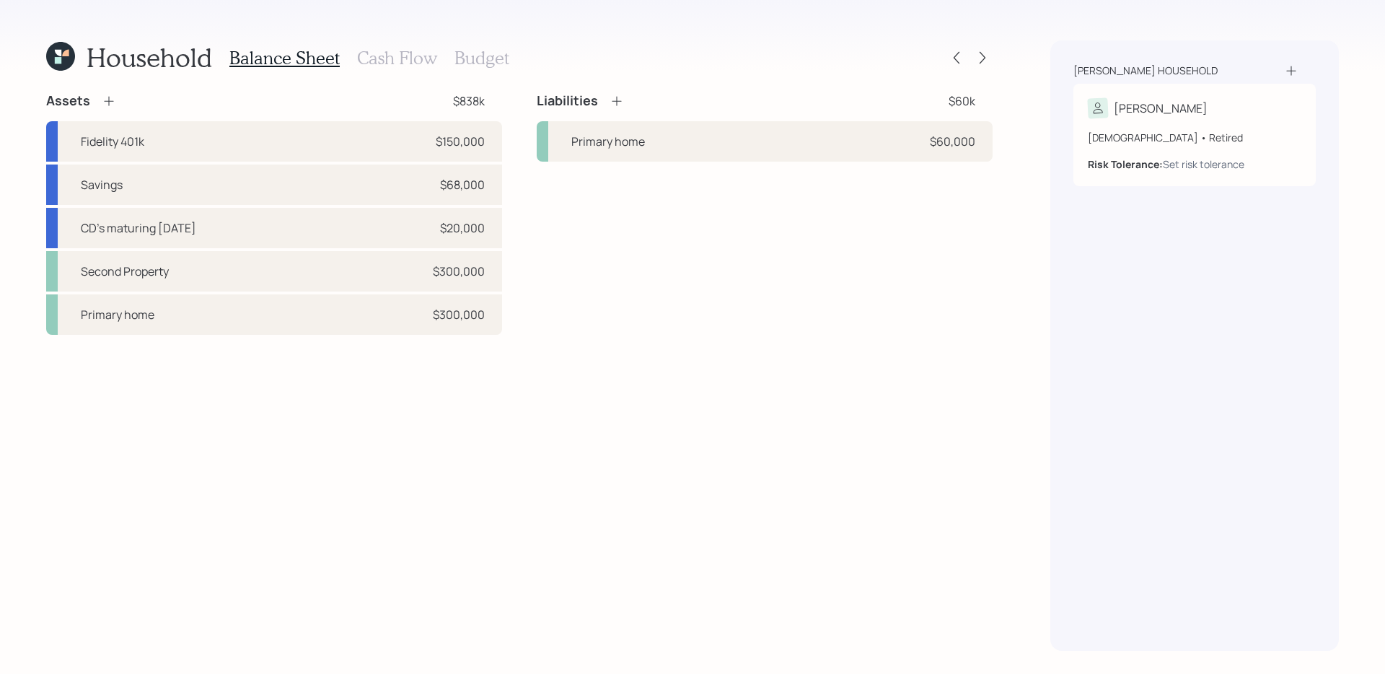
click at [405, 54] on h3 "Cash Flow" at bounding box center [397, 58] width 80 height 21
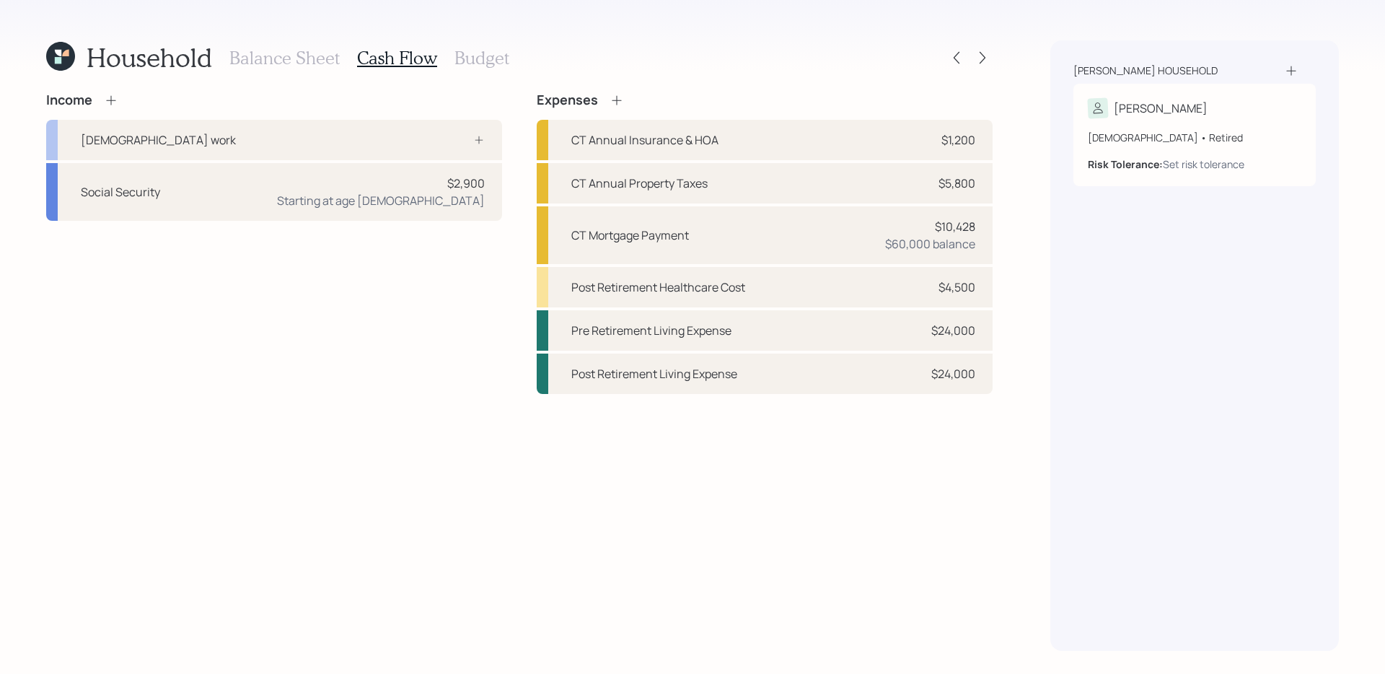
click at [621, 107] on icon at bounding box center [617, 100] width 14 height 14
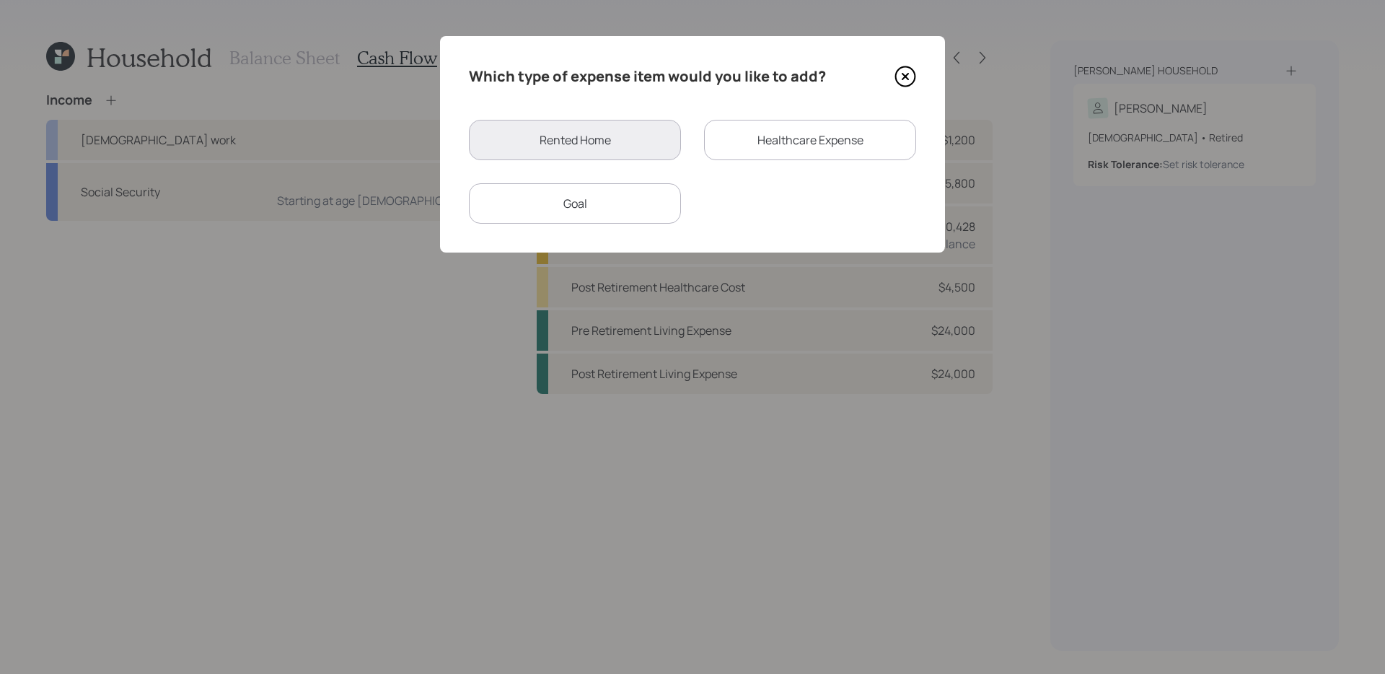
click at [646, 209] on div "Goal" at bounding box center [575, 203] width 212 height 40
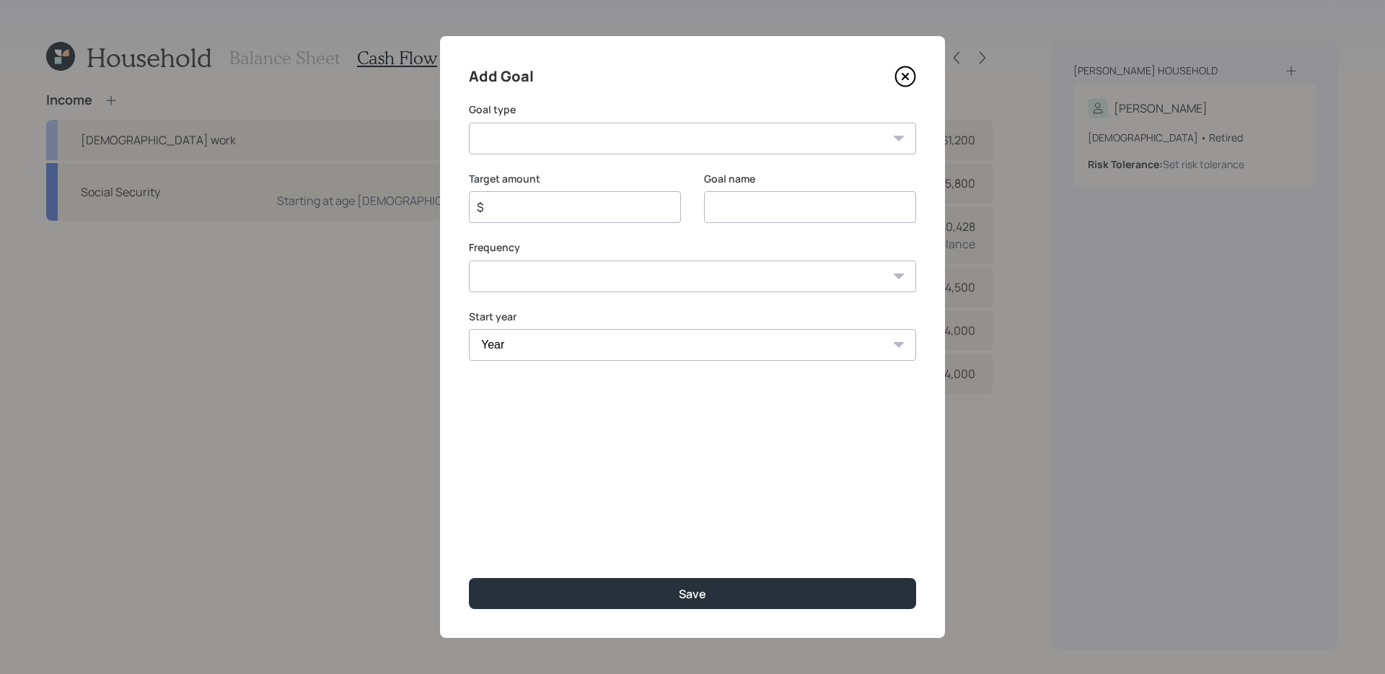
click at [649, 145] on select "Create an emergency fund Donate to charity Purchase a home Make a purchase Supp…" at bounding box center [692, 139] width 447 height 32
select select "other"
click at [469, 123] on select "Create an emergency fund Donate to charity Purchase a home Make a purchase Supp…" at bounding box center [692, 139] width 447 height 32
type input "Other"
click at [760, 206] on input "Other" at bounding box center [810, 207] width 212 height 32
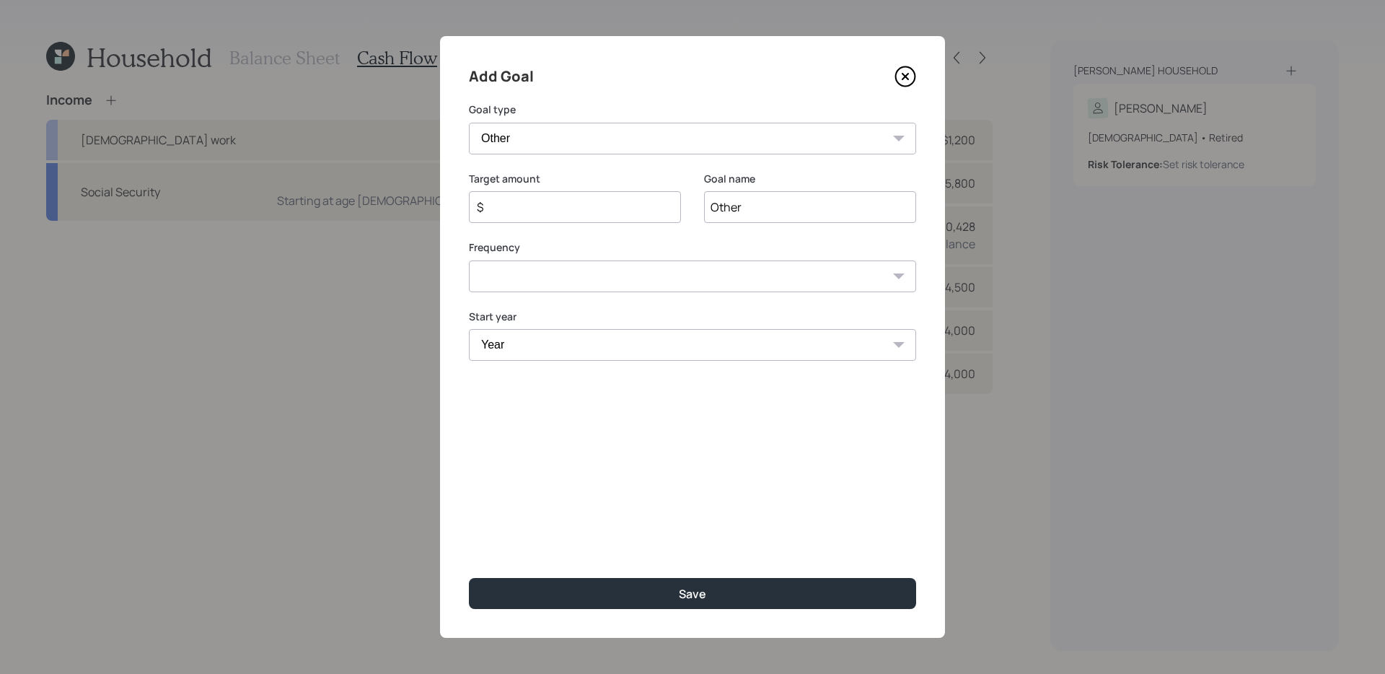
click at [609, 207] on input "$" at bounding box center [569, 206] width 188 height 17
type input "$ 13,000"
type input "C"
type input "Replace Furnance"
select select "0"
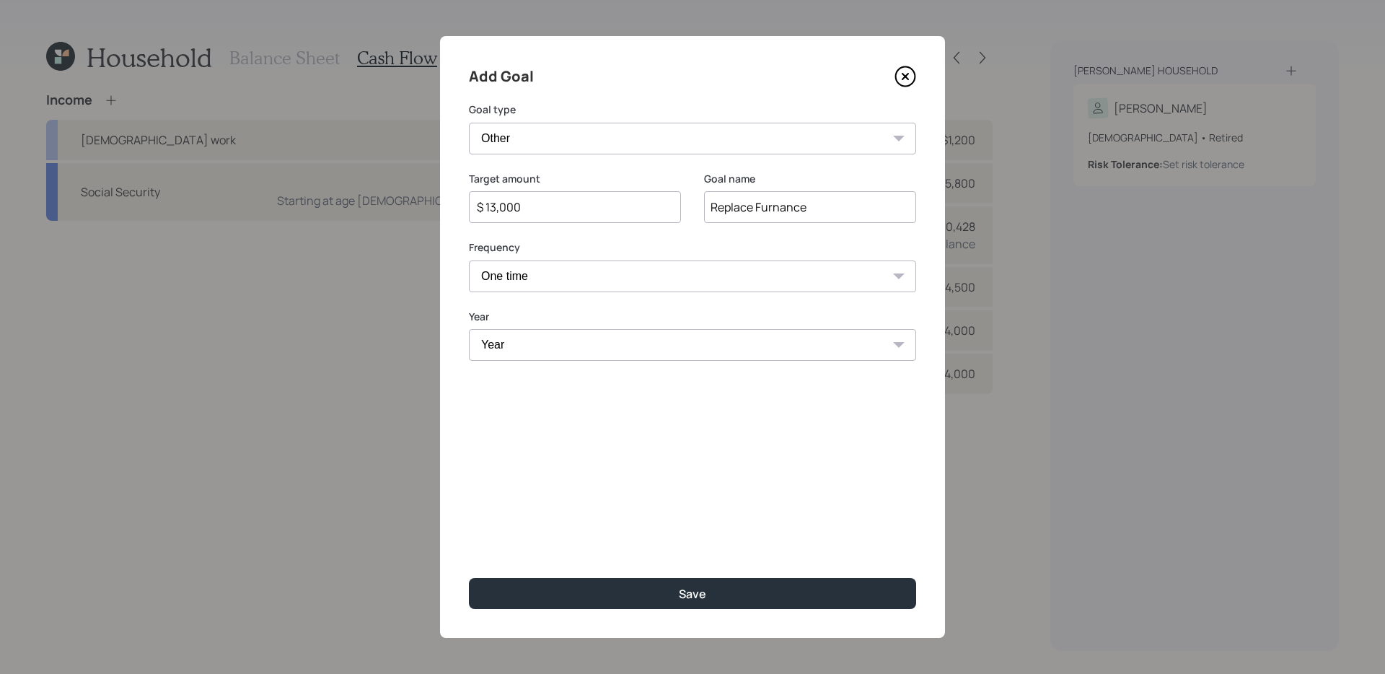
select select "2025"
click at [469, 578] on button "Save" at bounding box center [692, 593] width 447 height 31
type input "$"
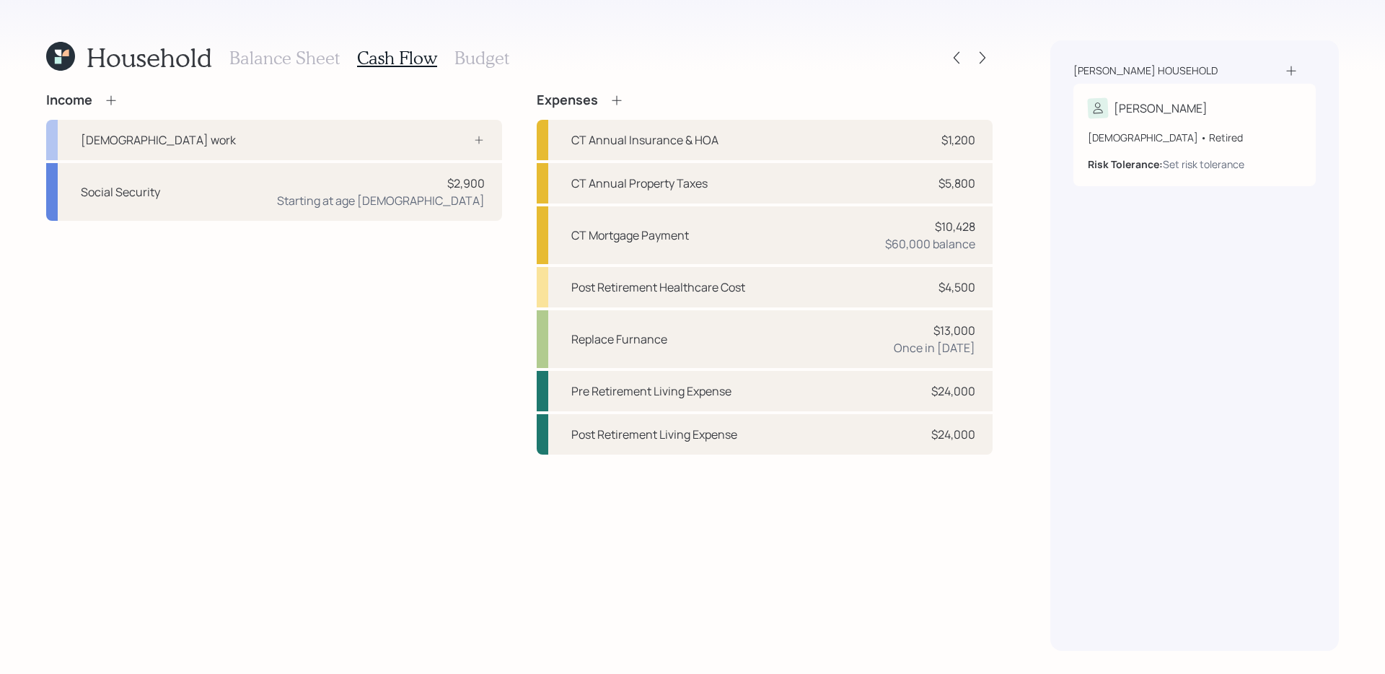
click at [439, 360] on div "Income [DEMOGRAPHIC_DATA] work Social Security $2,900 Starting at age [DEMOGRAP…" at bounding box center [274, 273] width 456 height 362
click at [475, 61] on h3 "Budget" at bounding box center [482, 58] width 55 height 21
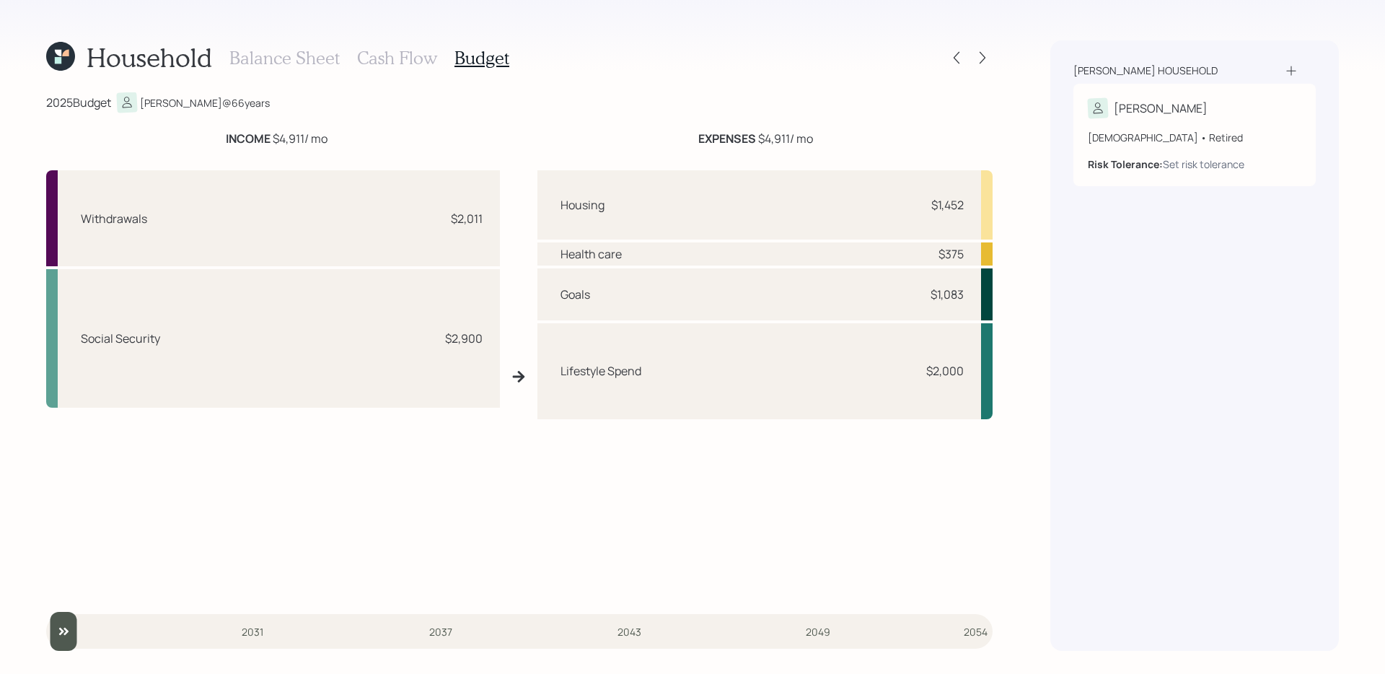
click at [413, 61] on h3 "Cash Flow" at bounding box center [397, 58] width 80 height 21
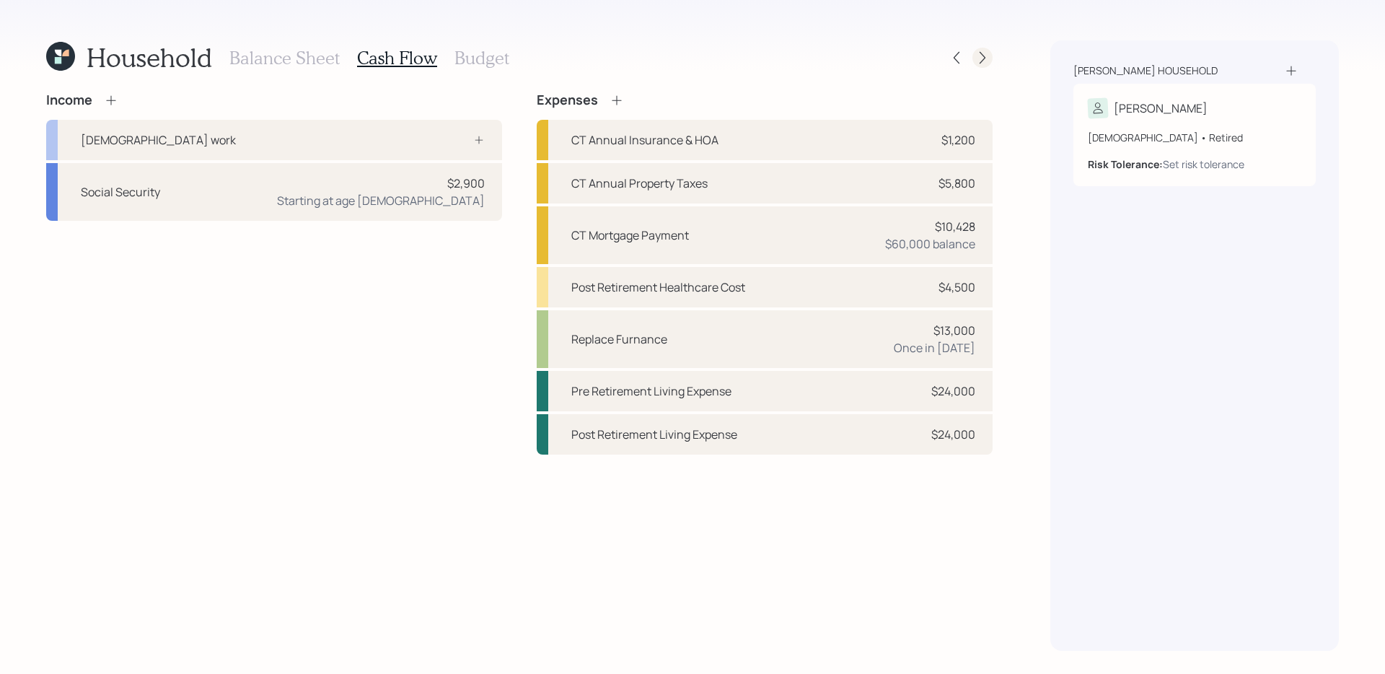
click at [977, 63] on icon at bounding box center [982, 58] width 14 height 14
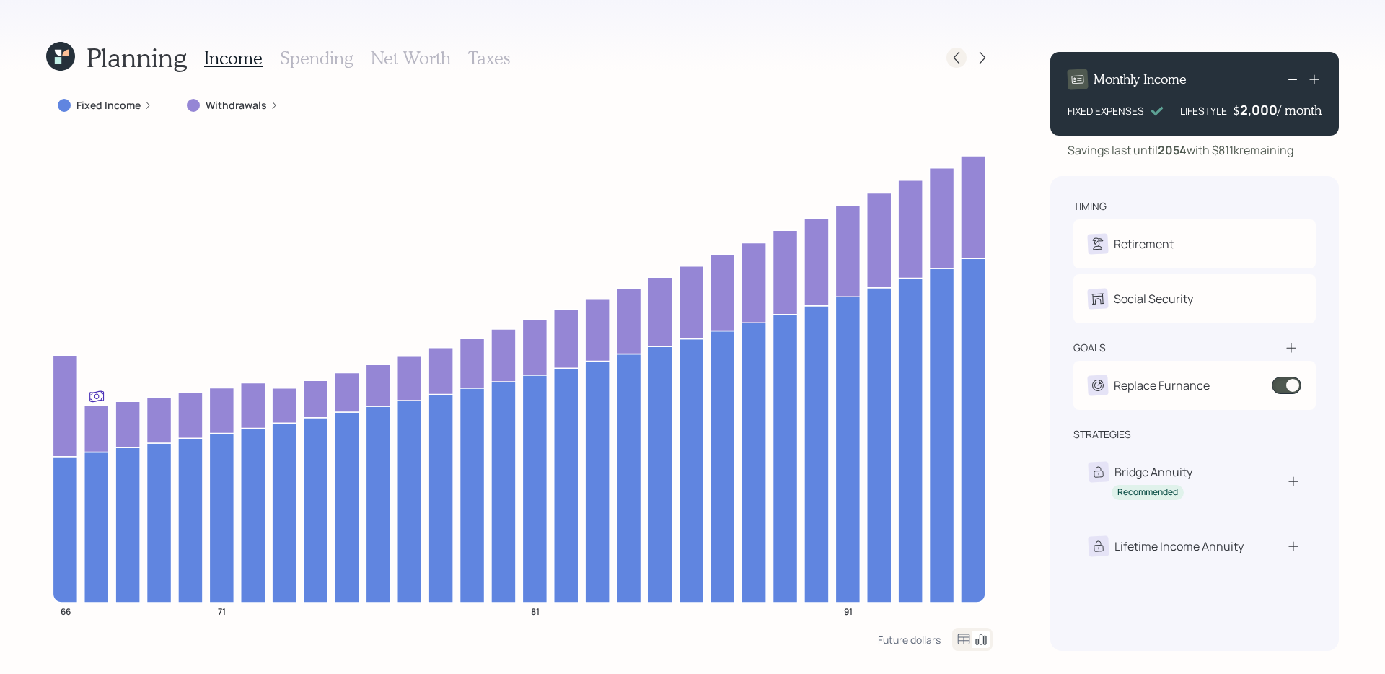
click at [956, 59] on icon at bounding box center [957, 58] width 6 height 12
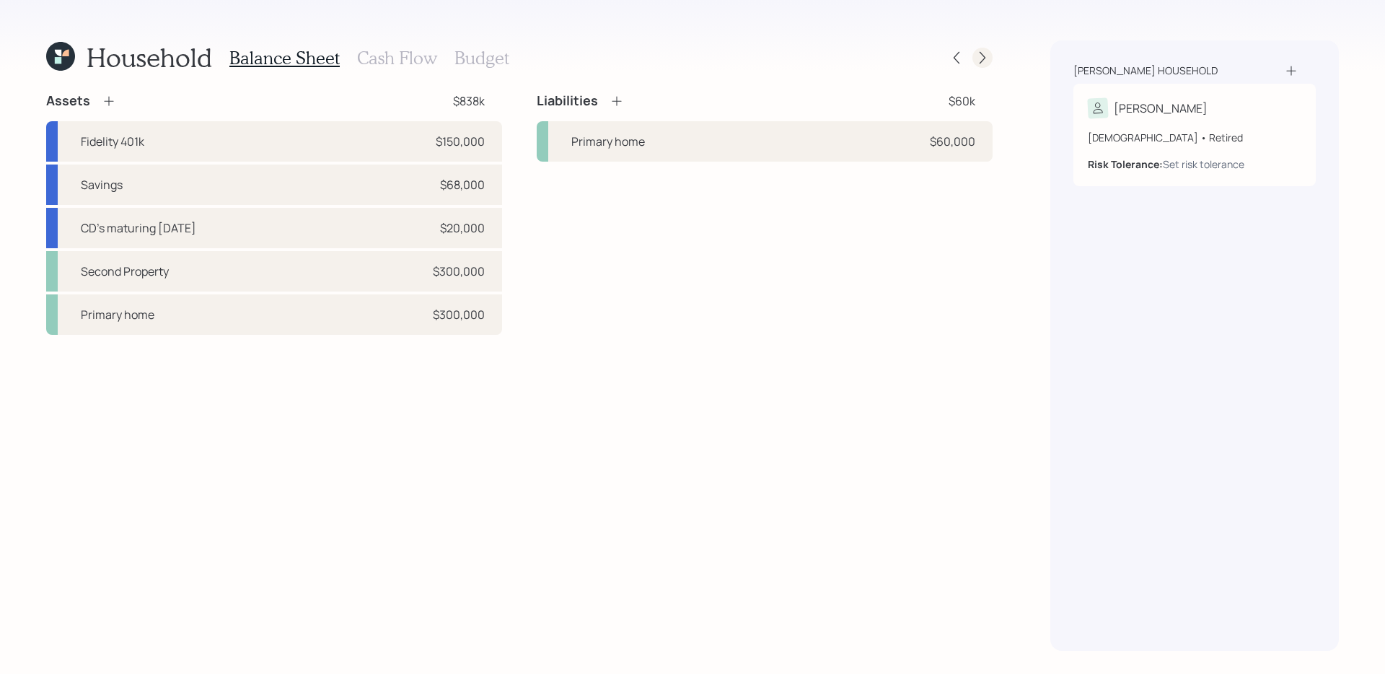
click at [980, 59] on icon at bounding box center [982, 58] width 14 height 14
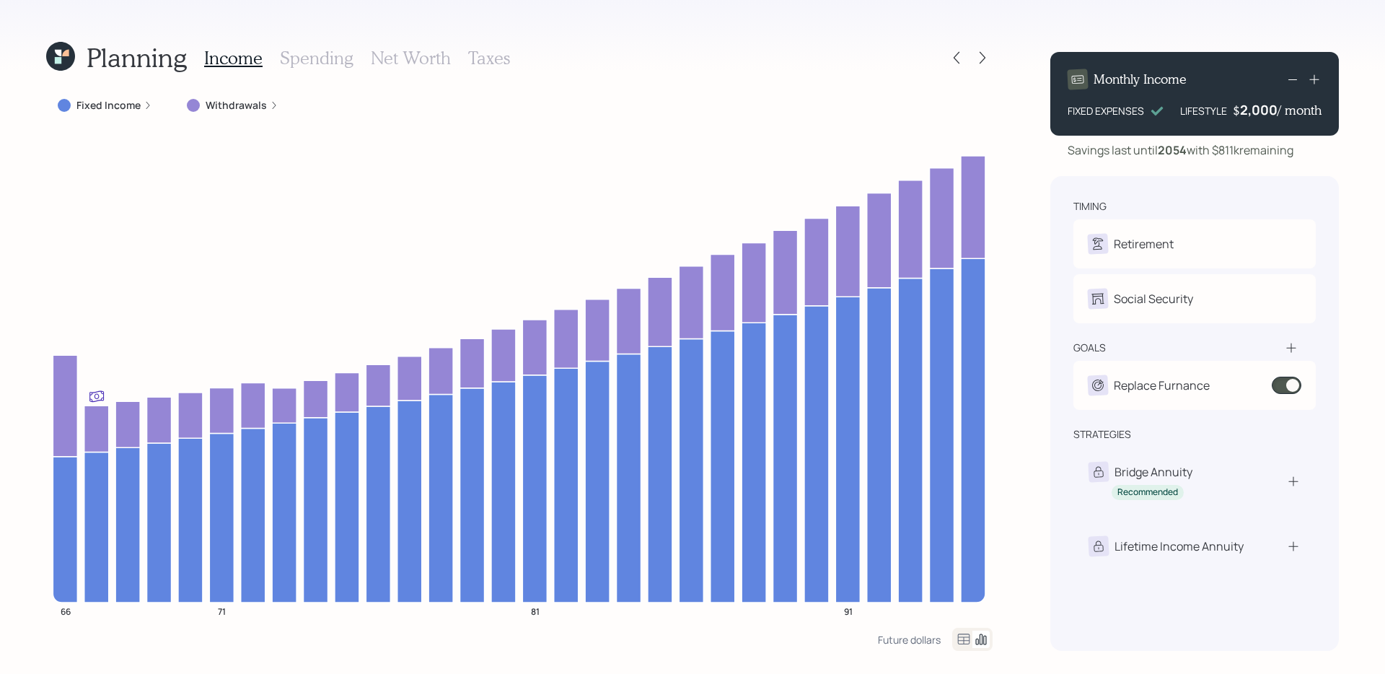
click at [1012, 247] on div "Planning Income Spending Net Worth Taxes Fixed Income Withdrawals 66 71 81 91 F…" at bounding box center [692, 337] width 1385 height 674
click at [1017, 300] on div "Planning Income Spending Net Worth Taxes Fixed Income Withdrawals 66 71 81 91 F…" at bounding box center [692, 337] width 1385 height 674
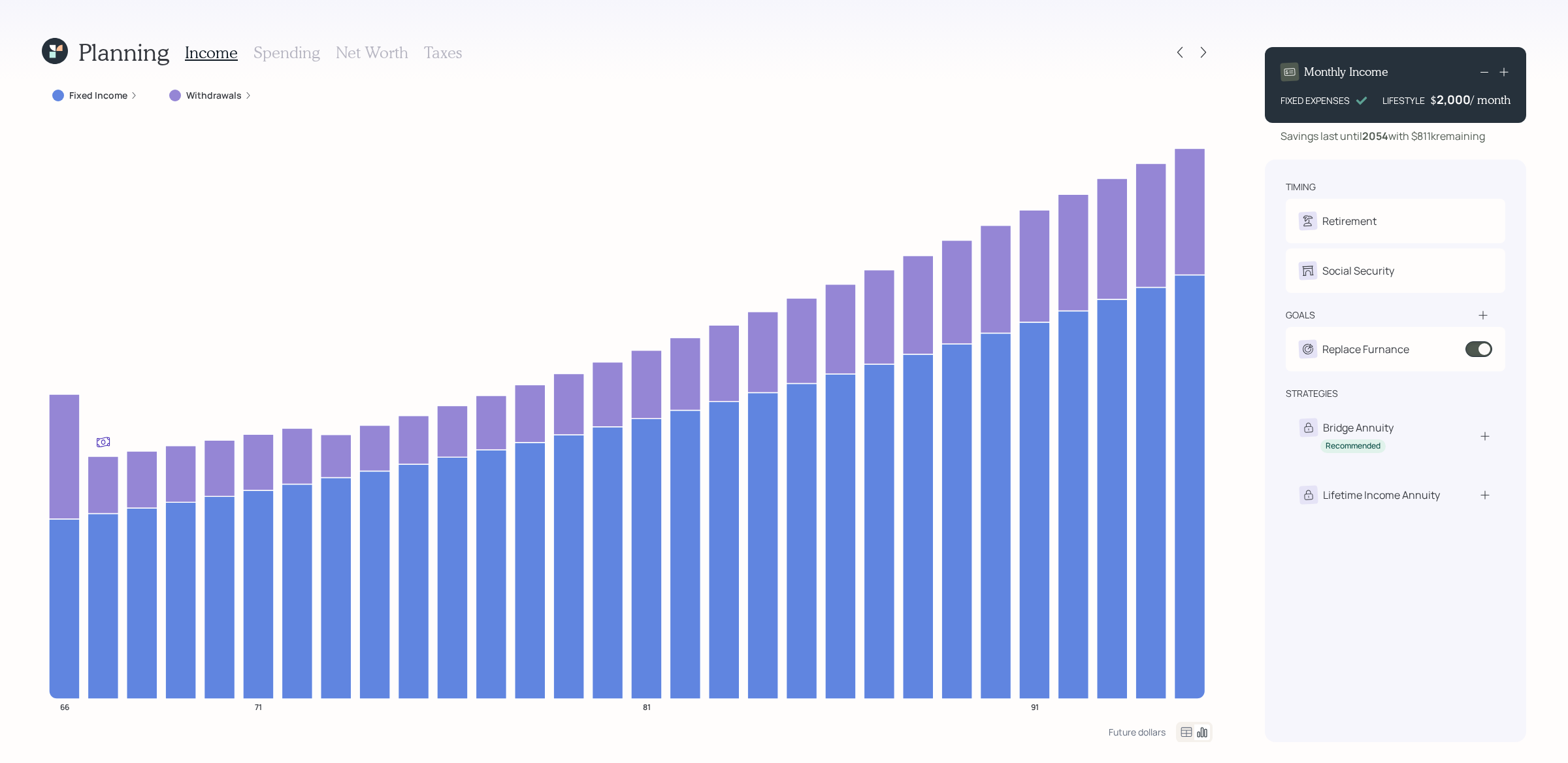
click at [1238, 436] on div "Planning Income Spending Net Worth Taxes Fixed Income Withdrawals 66 71 81 91 F…" at bounding box center [784, 382] width 1568 height 763
drag, startPoint x: 1419, startPoint y: 142, endPoint x: 1495, endPoint y: 138, distance: 76.1
click at [1254, 138] on div "Savings last until [DATE] with $811k remaining" at bounding box center [1396, 135] width 262 height 15
click at [1254, 140] on div "Savings last until [DATE] with $811k remaining" at bounding box center [1396, 135] width 262 height 15
click at [31, 393] on div "Planning Income Spending Net Worth Taxes Fixed Income Withdrawals 66 71 81 91 F…" at bounding box center [784, 382] width 1568 height 763
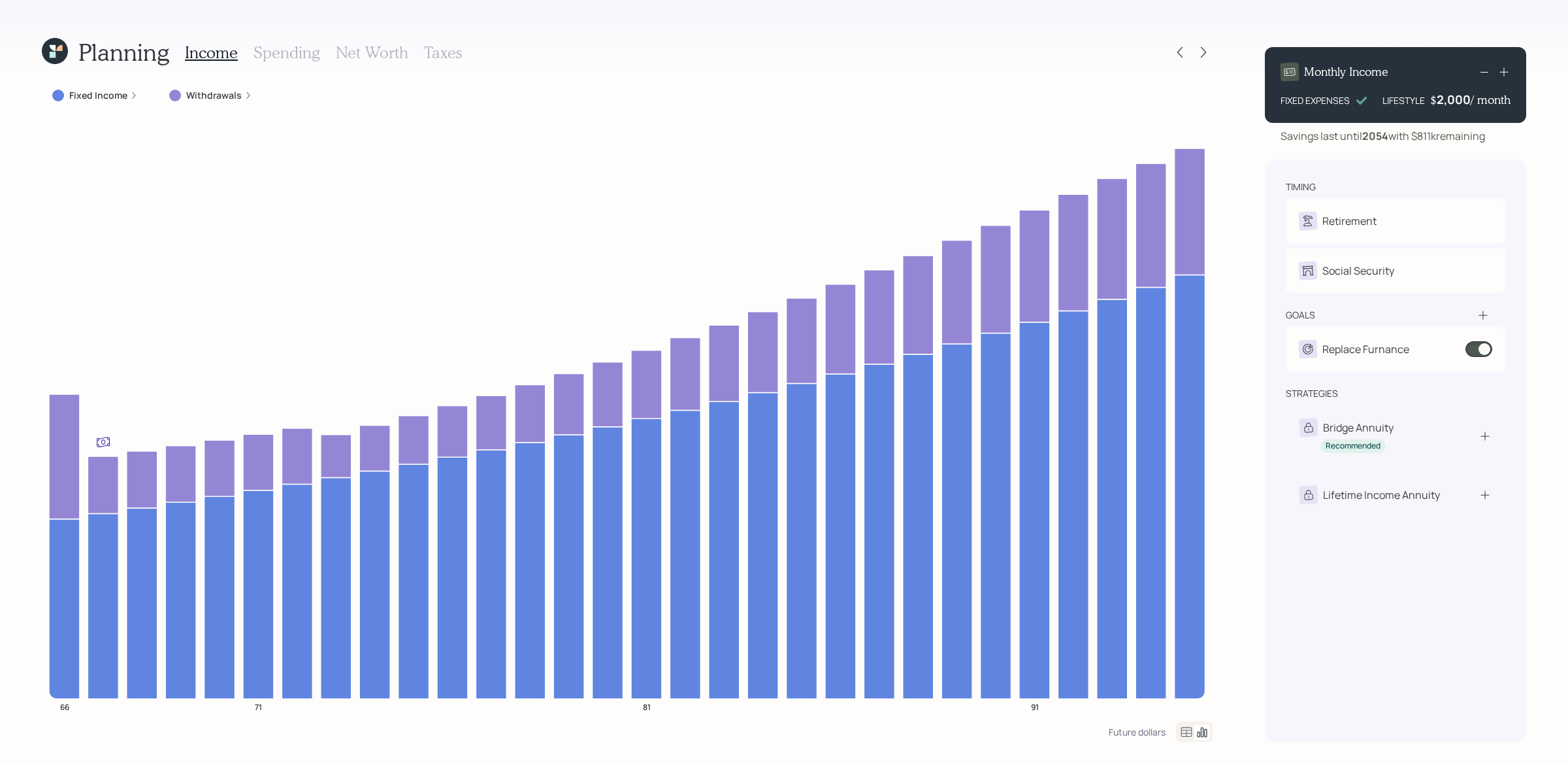
click at [31, 393] on div "Planning Income Spending Net Worth Taxes Fixed Income Withdrawals 66 71 81 91 F…" at bounding box center [784, 382] width 1568 height 763
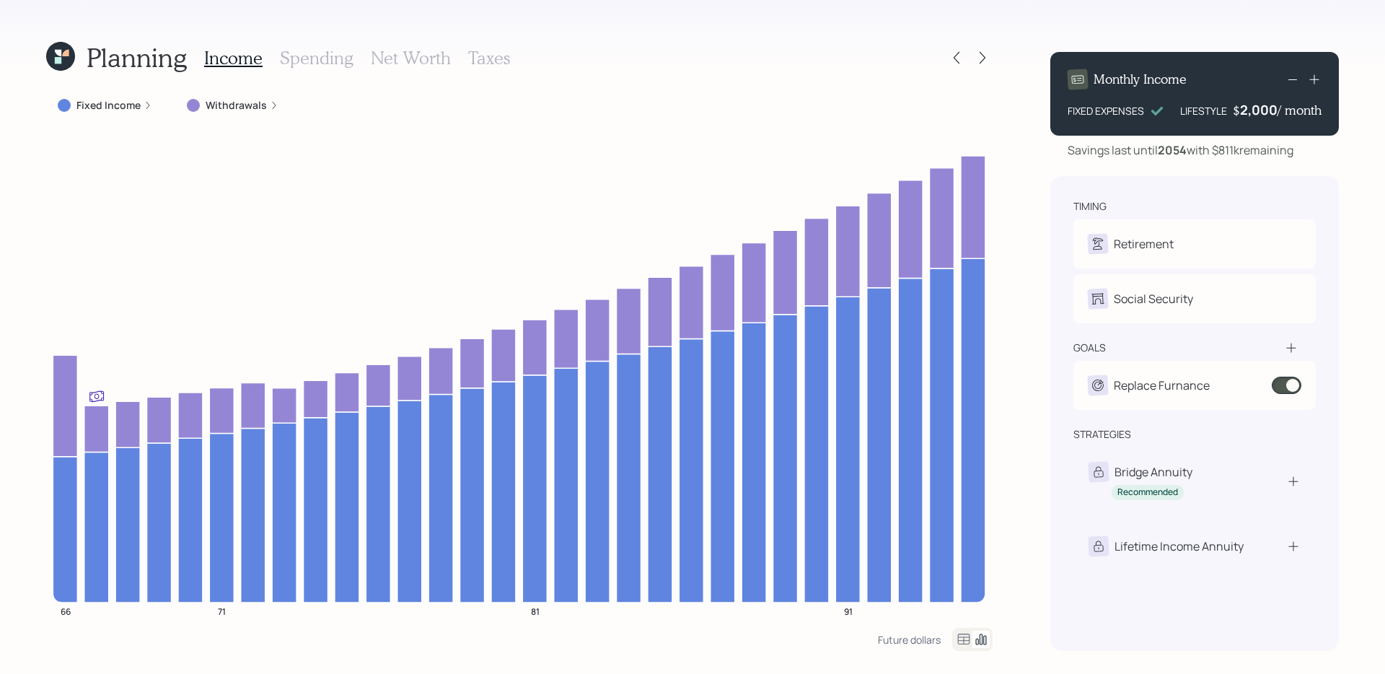
click at [1036, 336] on div "Planning Income Spending Net Worth Taxes Fixed Income Withdrawals 66 71 81 91 F…" at bounding box center [692, 337] width 1385 height 674
click at [1032, 391] on div "Planning Income Spending Net Worth Taxes Fixed Income Withdrawals 66 71 81 91 F…" at bounding box center [692, 337] width 1385 height 674
click at [983, 63] on icon at bounding box center [982, 58] width 14 height 14
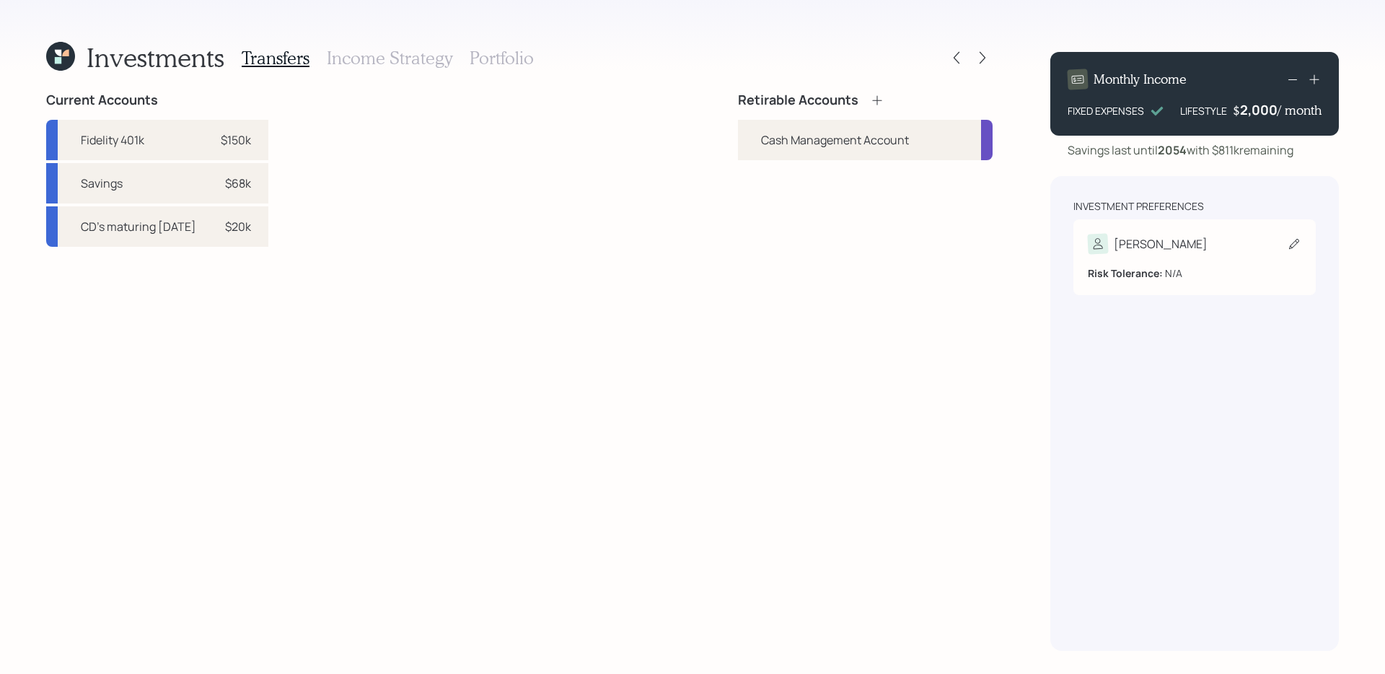
click at [1281, 247] on div "[PERSON_NAME]" at bounding box center [1195, 244] width 214 height 20
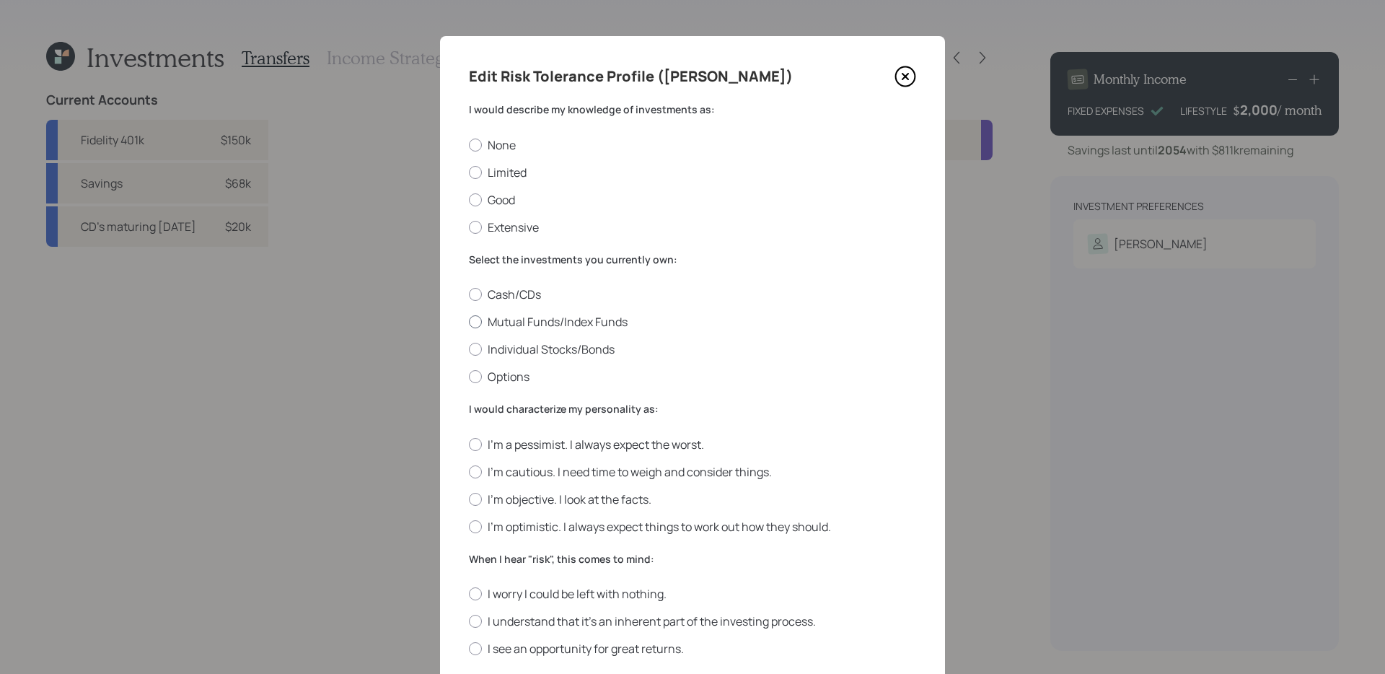
click at [545, 323] on label "Mutual Funds/Index Funds" at bounding box center [692, 322] width 447 height 16
click at [469, 322] on input "Mutual Funds/Index Funds" at bounding box center [468, 322] width 1 height 1
radio input "true"
click at [496, 174] on label "Limited" at bounding box center [692, 172] width 447 height 16
click at [469, 172] on input "Limited" at bounding box center [468, 172] width 1 height 1
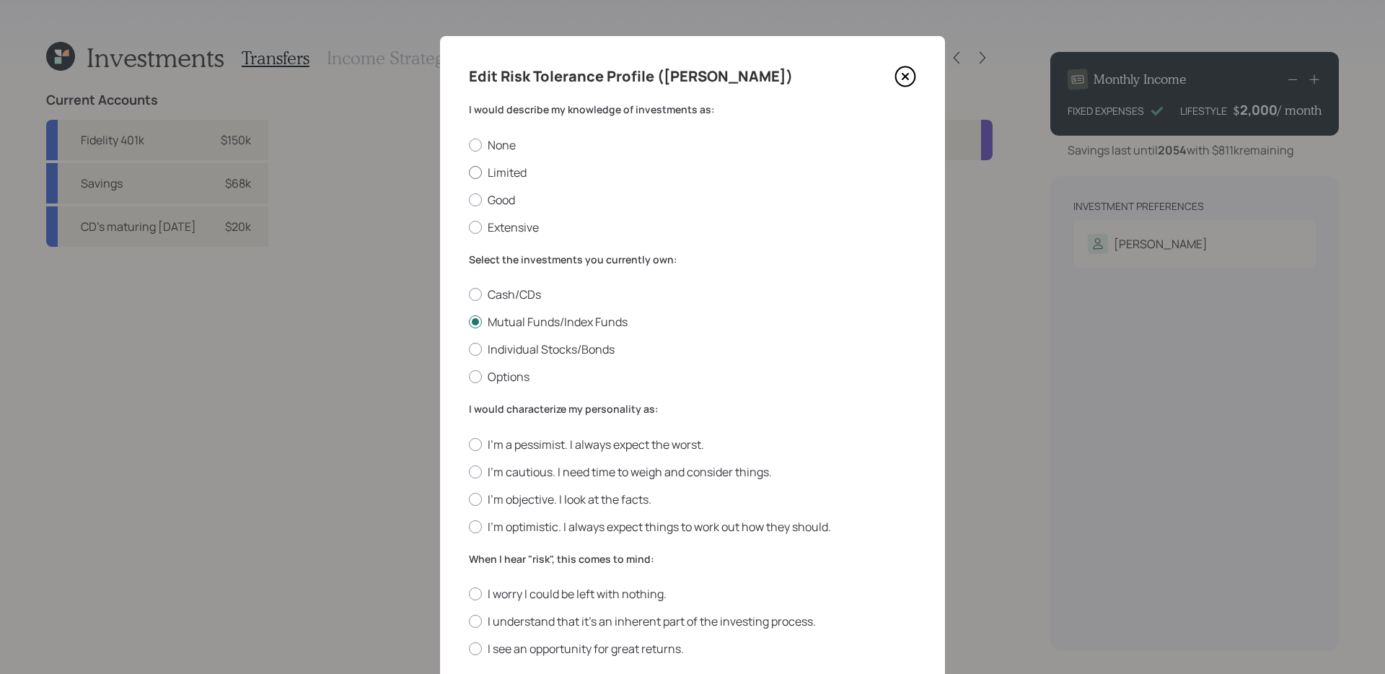
radio input "true"
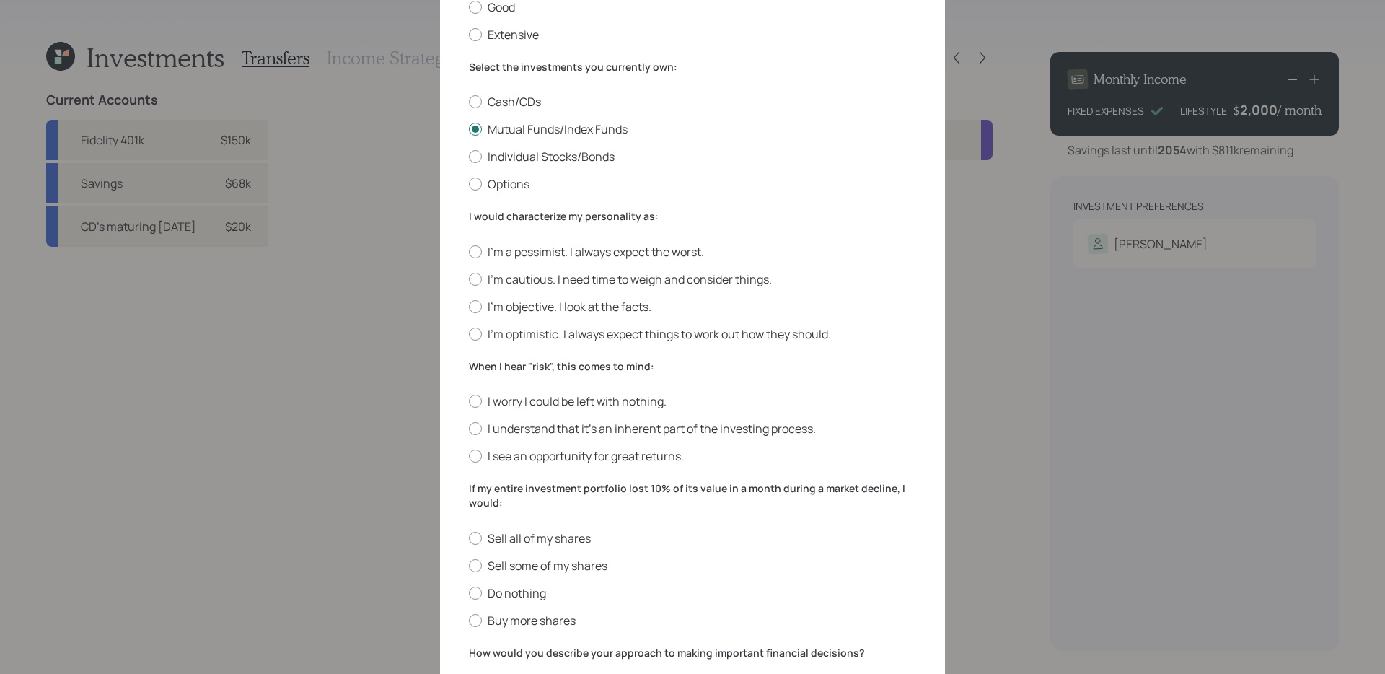
scroll to position [194, 0]
click at [582, 250] on label "I'm a pessimist. I always expect the worst." at bounding box center [692, 250] width 447 height 16
click at [469, 250] on input "I'm a pessimist. I always expect the worst." at bounding box center [468, 250] width 1 height 1
radio input "true"
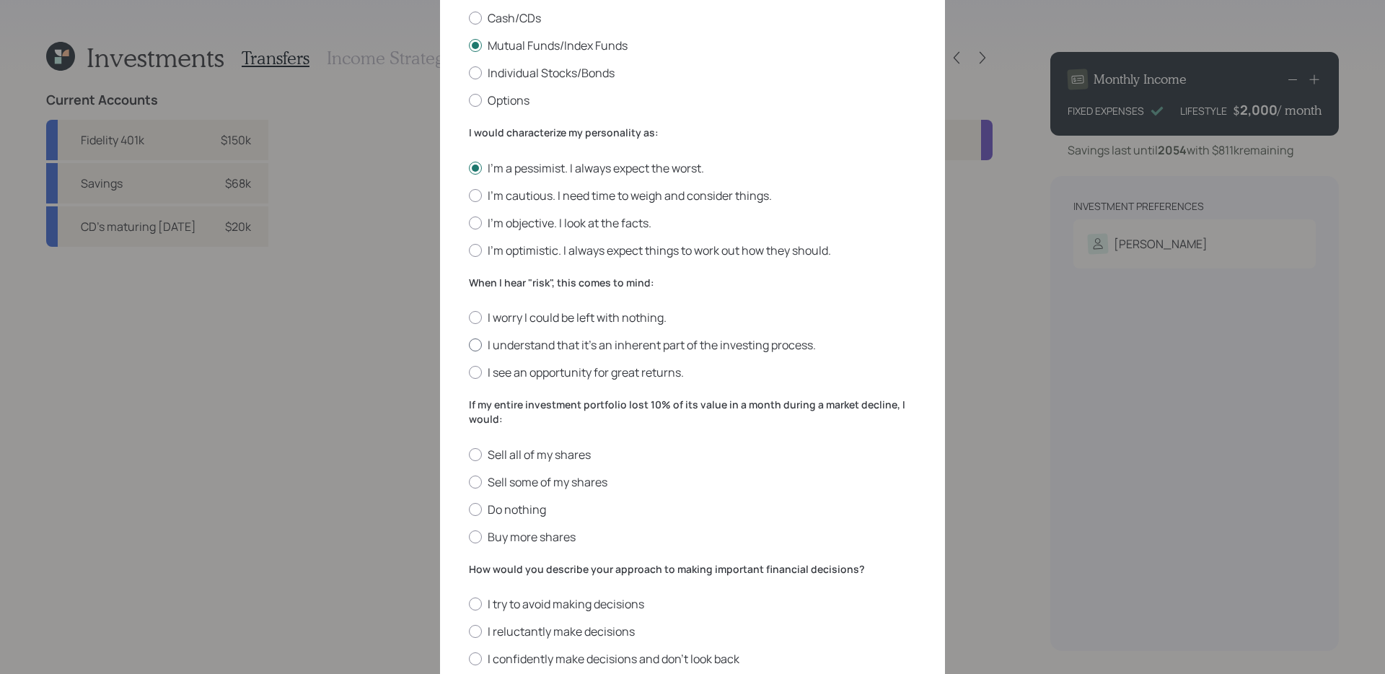
scroll to position [275, 0]
click at [615, 323] on label "I worry I could be left with nothing." at bounding box center [692, 319] width 447 height 16
click at [469, 320] on input "I worry I could be left with nothing." at bounding box center [468, 319] width 1 height 1
radio input "true"
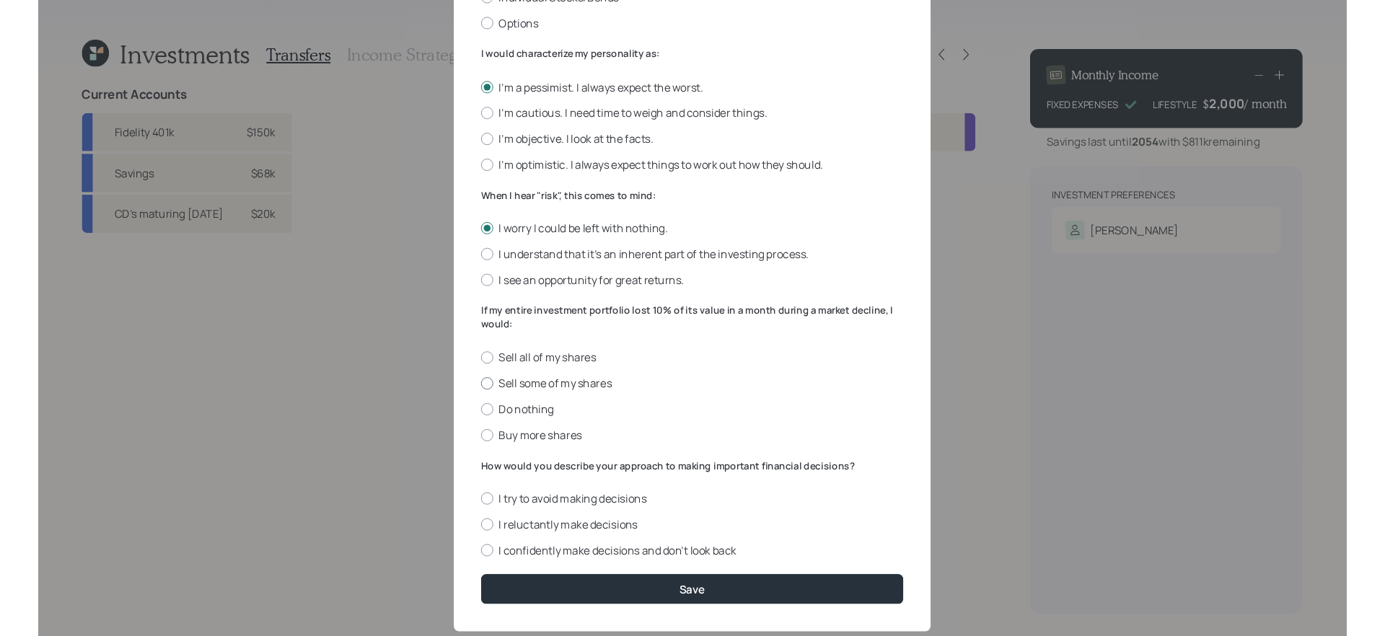
scroll to position [383, 0]
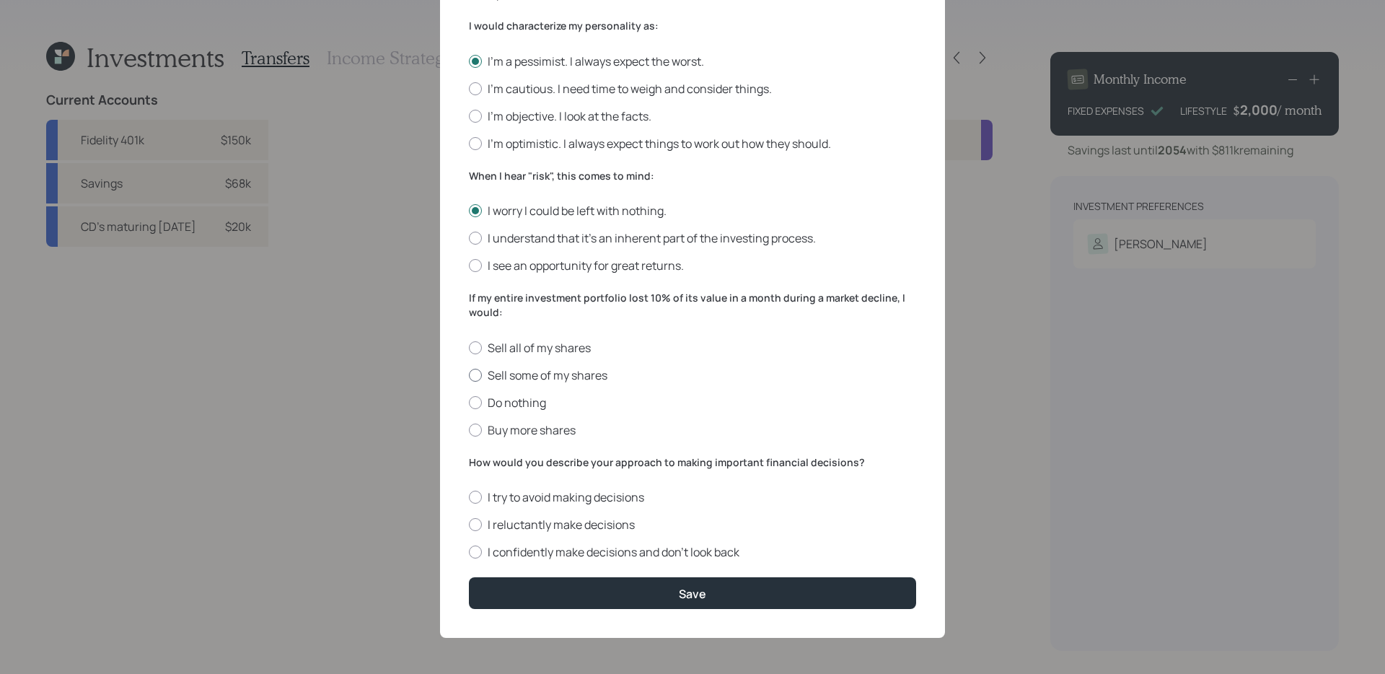
click at [601, 378] on label "Sell some of my shares" at bounding box center [692, 375] width 447 height 16
click at [469, 375] on input "Sell some of my shares" at bounding box center [468, 374] width 1 height 1
radio input "true"
click at [566, 519] on label "I reluctantly make decisions" at bounding box center [692, 525] width 447 height 16
click at [469, 524] on input "I reluctantly make decisions" at bounding box center [468, 524] width 1 height 1
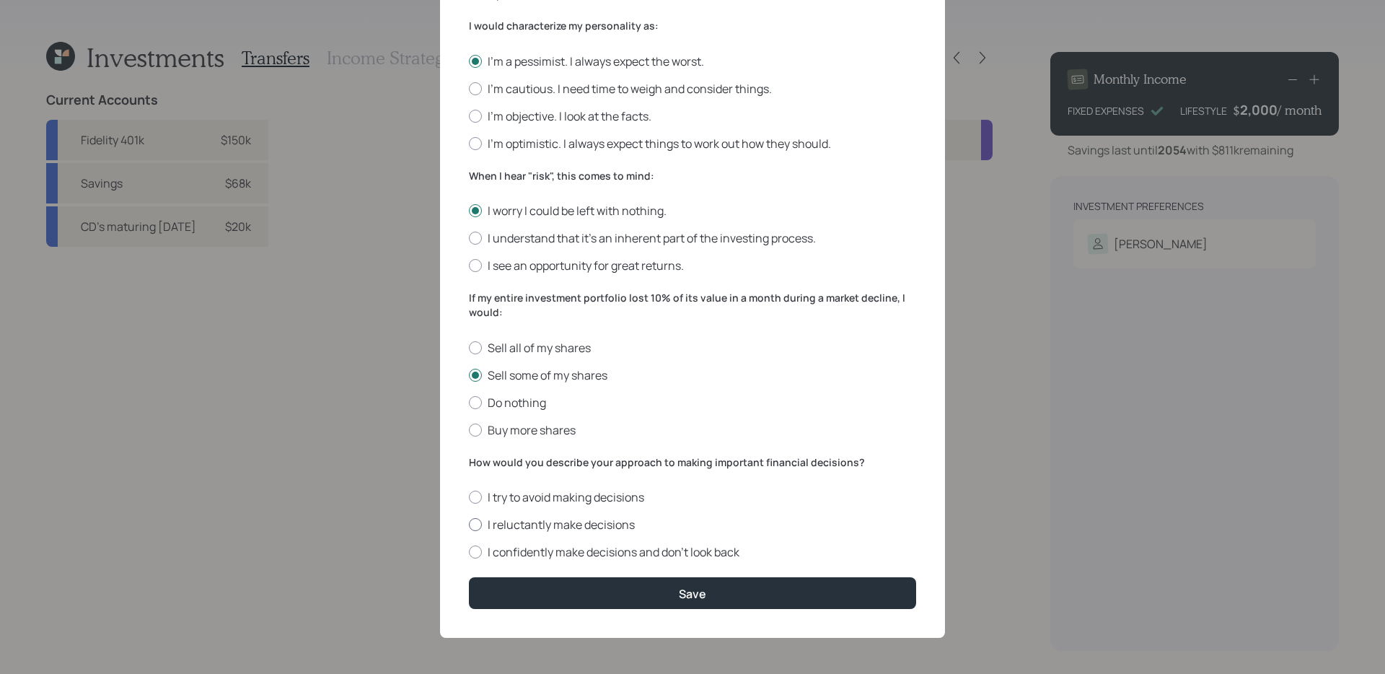
radio input "true"
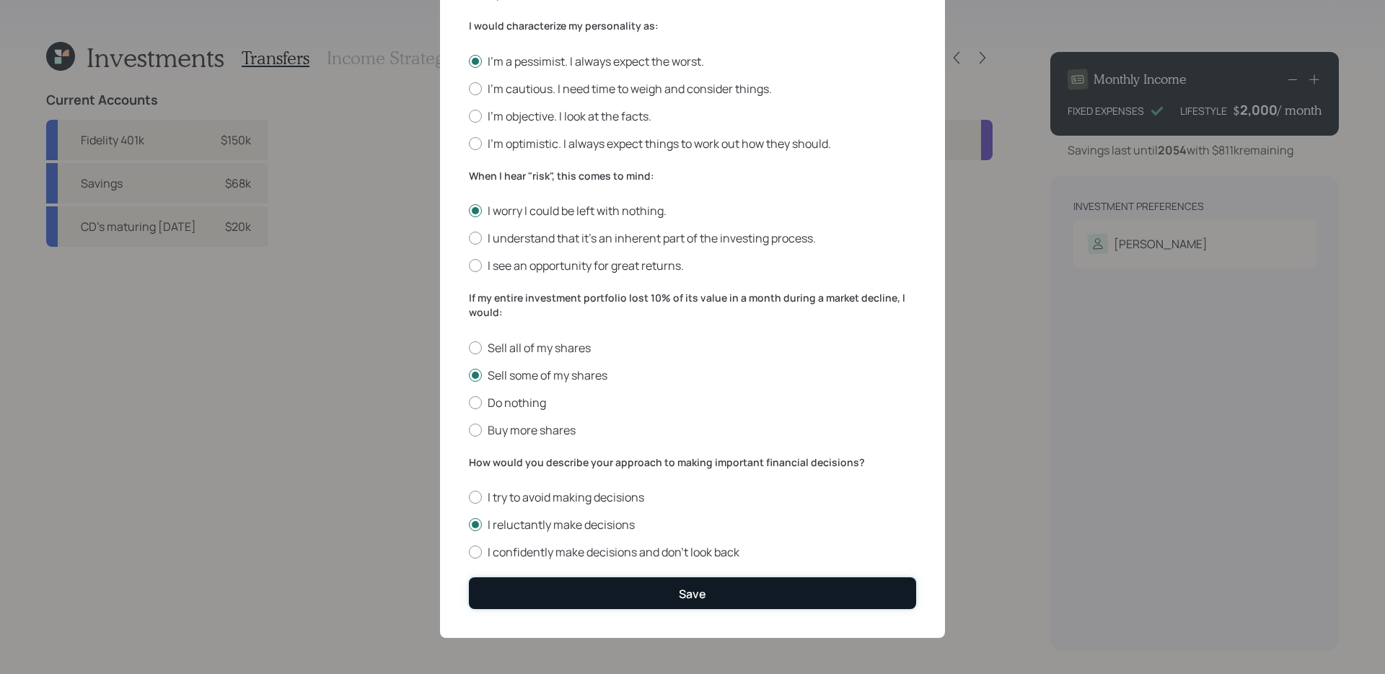
click at [571, 589] on button "Save" at bounding box center [692, 592] width 447 height 31
